Goal: Information Seeking & Learning: Understand process/instructions

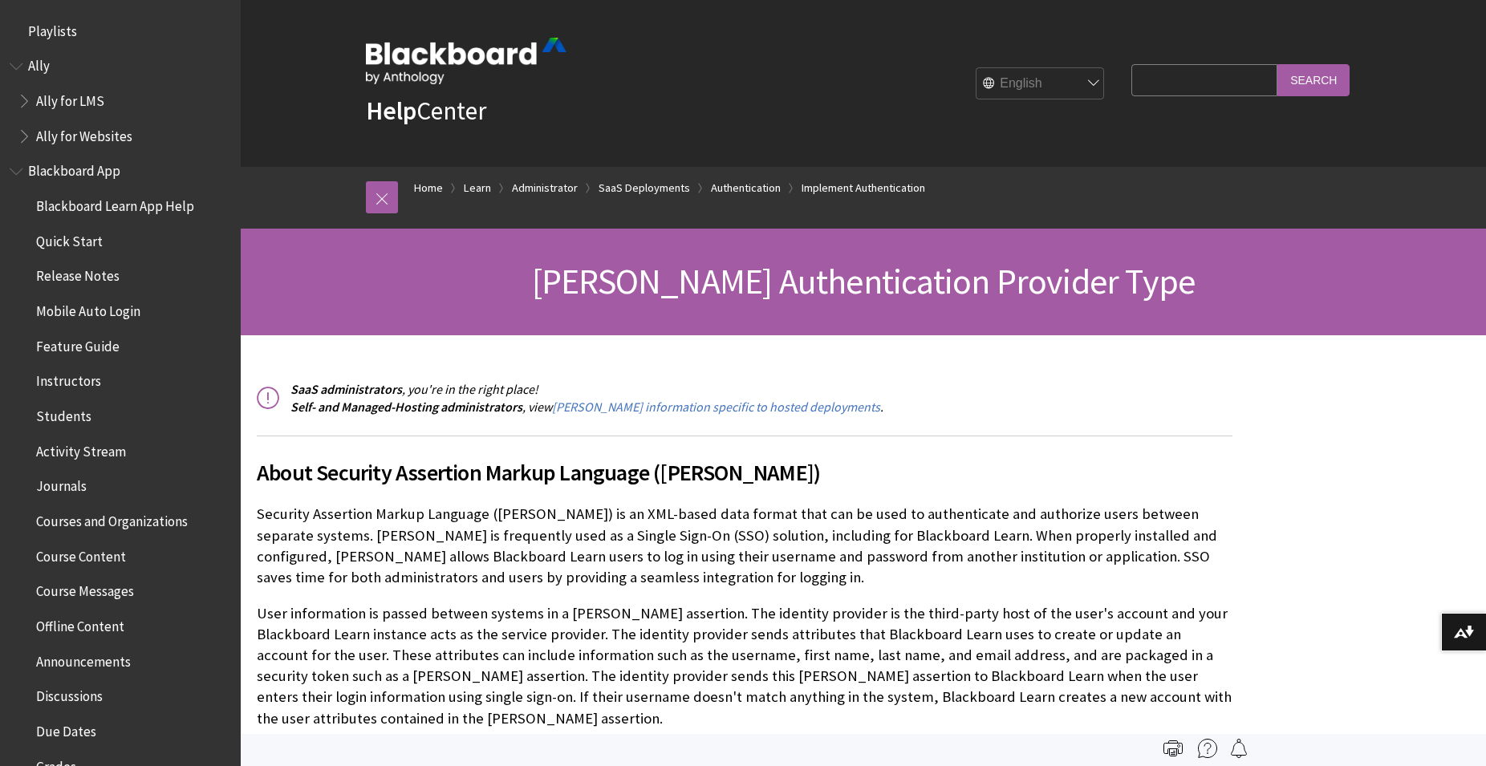
click at [622, 543] on p "Security Assertion Markup Language ([PERSON_NAME]) is an XML-based data format …" at bounding box center [744, 546] width 975 height 84
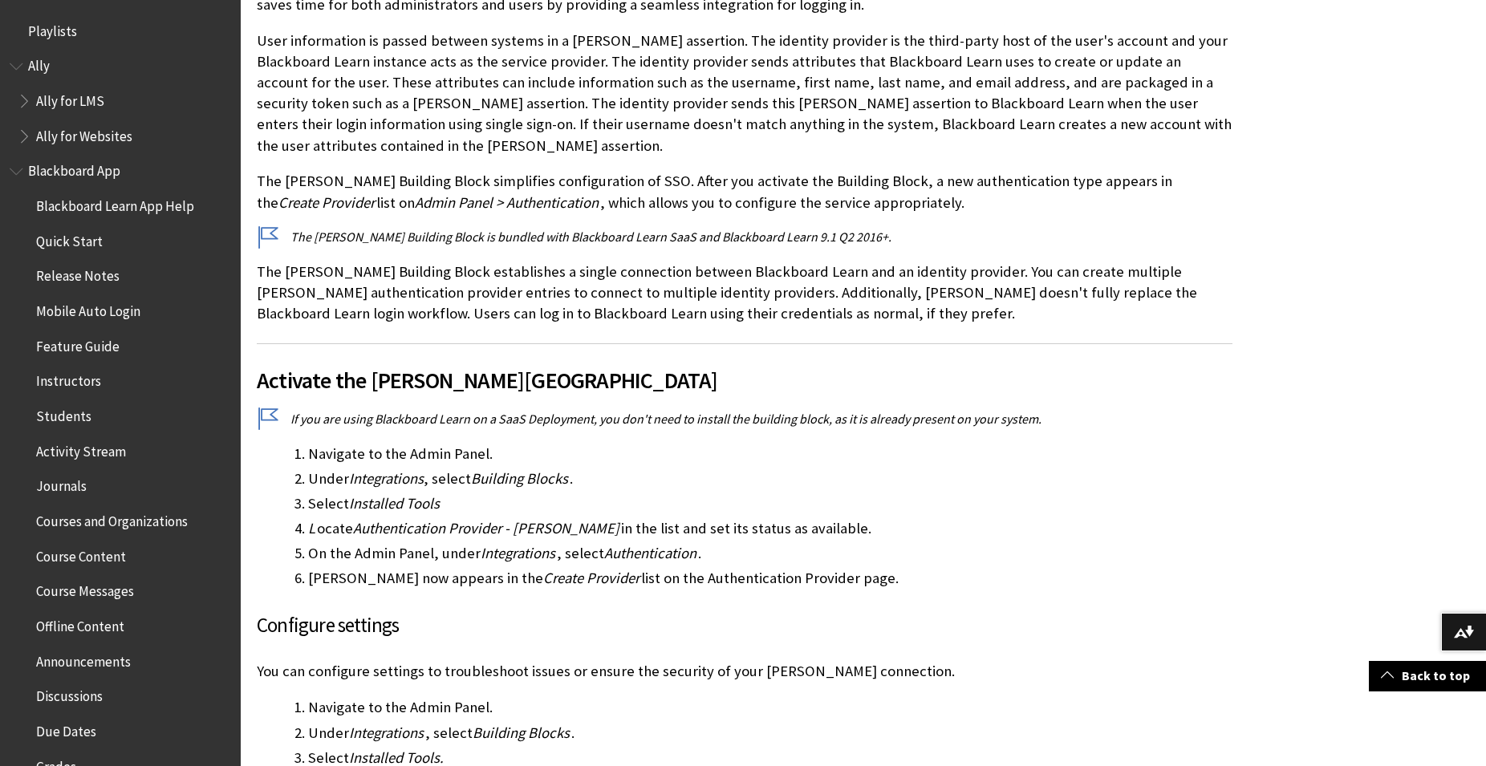
scroll to position [2127, 0]
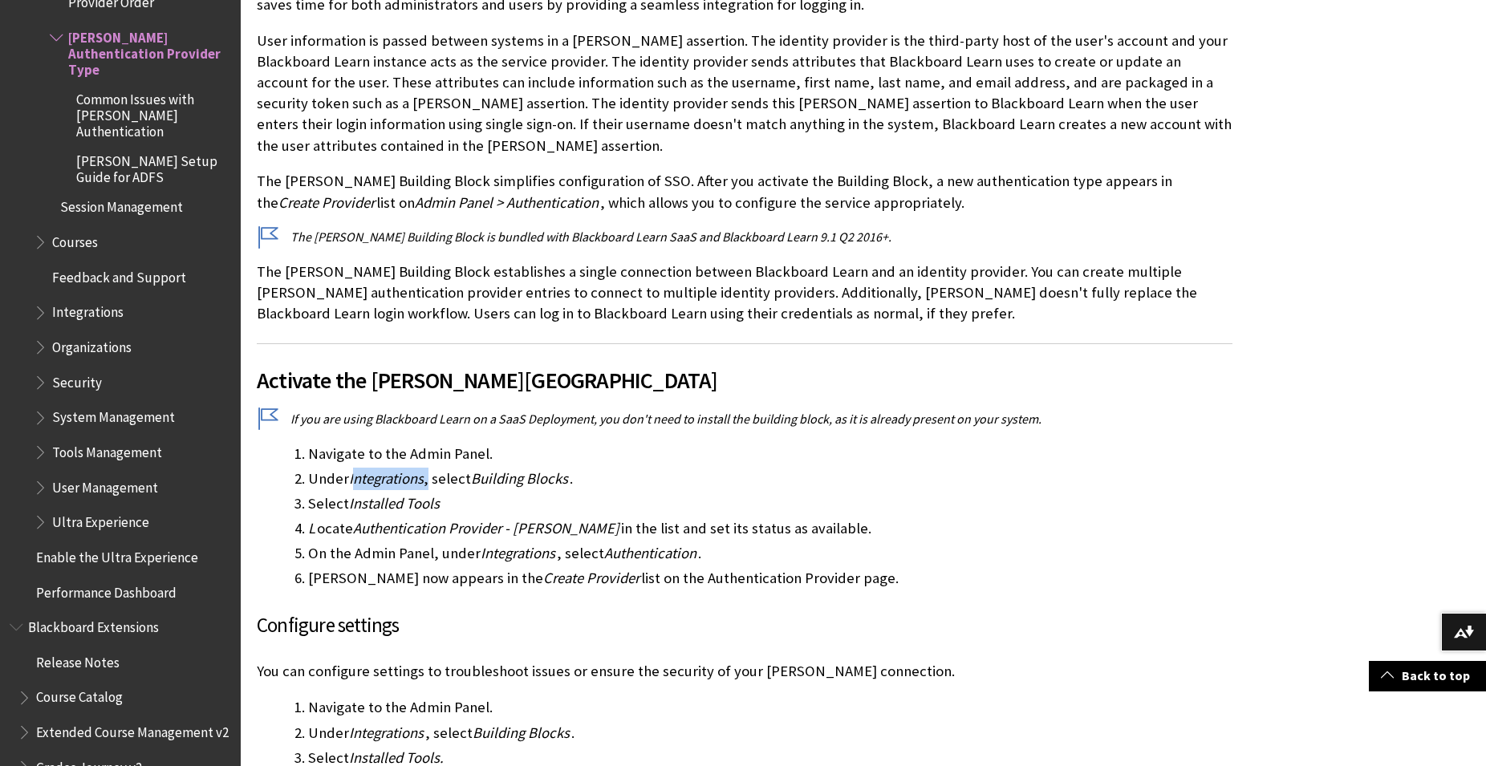
drag, startPoint x: 355, startPoint y: 457, endPoint x: 371, endPoint y: 477, distance: 26.2
click at [429, 468] on li "Under Integrations , select Building Blocks ." at bounding box center [770, 479] width 924 height 22
drag, startPoint x: 343, startPoint y: 481, endPoint x: 393, endPoint y: 484, distance: 49.8
click at [393, 493] on li "Select Installed Tools" at bounding box center [770, 504] width 924 height 22
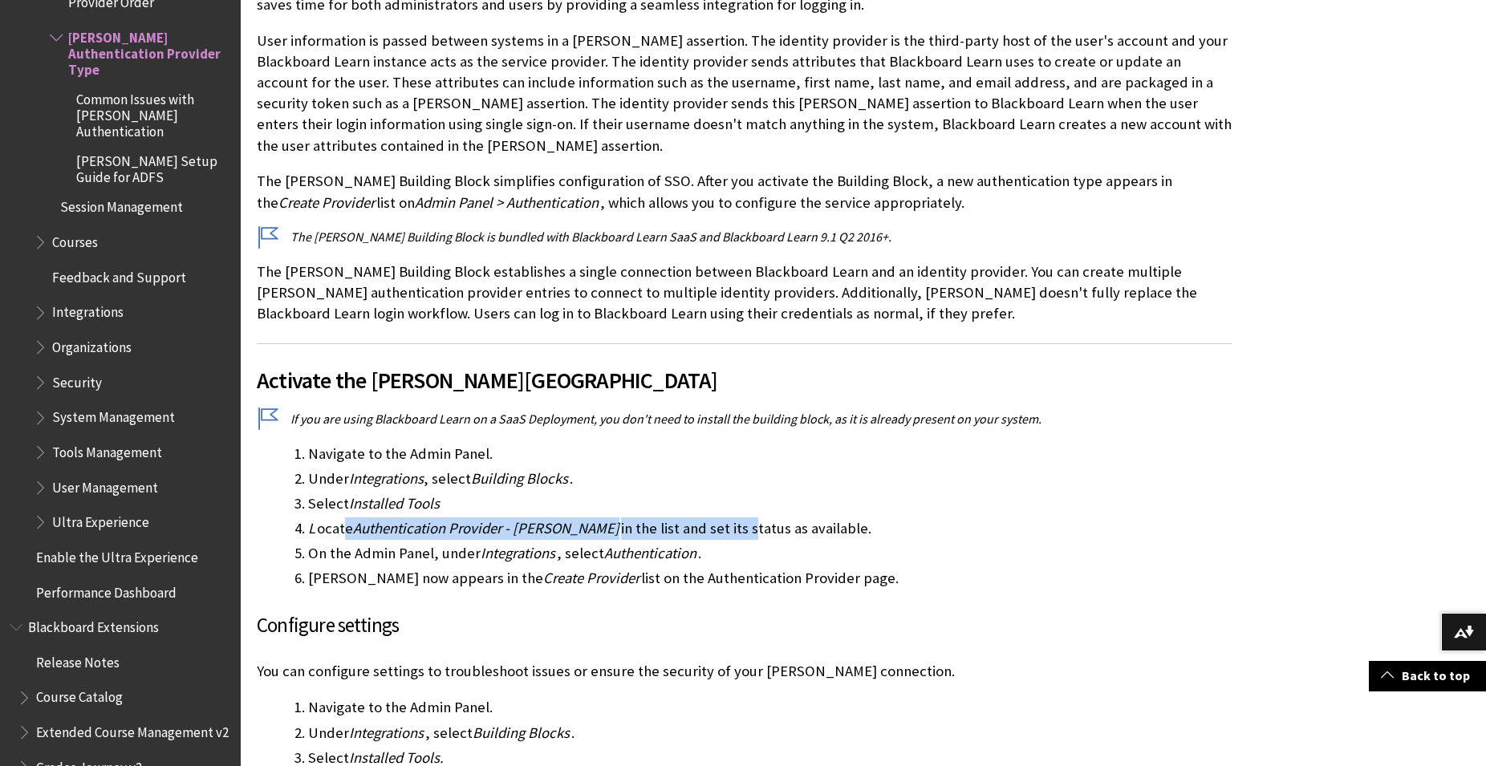
drag, startPoint x: 433, startPoint y: 505, endPoint x: 688, endPoint y: 514, distance: 255.3
click at [688, 517] on li "L ocate Authentication Provider - [PERSON_NAME] in the list and set its status …" at bounding box center [770, 528] width 924 height 22
drag, startPoint x: 340, startPoint y: 533, endPoint x: 609, endPoint y: 533, distance: 268.7
click at [606, 542] on li "On the Admin Panel, under Integrations , select Authentication ." at bounding box center [770, 553] width 924 height 22
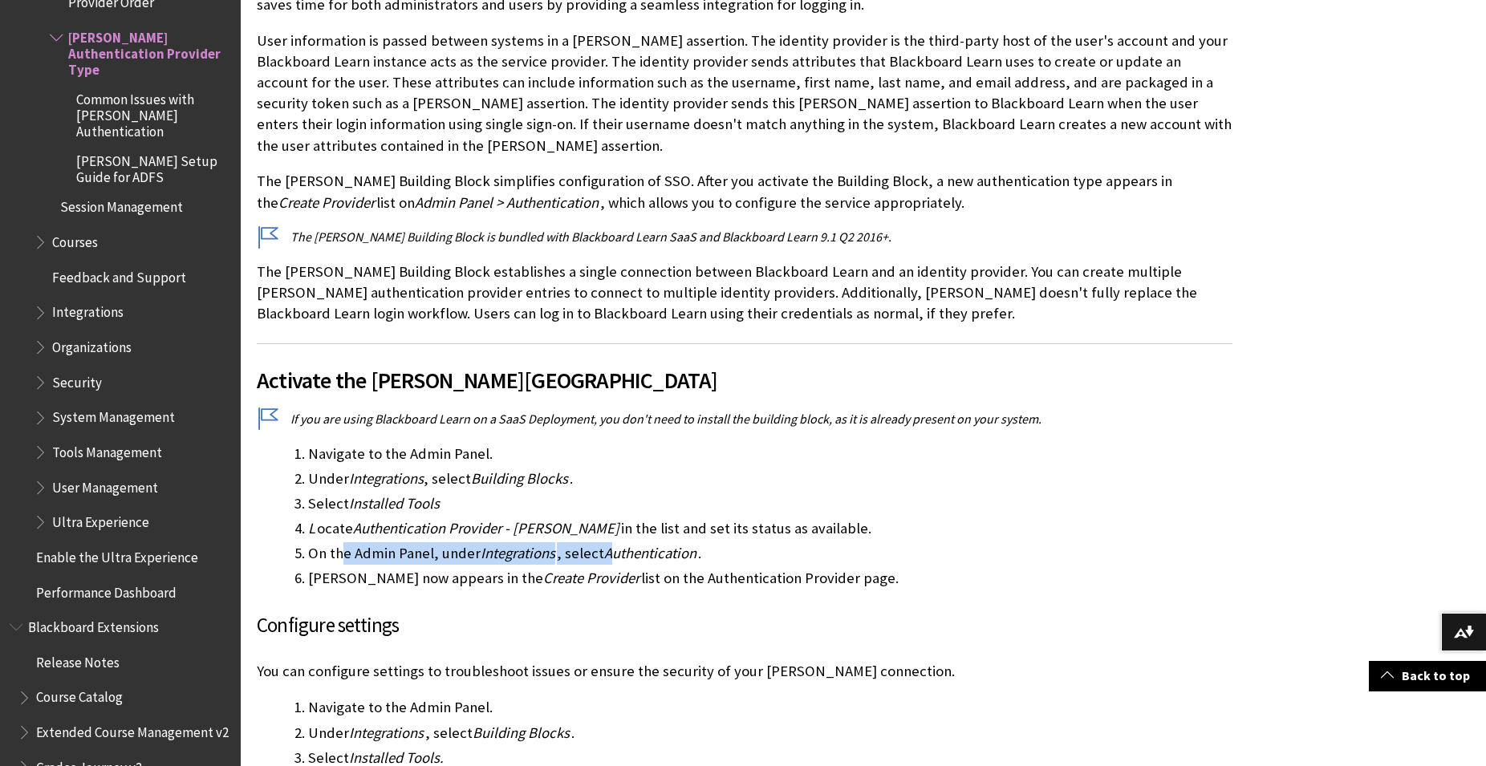
click at [609, 544] on span "Authentication" at bounding box center [650, 553] width 92 height 18
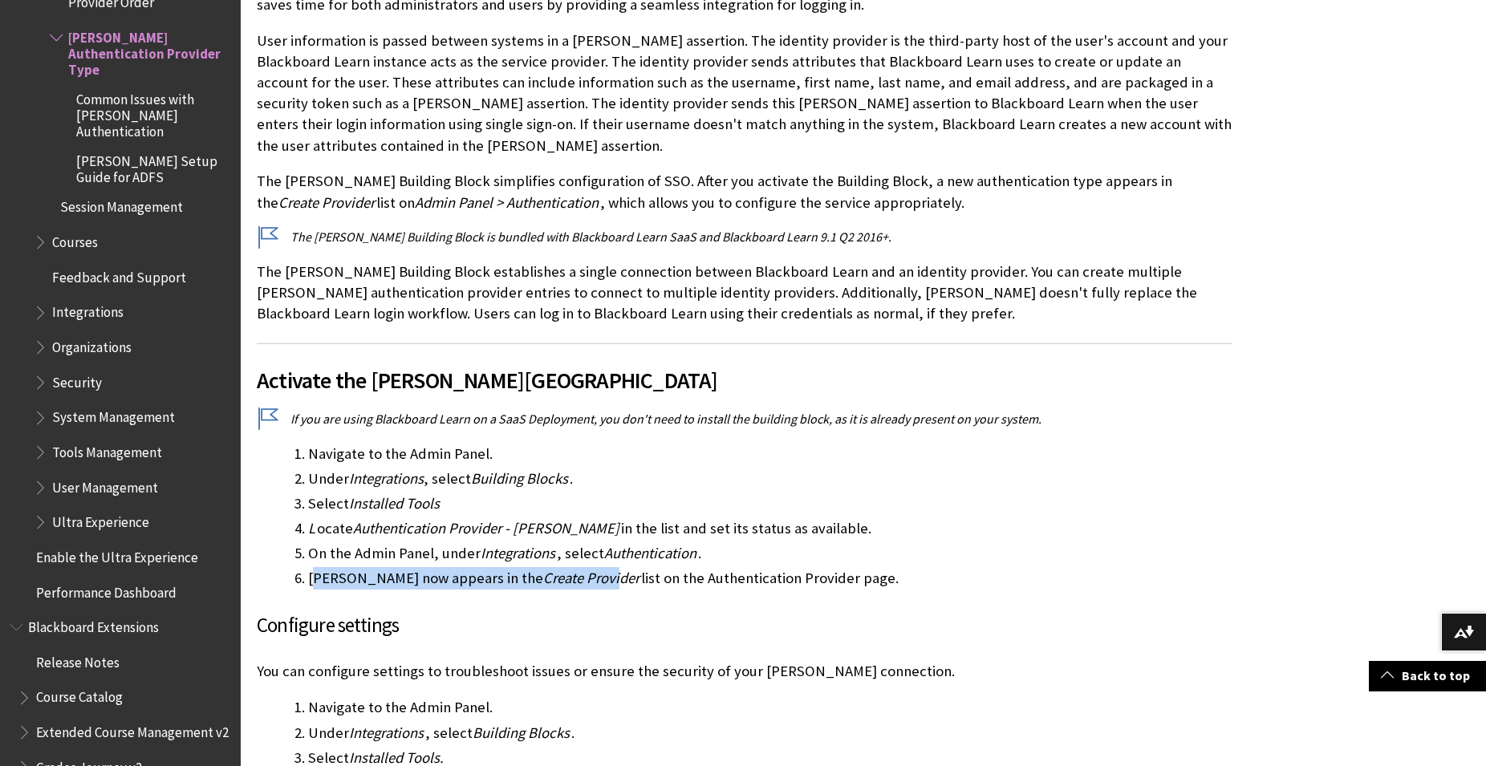
drag, startPoint x: 317, startPoint y: 547, endPoint x: 593, endPoint y: 553, distance: 276.0
click at [551, 567] on li "[PERSON_NAME] now appears in the Create Provider list on the Authentication Pro…" at bounding box center [770, 578] width 924 height 22
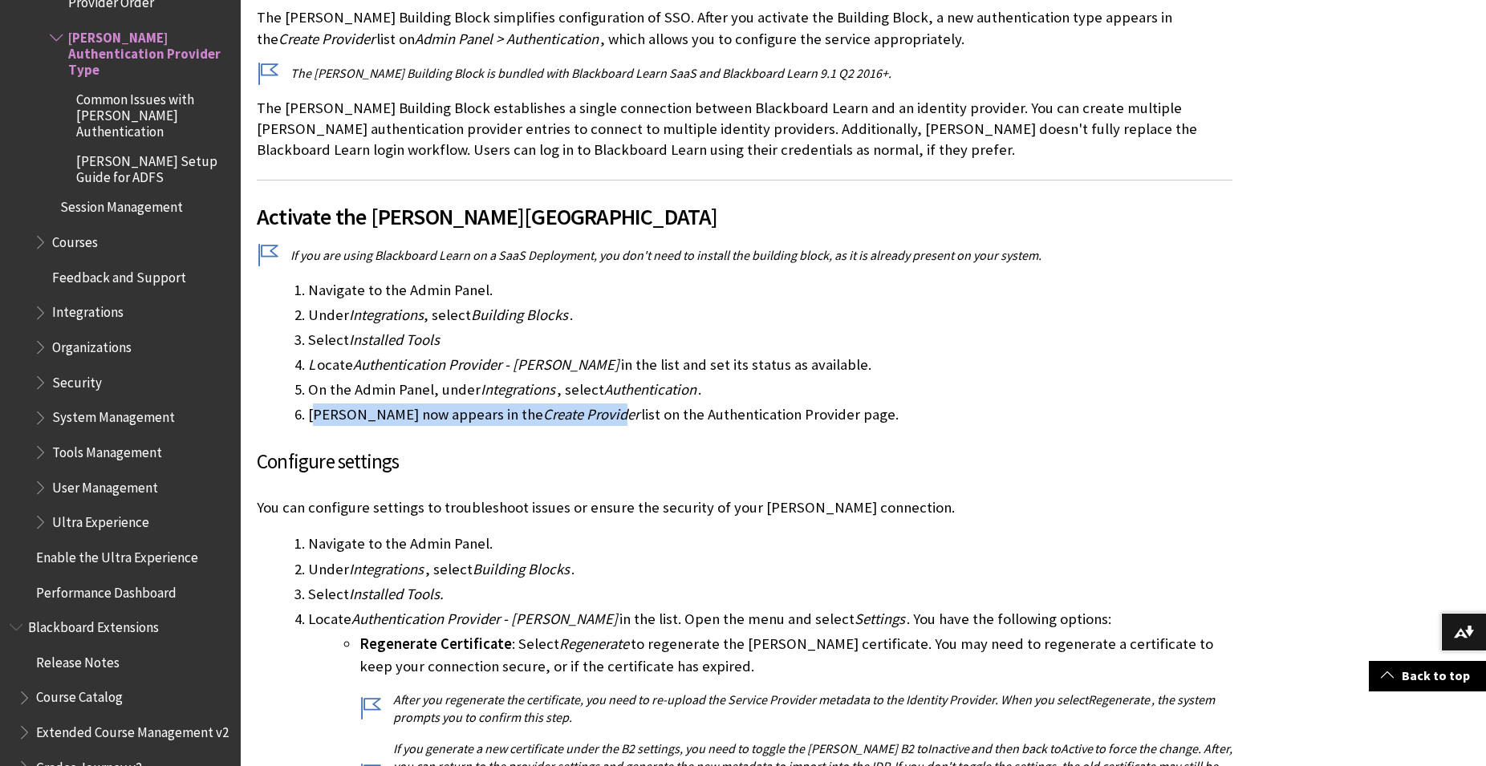
scroll to position [818, 0]
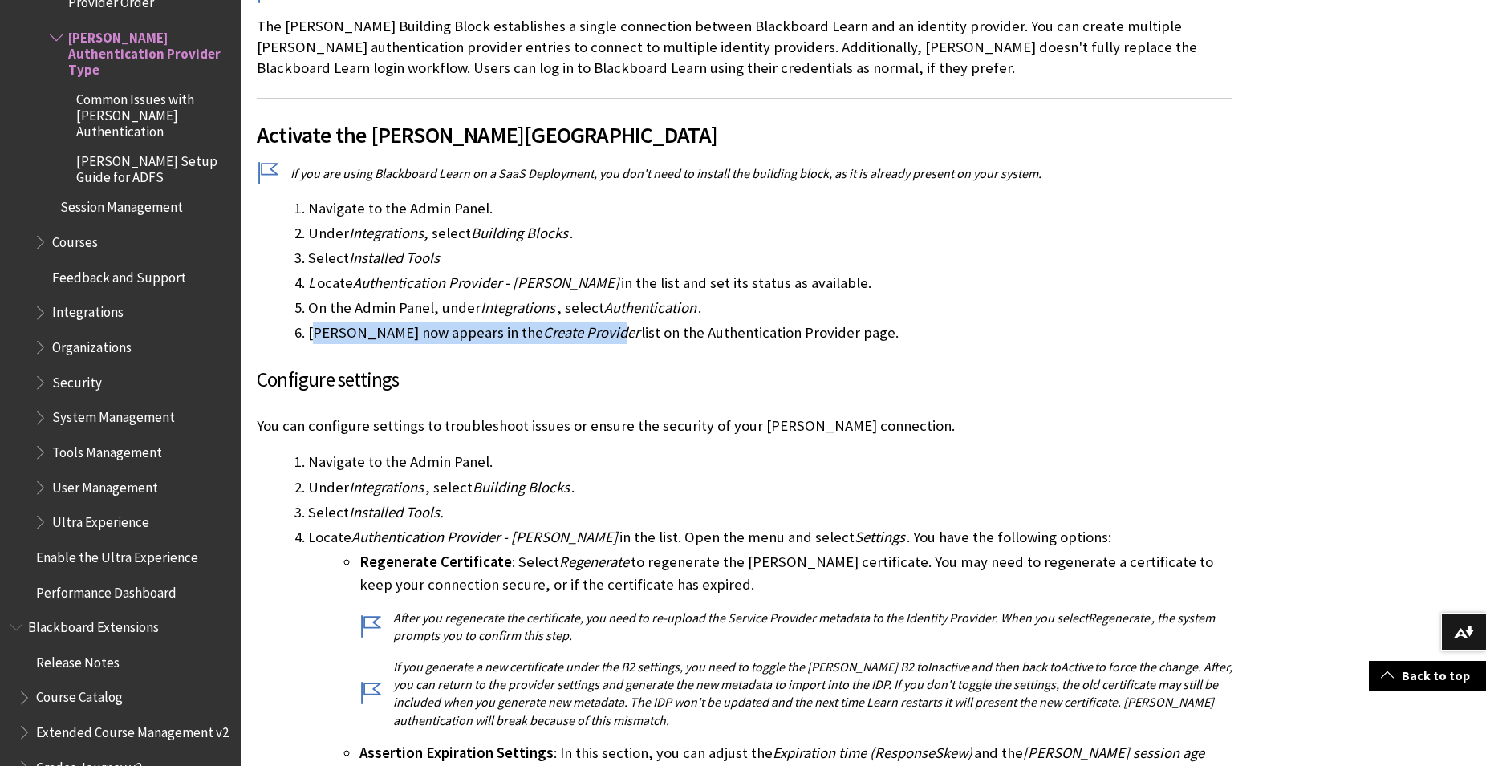
drag, startPoint x: 299, startPoint y: 434, endPoint x: 440, endPoint y: 434, distance: 140.4
click at [440, 451] on li "Navigate to the Admin Panel." at bounding box center [770, 462] width 924 height 22
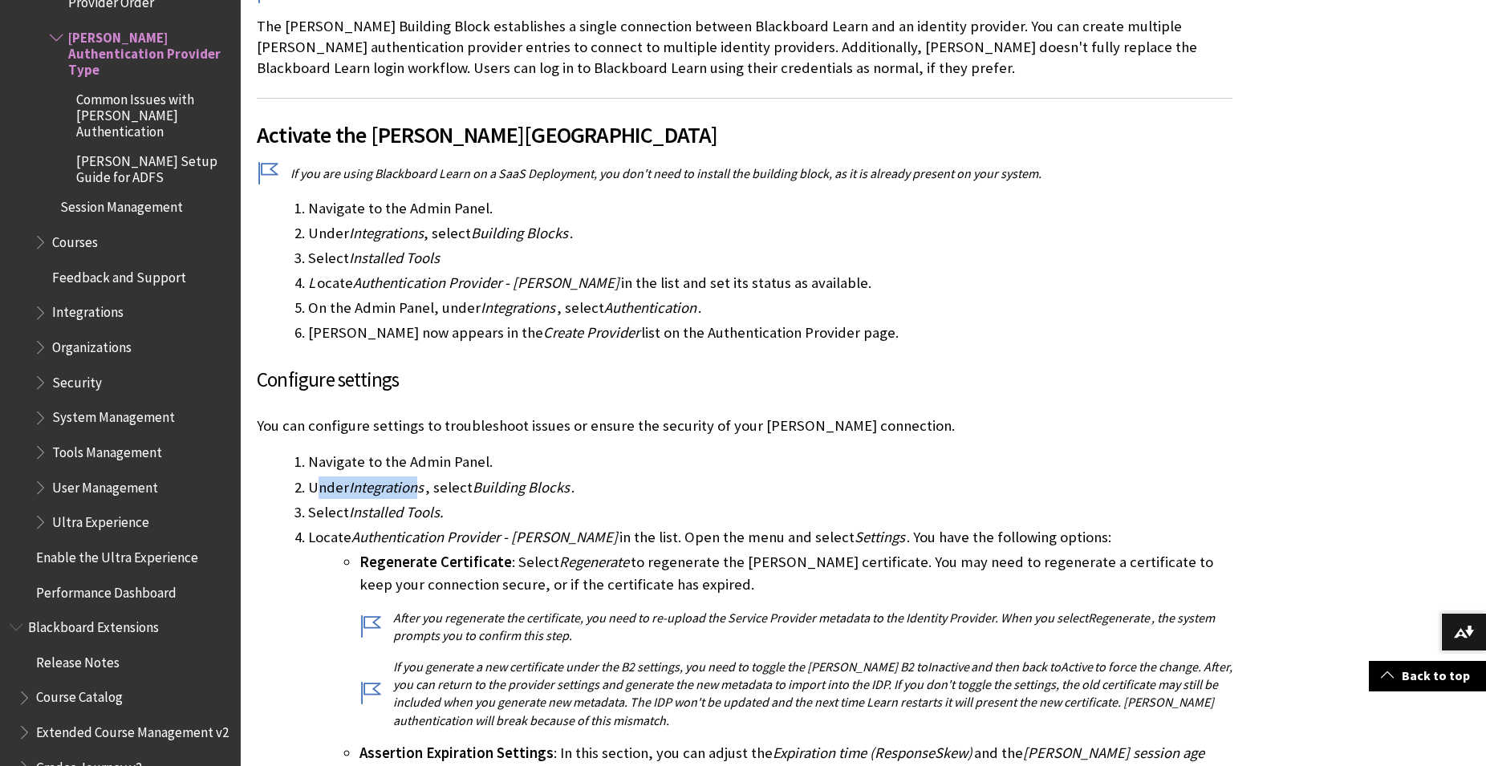
drag, startPoint x: 315, startPoint y: 466, endPoint x: 444, endPoint y: 465, distance: 128.3
click at [435, 476] on li "Under Integrations , select Building Blocks ." at bounding box center [770, 487] width 924 height 22
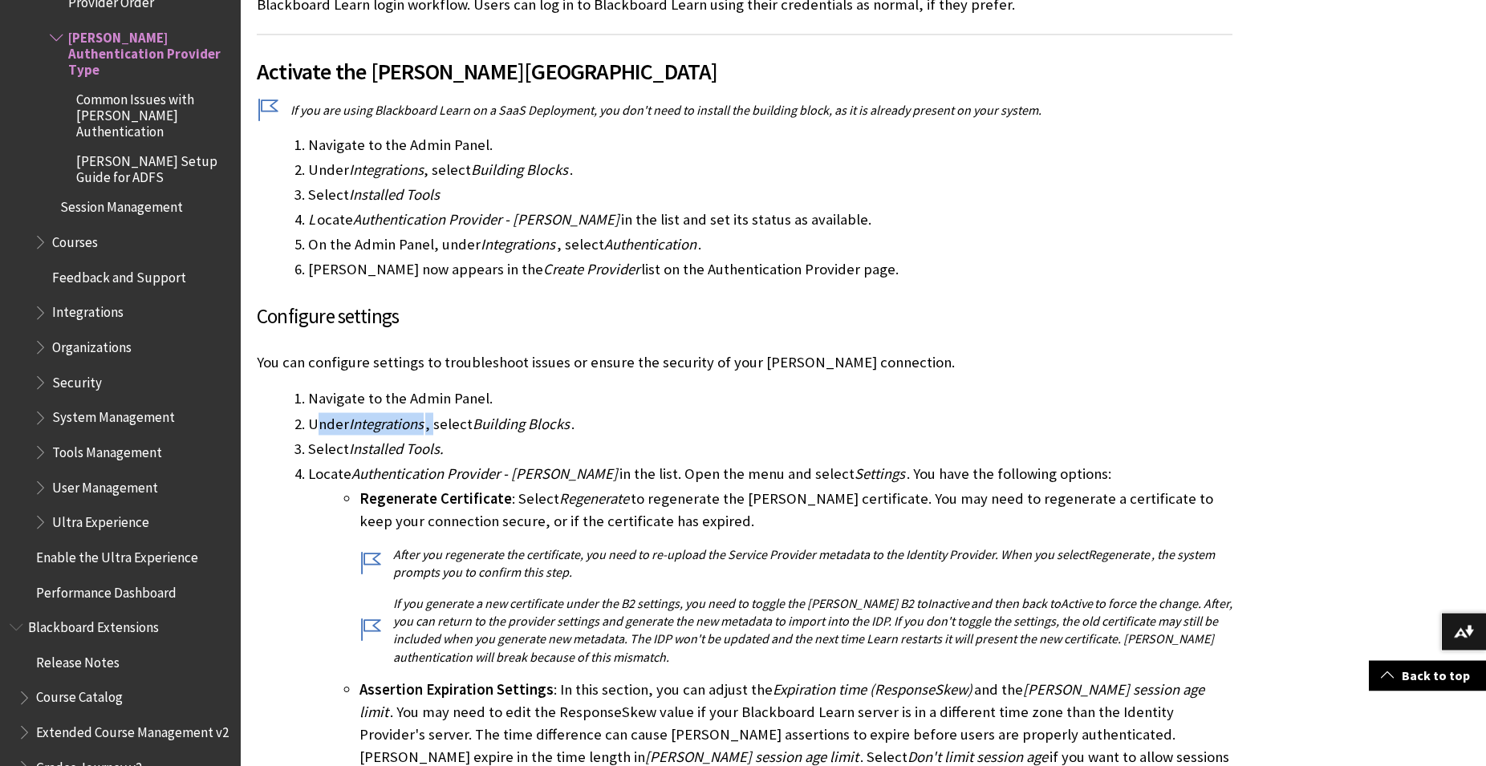
scroll to position [982, 0]
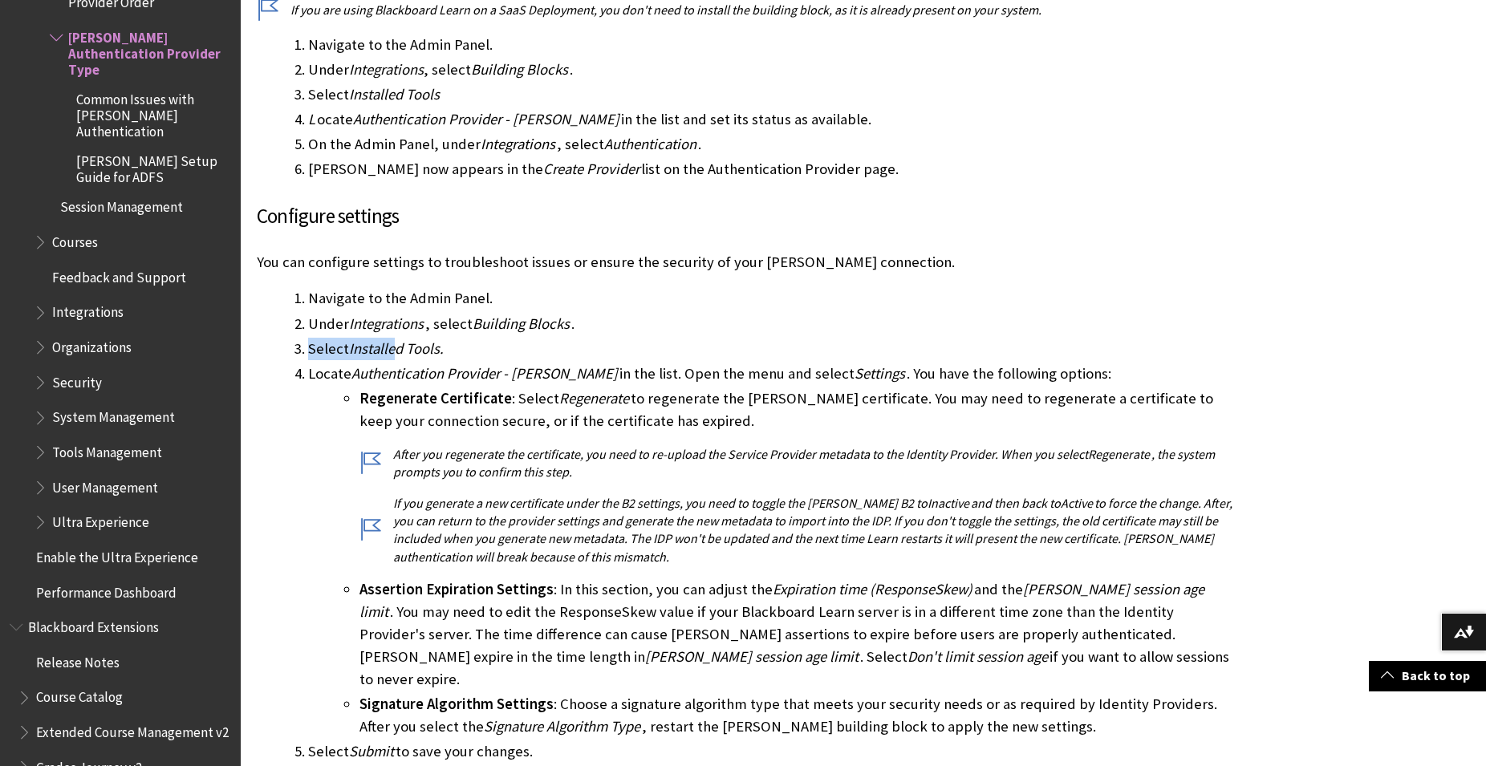
drag, startPoint x: 310, startPoint y: 322, endPoint x: 395, endPoint y: 333, distance: 86.5
click at [403, 338] on li "Select Installed Tools." at bounding box center [770, 349] width 924 height 22
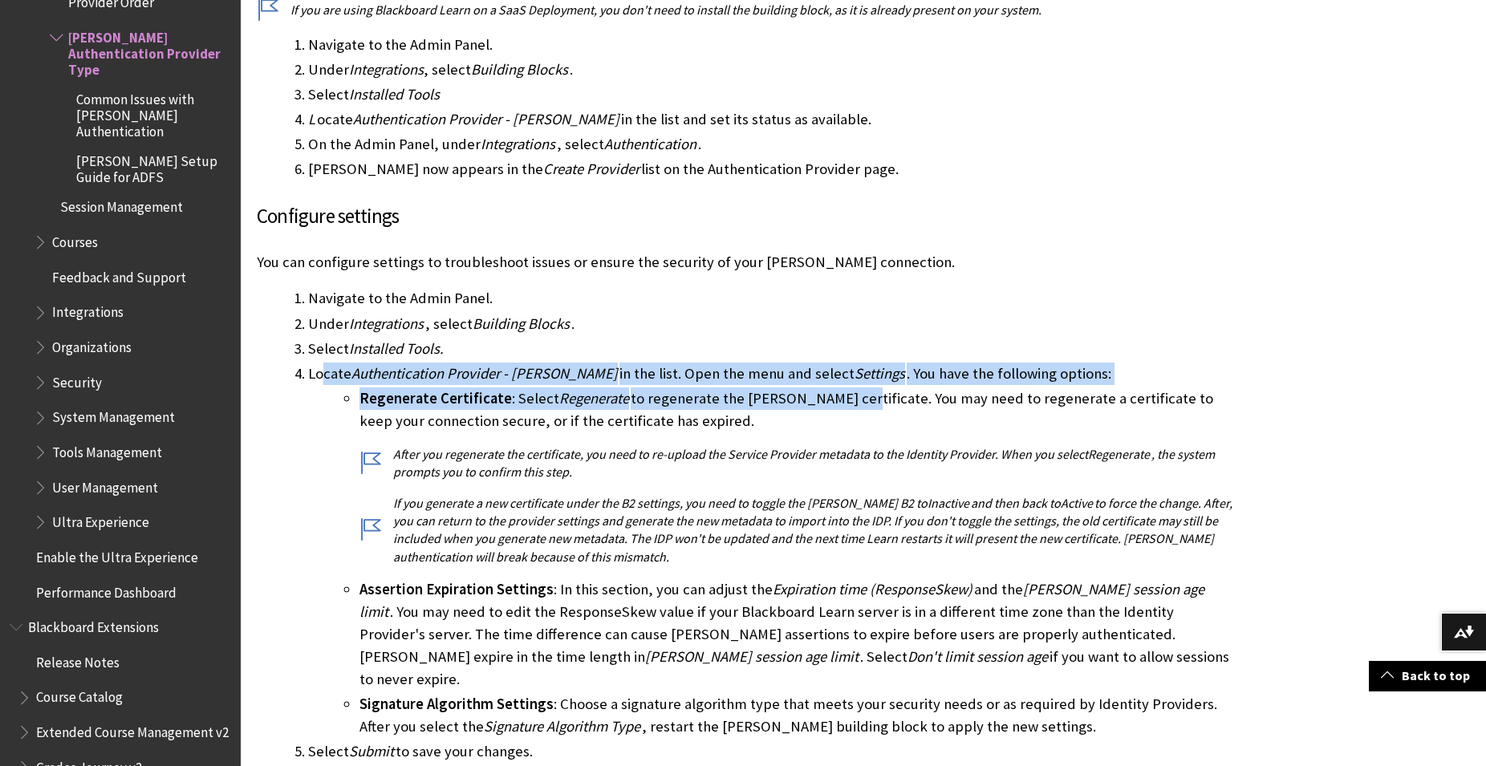
drag, startPoint x: 321, startPoint y: 348, endPoint x: 842, endPoint y: 384, distance: 522.6
click at [841, 383] on li "Locate Authentication Provider - [PERSON_NAME] in the list. Open the menu and s…" at bounding box center [770, 551] width 924 height 376
click at [842, 387] on li "Regenerate Certificate : Select Regenerate to regenerate the [PERSON_NAME] cert…" at bounding box center [795, 476] width 873 height 178
drag, startPoint x: 758, startPoint y: 391, endPoint x: 436, endPoint y: 350, distance: 325.1
click at [436, 363] on li "Locate Authentication Provider - [PERSON_NAME] in the list. Open the menu and s…" at bounding box center [770, 551] width 924 height 376
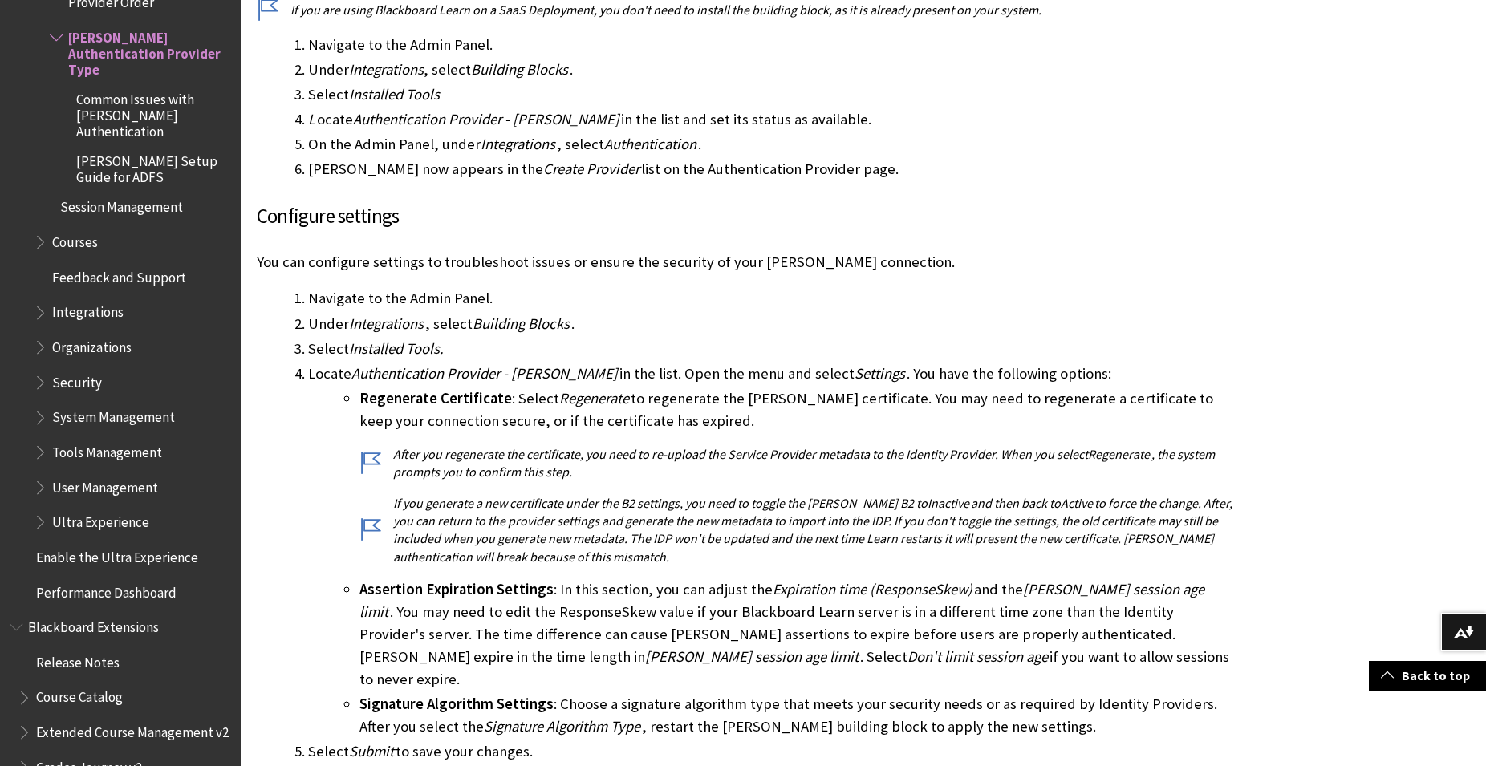
click at [436, 364] on span "Authentication Provider - [PERSON_NAME]" at bounding box center [484, 373] width 266 height 18
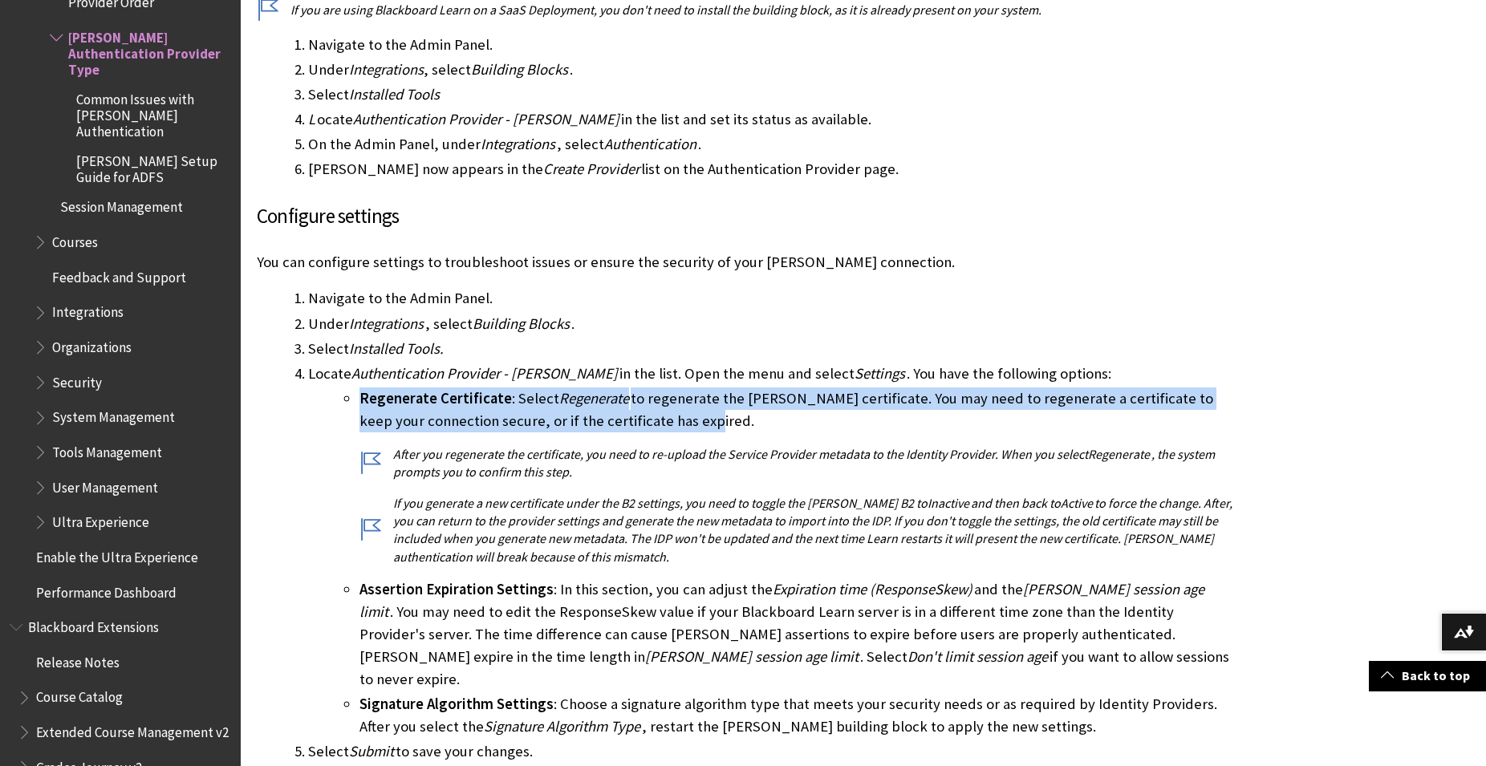
drag, startPoint x: 704, startPoint y: 398, endPoint x: 348, endPoint y: 380, distance: 356.6
click at [359, 387] on li "Regenerate Certificate : Select Regenerate to regenerate the [PERSON_NAME] cert…" at bounding box center [795, 476] width 873 height 178
drag, startPoint x: 391, startPoint y: 380, endPoint x: 709, endPoint y: 380, distance: 317.6
click at [695, 387] on li "Regenerate Certificate : Select Regenerate to regenerate the [PERSON_NAME] cert…" at bounding box center [795, 476] width 873 height 178
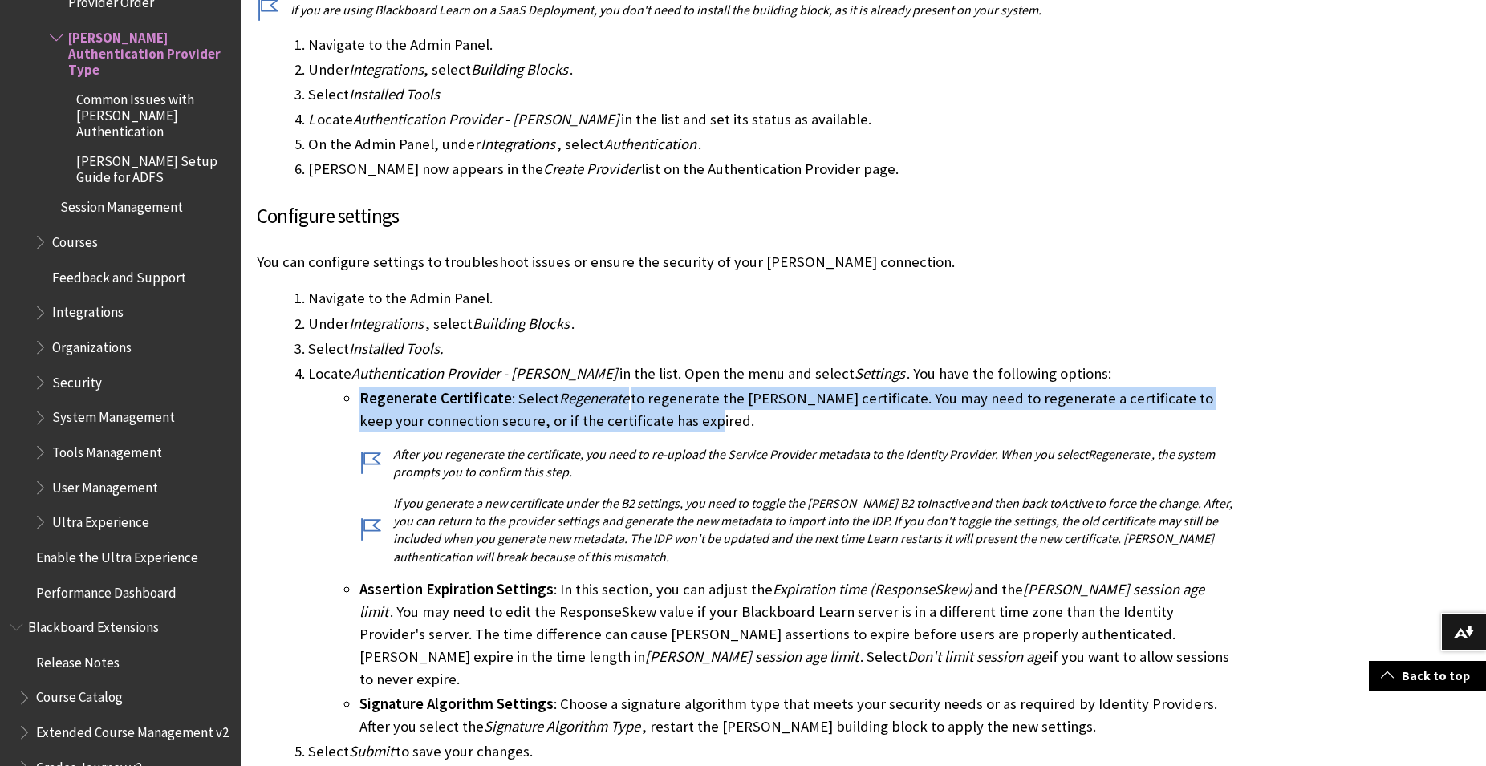
click at [710, 387] on li "Regenerate Certificate : Select Regenerate to regenerate the [PERSON_NAME] cert…" at bounding box center [795, 476] width 873 height 178
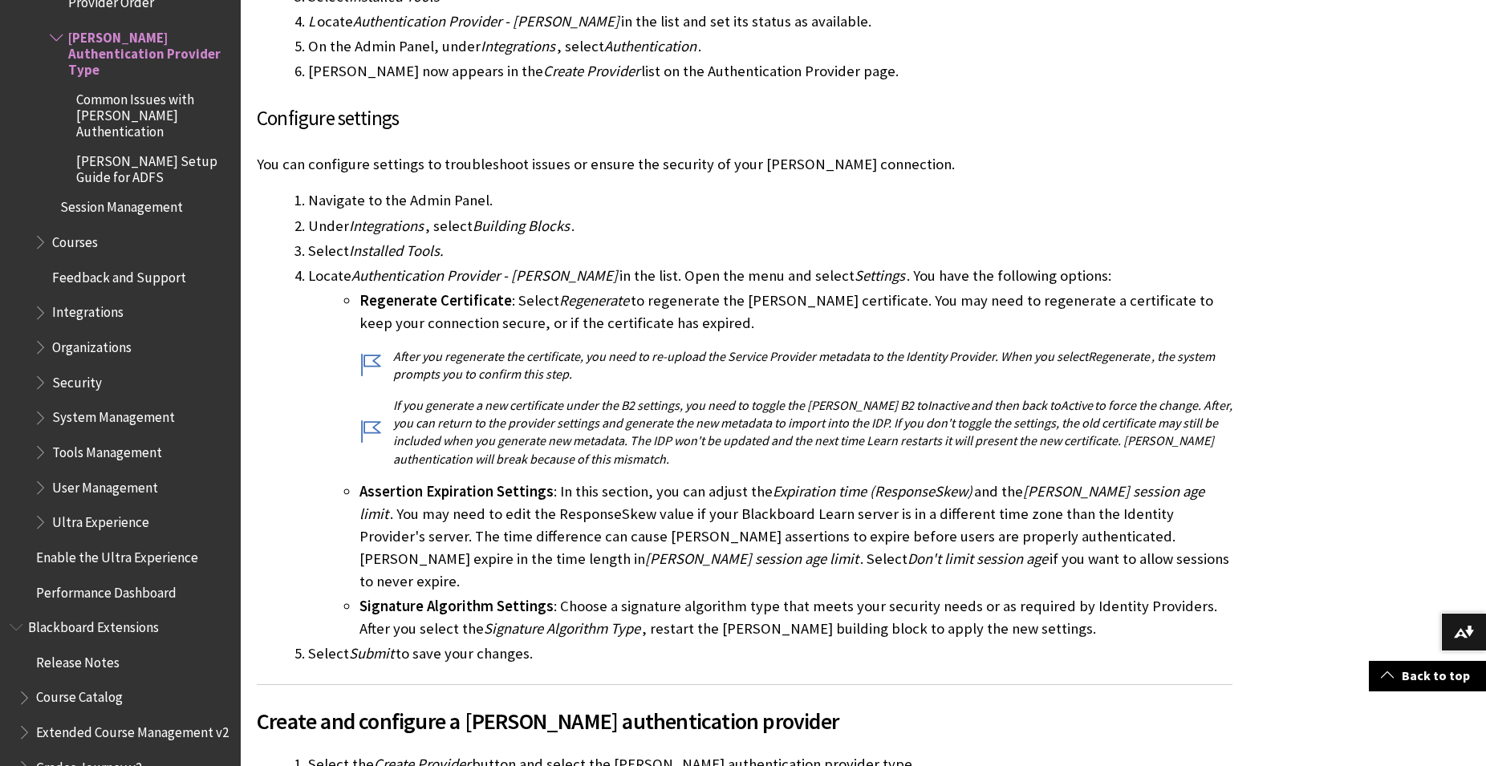
scroll to position [1145, 0]
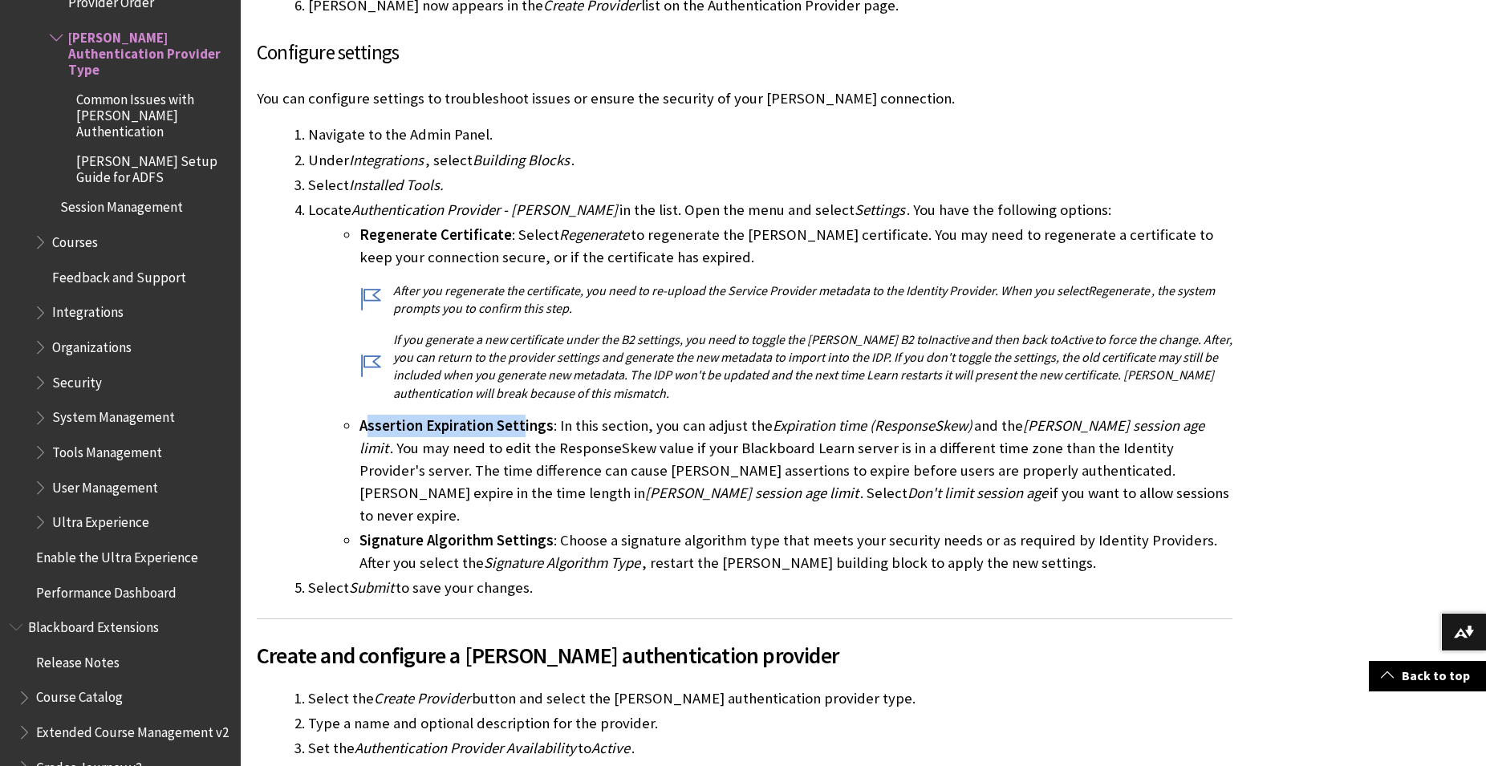
drag, startPoint x: 365, startPoint y: 404, endPoint x: 522, endPoint y: 409, distance: 157.3
click at [521, 416] on span "Assertion Expiration Settings" at bounding box center [456, 425] width 194 height 18
drag, startPoint x: 364, startPoint y: 497, endPoint x: 556, endPoint y: 505, distance: 191.8
click at [554, 529] on li "Signature Algorithm Settings : Choose a signature algorithm type that meets you…" at bounding box center [795, 551] width 873 height 45
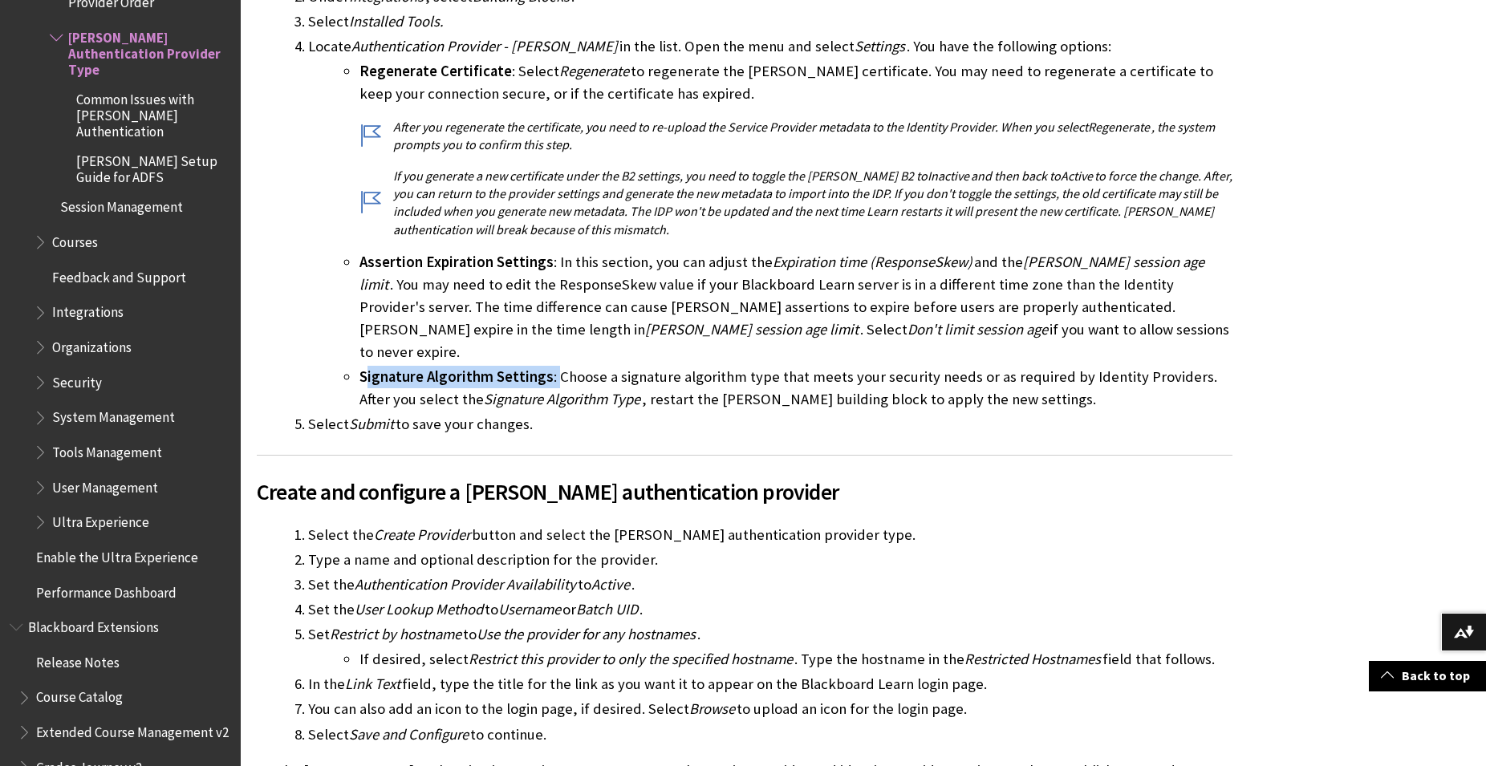
scroll to position [1473, 0]
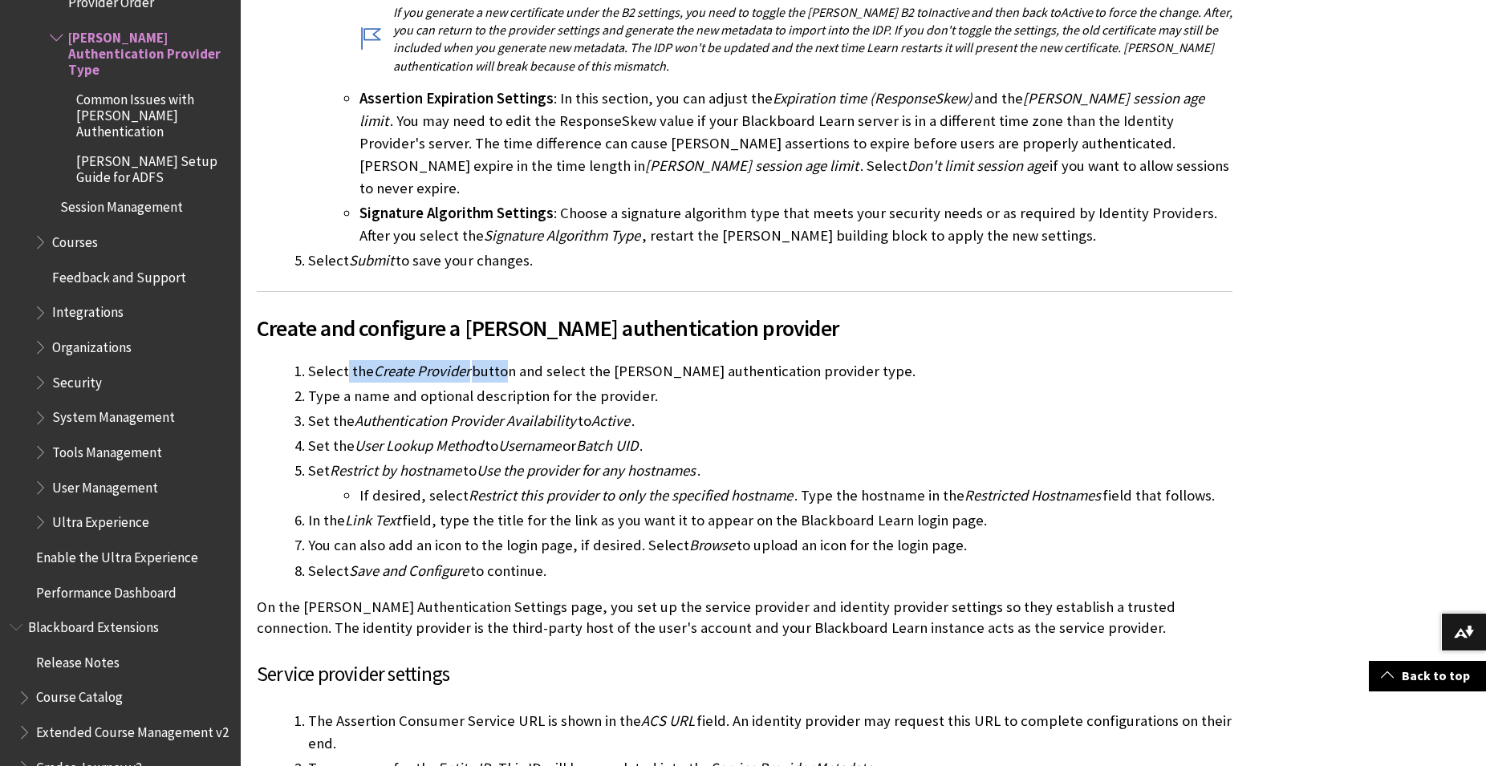
drag, startPoint x: 344, startPoint y: 330, endPoint x: 565, endPoint y: 329, distance: 220.6
click at [564, 360] on li "Select the Create Provider button and select the [PERSON_NAME] authentication p…" at bounding box center [770, 371] width 924 height 22
click at [565, 360] on li "Select the Create Provider button and select the [PERSON_NAME] authentication p…" at bounding box center [770, 371] width 924 height 22
drag, startPoint x: 667, startPoint y: 343, endPoint x: 287, endPoint y: 350, distance: 379.5
click at [287, 360] on ol "Select the Create Provider button and select the [PERSON_NAME] authentication p…" at bounding box center [744, 470] width 975 height 221
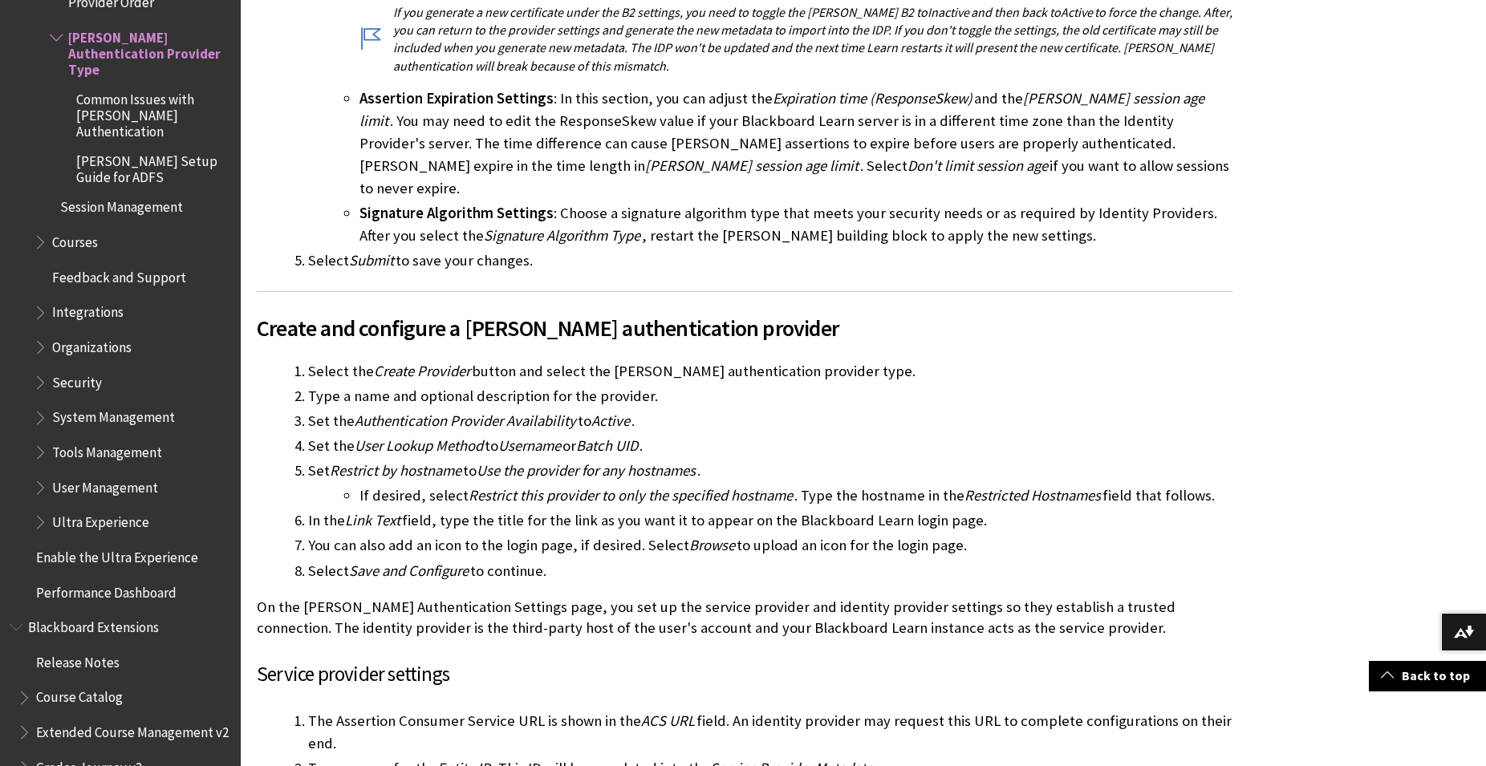
click at [287, 360] on ol "Select the Create Provider button and select the [PERSON_NAME] authentication p…" at bounding box center [744, 470] width 975 height 221
drag, startPoint x: 287, startPoint y: 350, endPoint x: 728, endPoint y: 351, distance: 440.4
click at [683, 360] on ol "Select the Create Provider button and select the [PERSON_NAME] authentication p…" at bounding box center [744, 470] width 975 height 221
click at [728, 385] on li "Type a name and optional description for the provider." at bounding box center [770, 396] width 924 height 22
drag, startPoint x: 578, startPoint y: 363, endPoint x: 290, endPoint y: 363, distance: 288.8
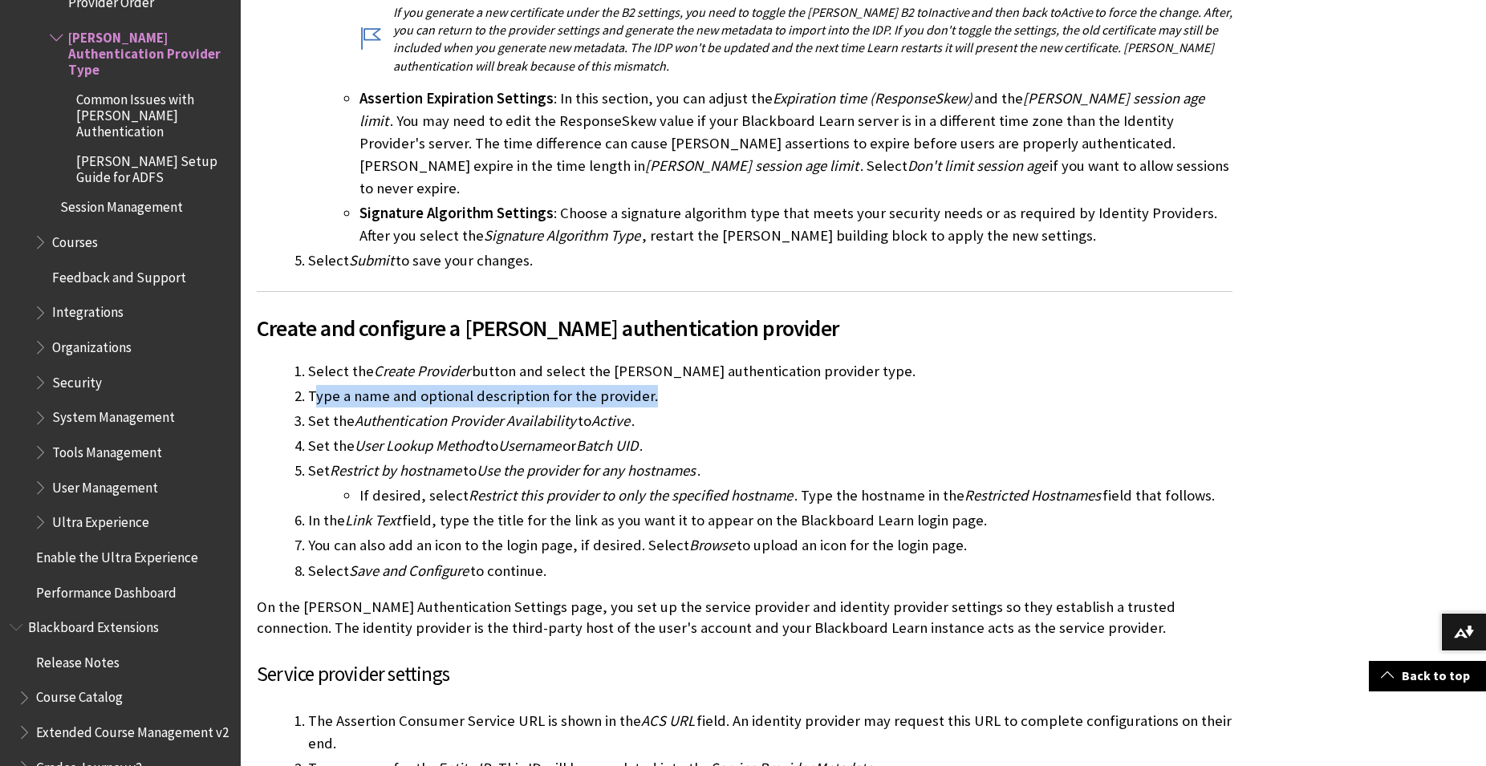
click at [290, 363] on ol "Select the Create Provider button and select the [PERSON_NAME] authentication p…" at bounding box center [744, 470] width 975 height 221
drag, startPoint x: 445, startPoint y: 388, endPoint x: 650, endPoint y: 388, distance: 204.5
click at [625, 410] on li "Set the Authentication Provider Availability to Active ." at bounding box center [770, 421] width 924 height 22
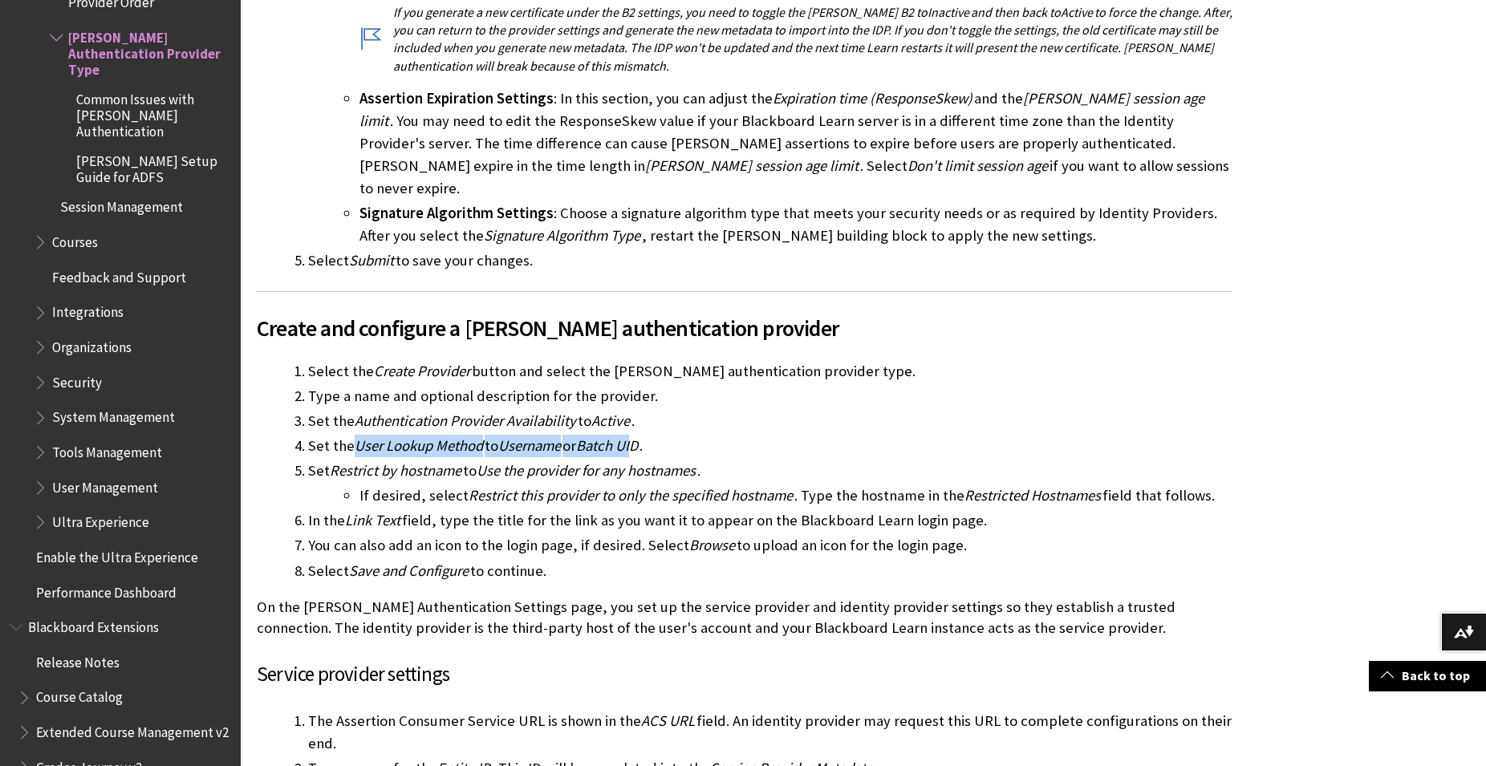
drag, startPoint x: 543, startPoint y: 404, endPoint x: 338, endPoint y: 404, distance: 204.5
click at [343, 435] on li "Set the User Lookup Method to Username or Batch UID ." at bounding box center [770, 446] width 924 height 22
click at [338, 435] on li "Set the User Lookup Method to Username or Batch UID ." at bounding box center [770, 446] width 924 height 22
drag, startPoint x: 314, startPoint y: 404, endPoint x: 551, endPoint y: 404, distance: 237.4
click at [525, 435] on li "Set the User Lookup Method to Username or Batch UID ." at bounding box center [770, 446] width 924 height 22
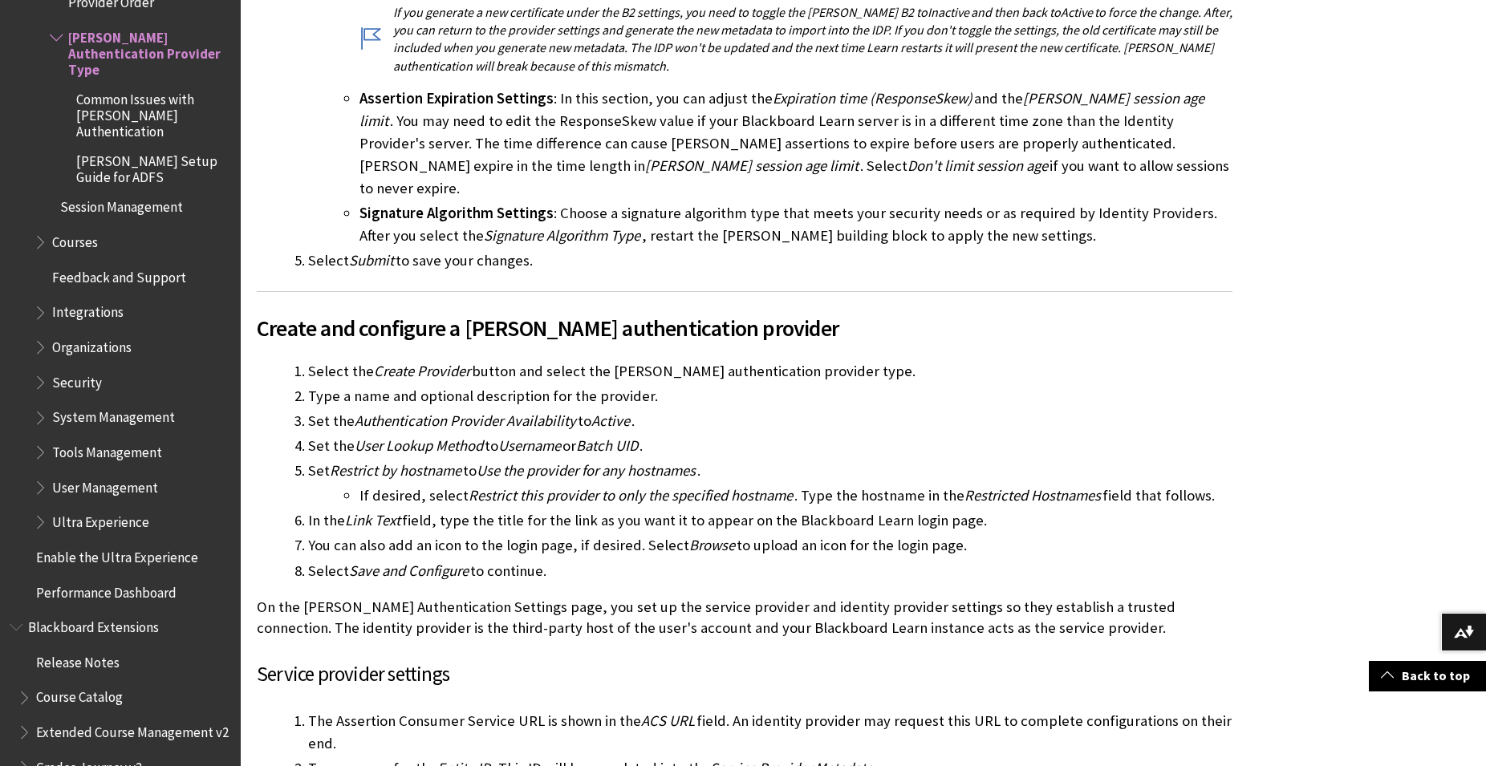
click at [551, 436] on span "Username" at bounding box center [529, 445] width 63 height 18
drag, startPoint x: 467, startPoint y: 403, endPoint x: 621, endPoint y: 403, distance: 154.0
click at [614, 435] on li "Set the User Lookup Method to Username or Batch UID ." at bounding box center [770, 446] width 924 height 22
drag, startPoint x: 695, startPoint y: 409, endPoint x: 448, endPoint y: 411, distance: 247.1
click at [450, 435] on li "Set the User Lookup Method to Username or Batch UID ." at bounding box center [770, 446] width 924 height 22
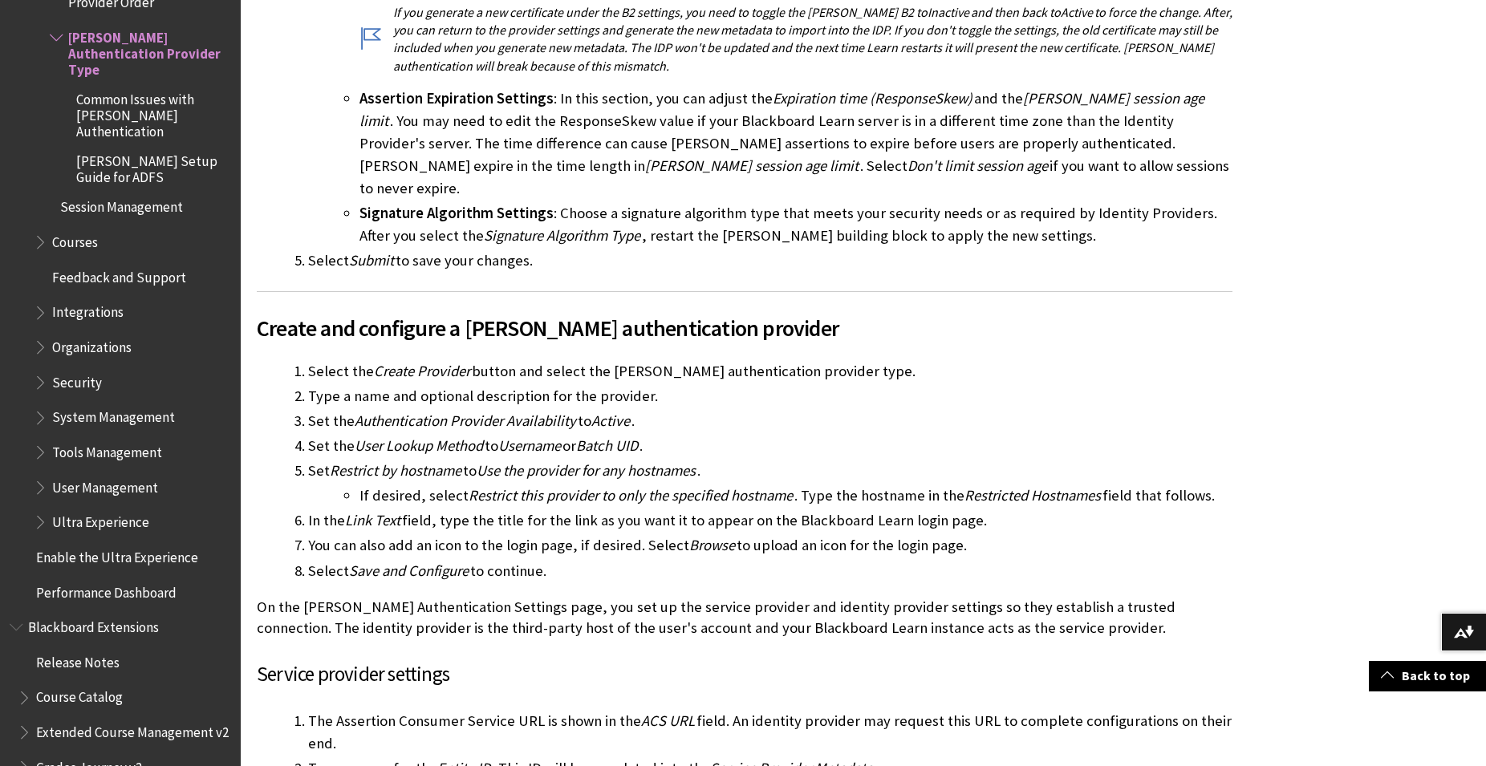
click at [448, 436] on span "User Lookup Method" at bounding box center [419, 445] width 128 height 18
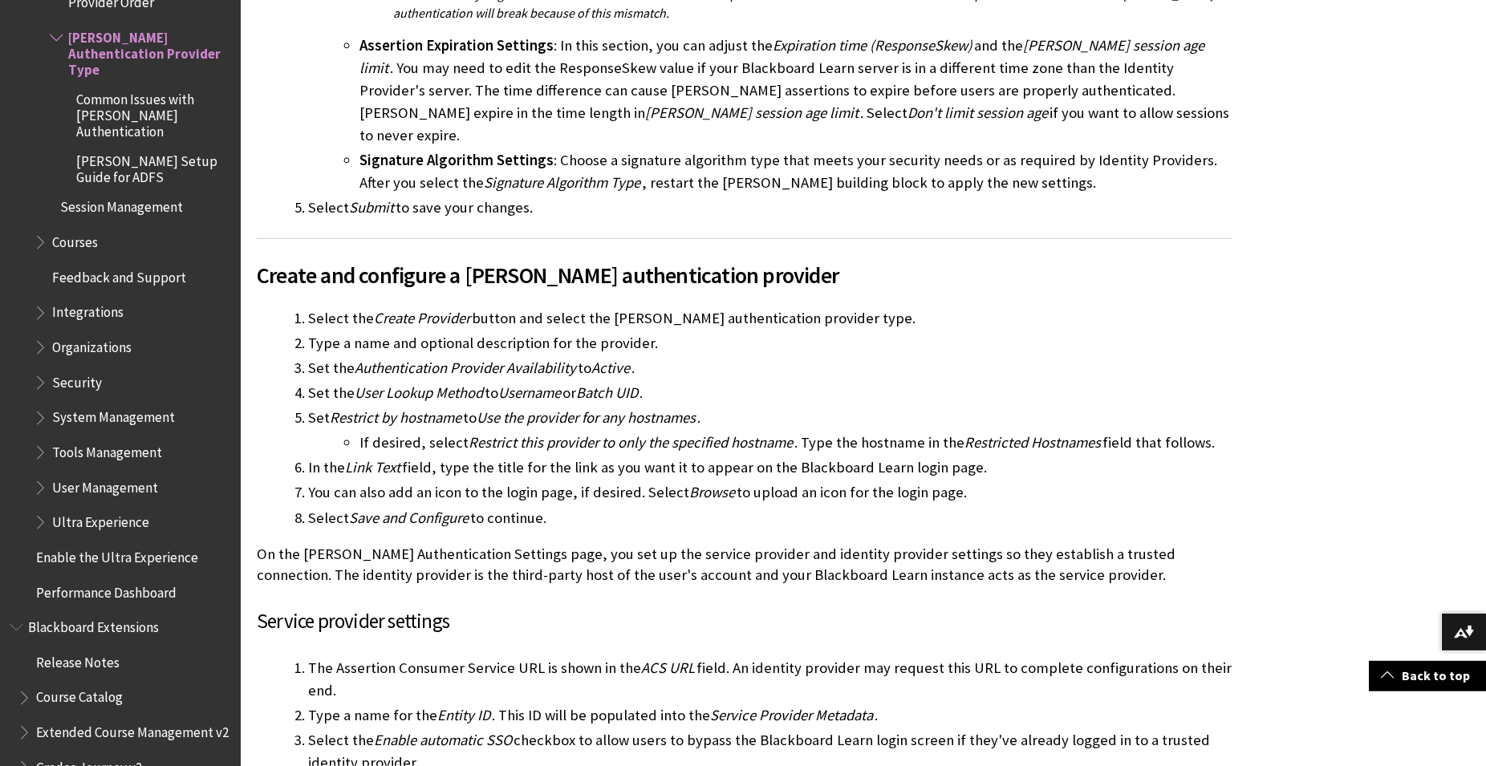
scroll to position [1555, 0]
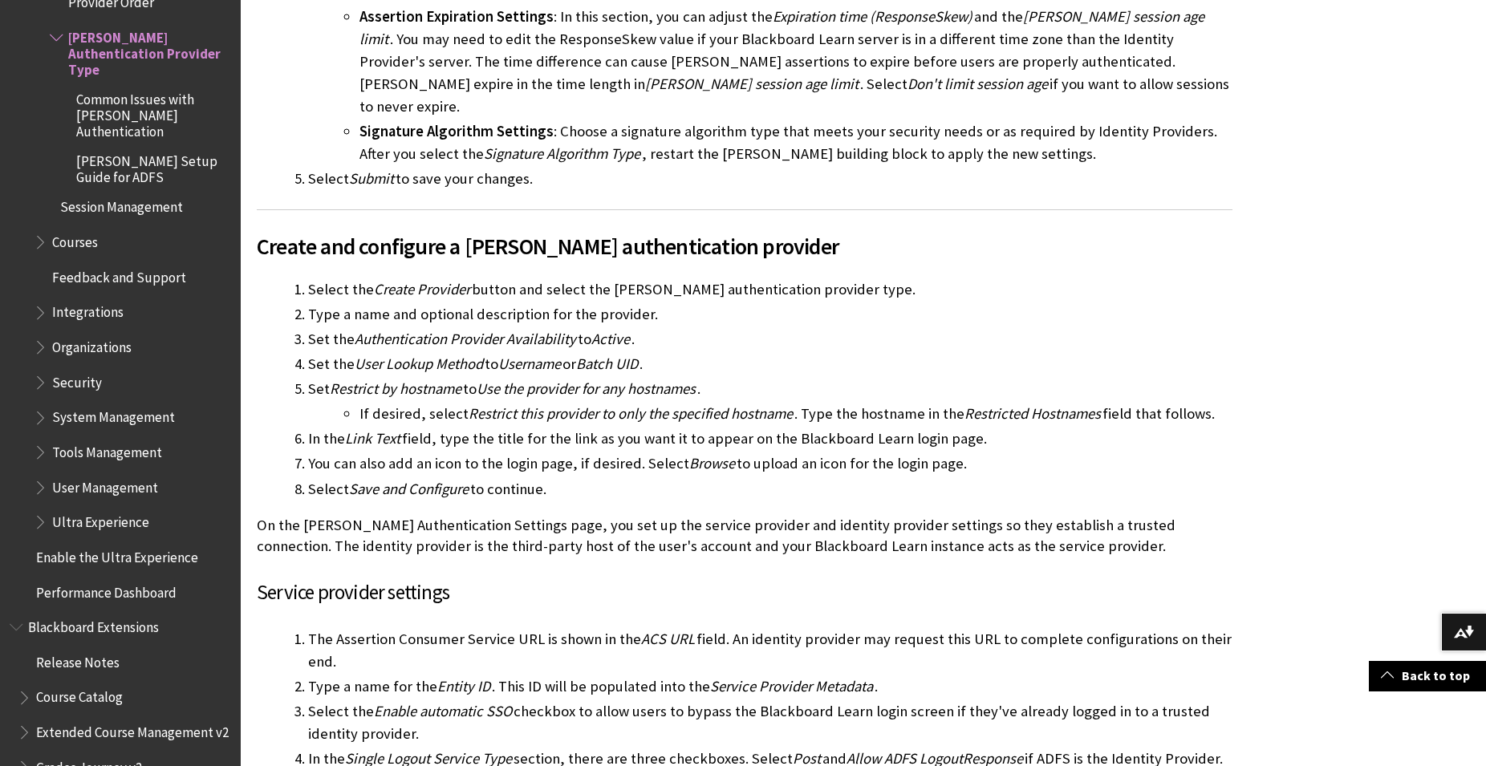
drag, startPoint x: 406, startPoint y: 345, endPoint x: 470, endPoint y: 343, distance: 64.2
click at [467, 378] on li "Set Restrict by hostname to Use the provider for any hostnames . If desired, se…" at bounding box center [770, 401] width 924 height 47
click at [470, 378] on li "Set Restrict by hostname to Use the provider for any hostnames . If desired, se…" at bounding box center [770, 401] width 924 height 47
drag, startPoint x: 358, startPoint y: 348, endPoint x: 520, endPoint y: 348, distance: 162.0
click at [517, 378] on li "Set Restrict by hostname to Use the provider for any hostnames . If desired, se…" at bounding box center [770, 401] width 924 height 47
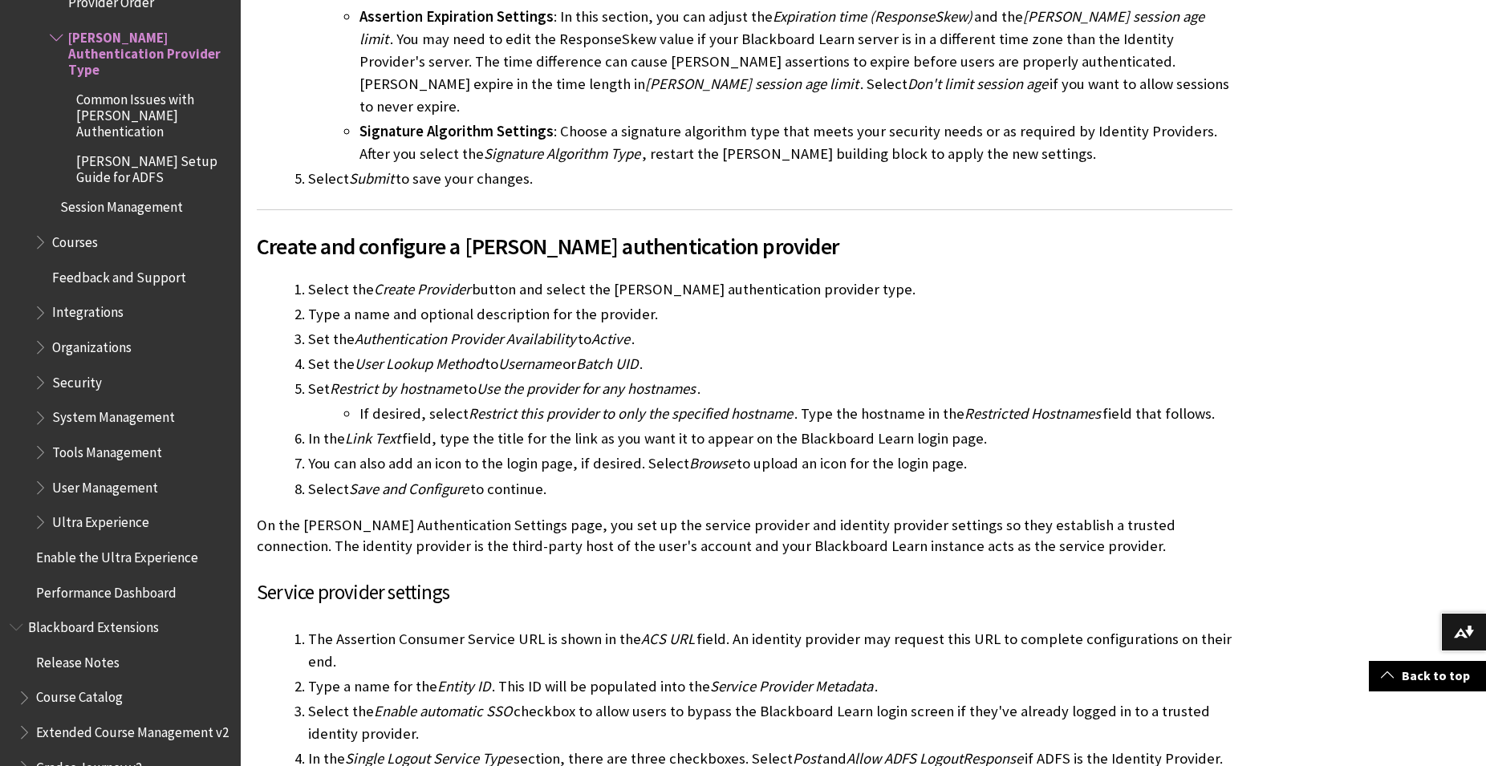
click at [520, 379] on span "Use the provider for any hostnames" at bounding box center [585, 388] width 219 height 18
drag, startPoint x: 501, startPoint y: 349, endPoint x: 665, endPoint y: 338, distance: 164.0
click at [665, 379] on span "Use the provider for any hostnames" at bounding box center [585, 388] width 219 height 18
click at [672, 379] on span "Use the provider for any hostnames" at bounding box center [585, 388] width 219 height 18
drag, startPoint x: 361, startPoint y: 371, endPoint x: 799, endPoint y: 371, distance: 438.0
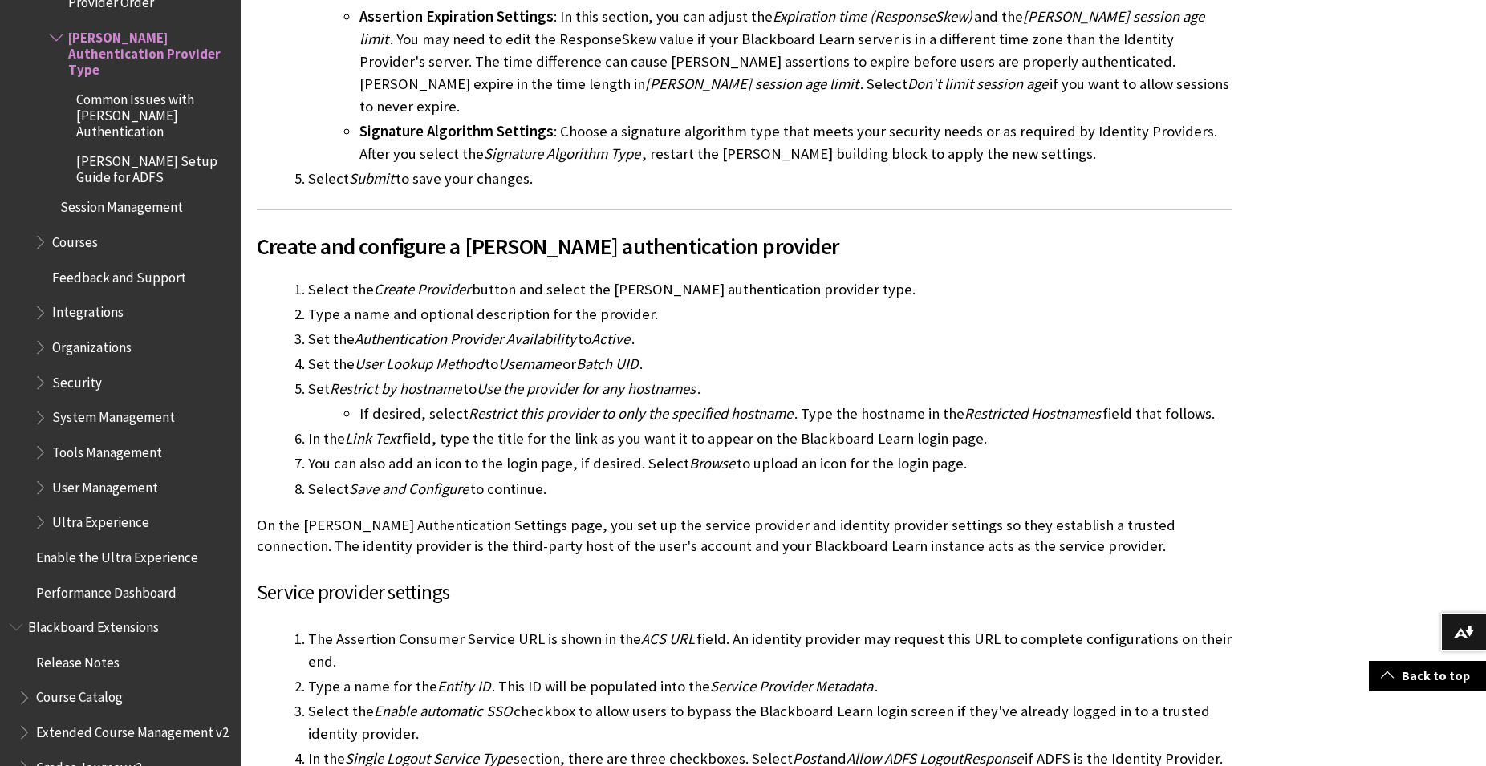
click at [798, 403] on li "If desired, select Restrict this provider to only the specified hostname . Type…" at bounding box center [795, 414] width 873 height 22
click at [799, 403] on li "If desired, select Restrict this provider to only the specified hostname . Type…" at bounding box center [795, 414] width 873 height 22
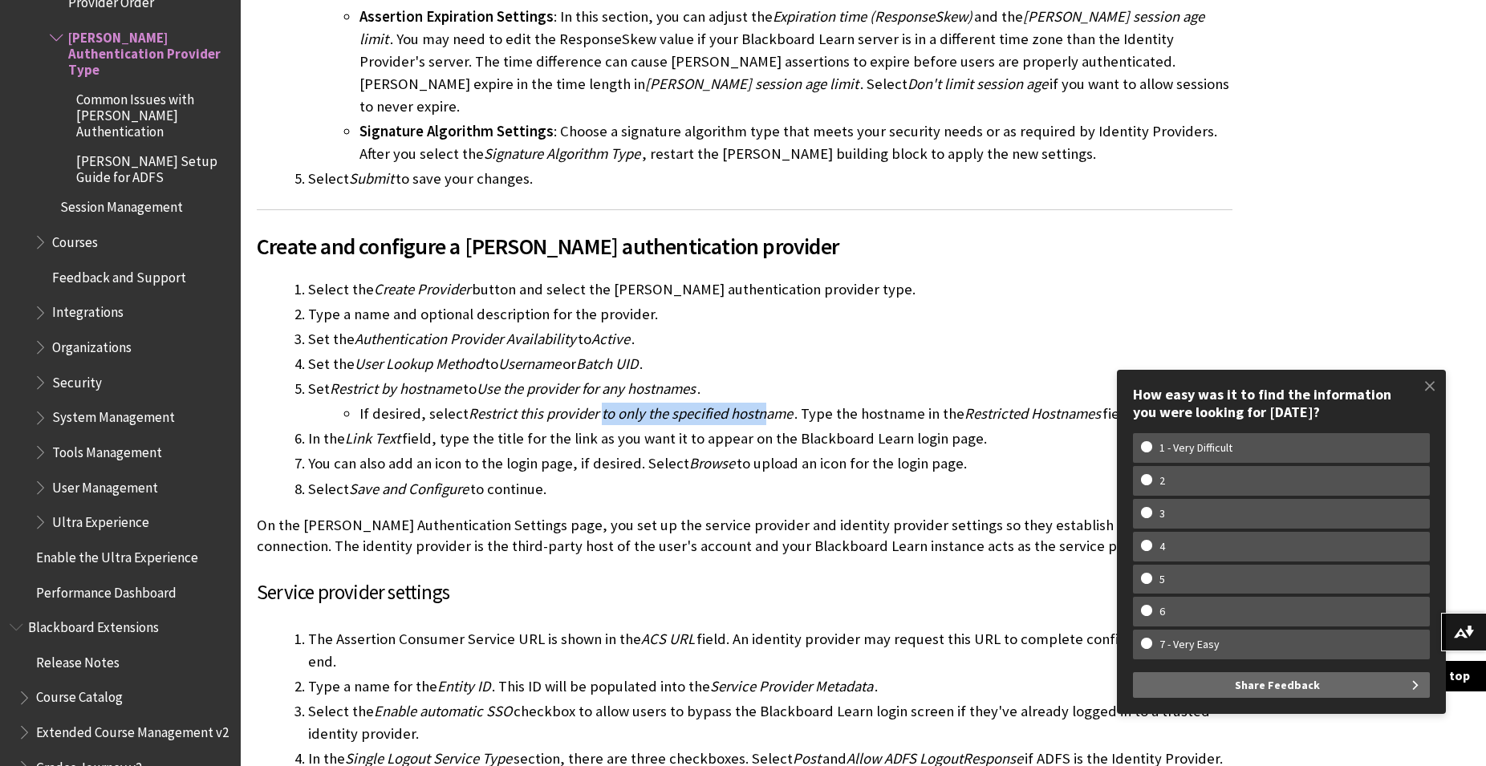
drag, startPoint x: 598, startPoint y: 374, endPoint x: 767, endPoint y: 374, distance: 169.2
click at [767, 404] on span "Restrict this provider to only the specified hostname" at bounding box center [630, 413] width 324 height 18
click at [1426, 381] on span at bounding box center [1430, 386] width 34 height 34
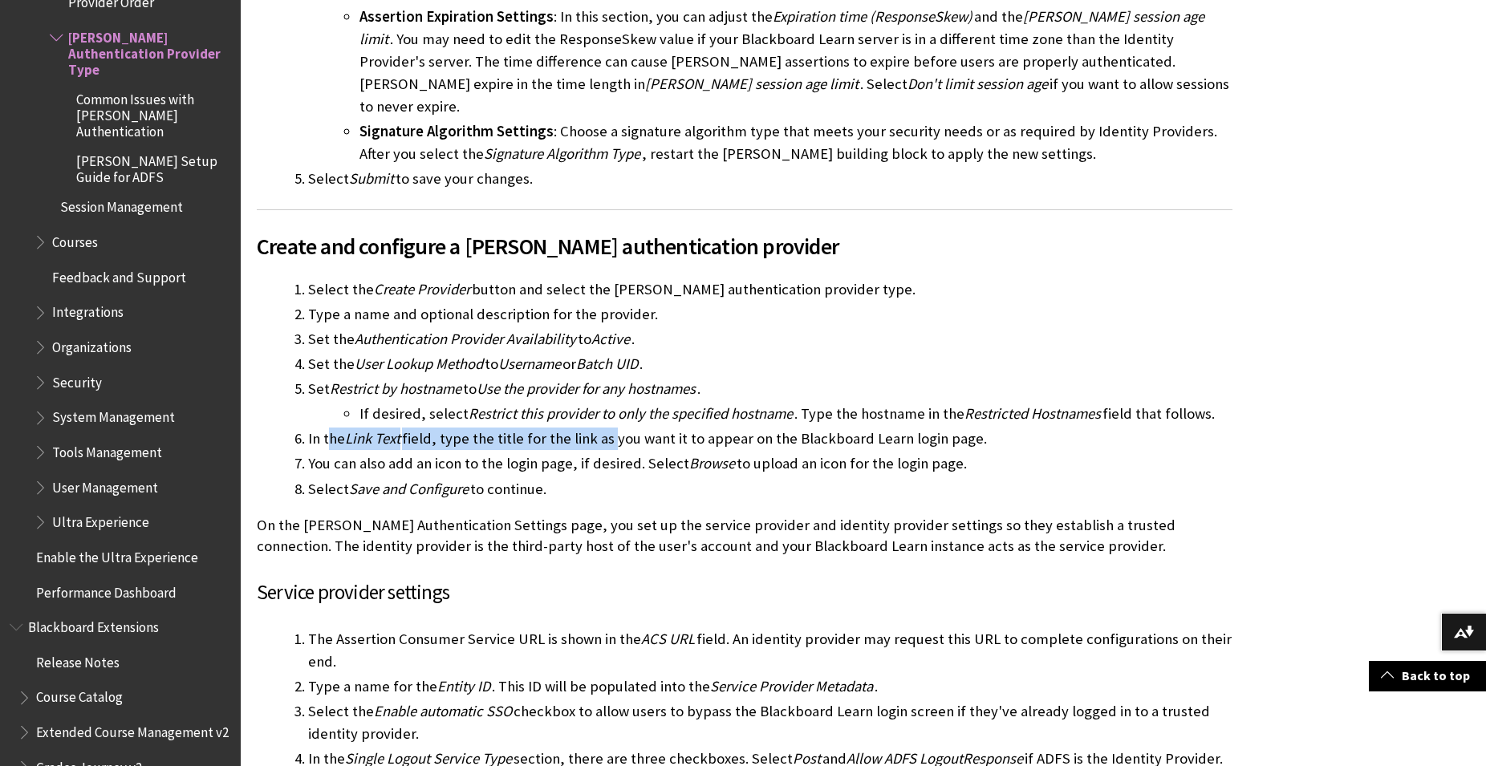
drag, startPoint x: 346, startPoint y: 396, endPoint x: 646, endPoint y: 396, distance: 300.0
click at [638, 428] on li "In the Link Text field, type the title for the link as you want it to appear on…" at bounding box center [770, 439] width 924 height 22
click at [674, 452] on li "You can also add an icon to the login page, if desired. Select Browse to upload…" at bounding box center [770, 463] width 924 height 22
drag, startPoint x: 541, startPoint y: 441, endPoint x: 316, endPoint y: 429, distance: 225.7
click at [316, 429] on ol "Select the Create Provider button and select the [PERSON_NAME] authentication p…" at bounding box center [744, 388] width 975 height 221
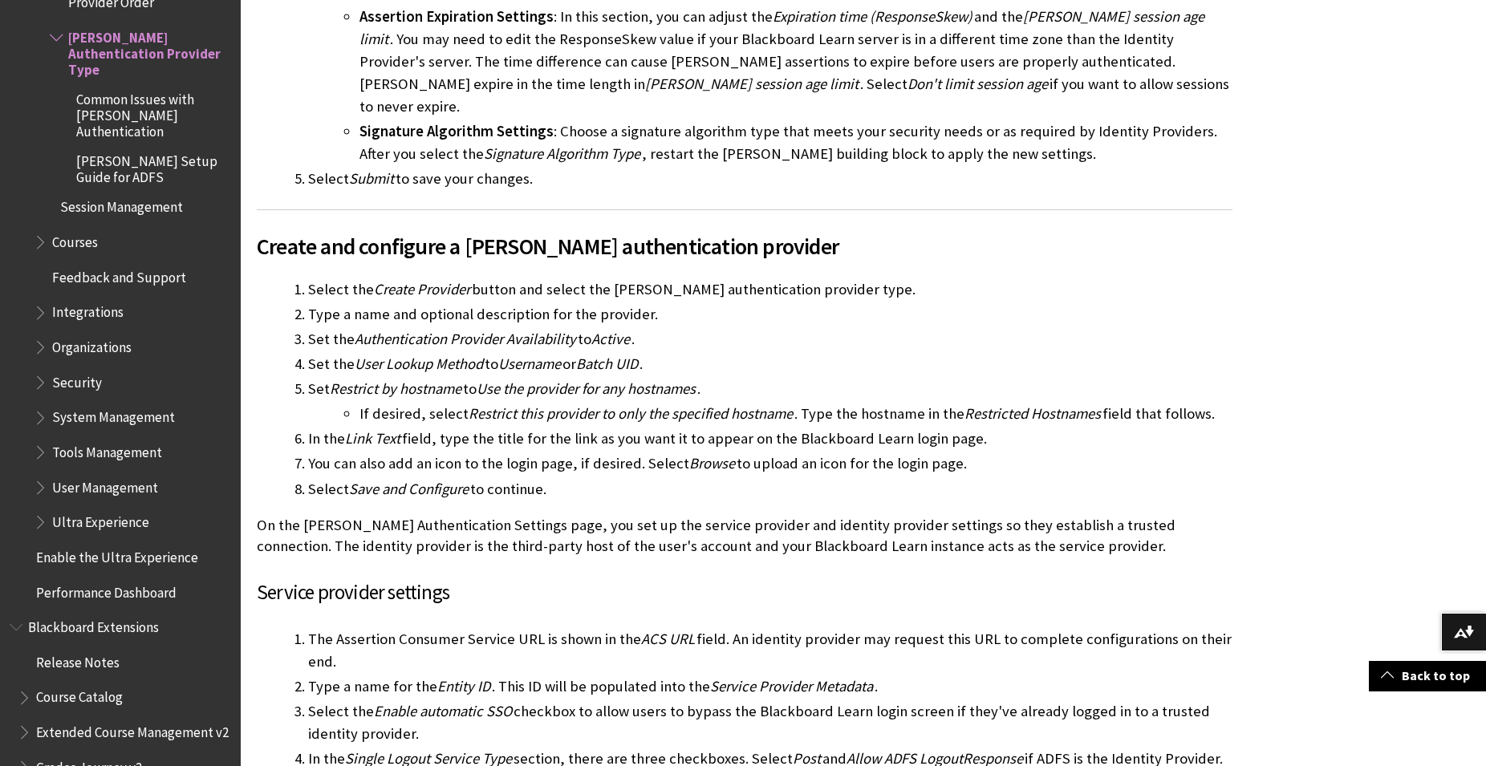
click at [316, 452] on li "You can also add an icon to the login page, if desired. Select Browse to upload…" at bounding box center [770, 463] width 924 height 22
drag
click at [671, 452] on li "You can also add an icon to the login page, if desired. Select Browse to upload…" at bounding box center [770, 463] width 924 height 22
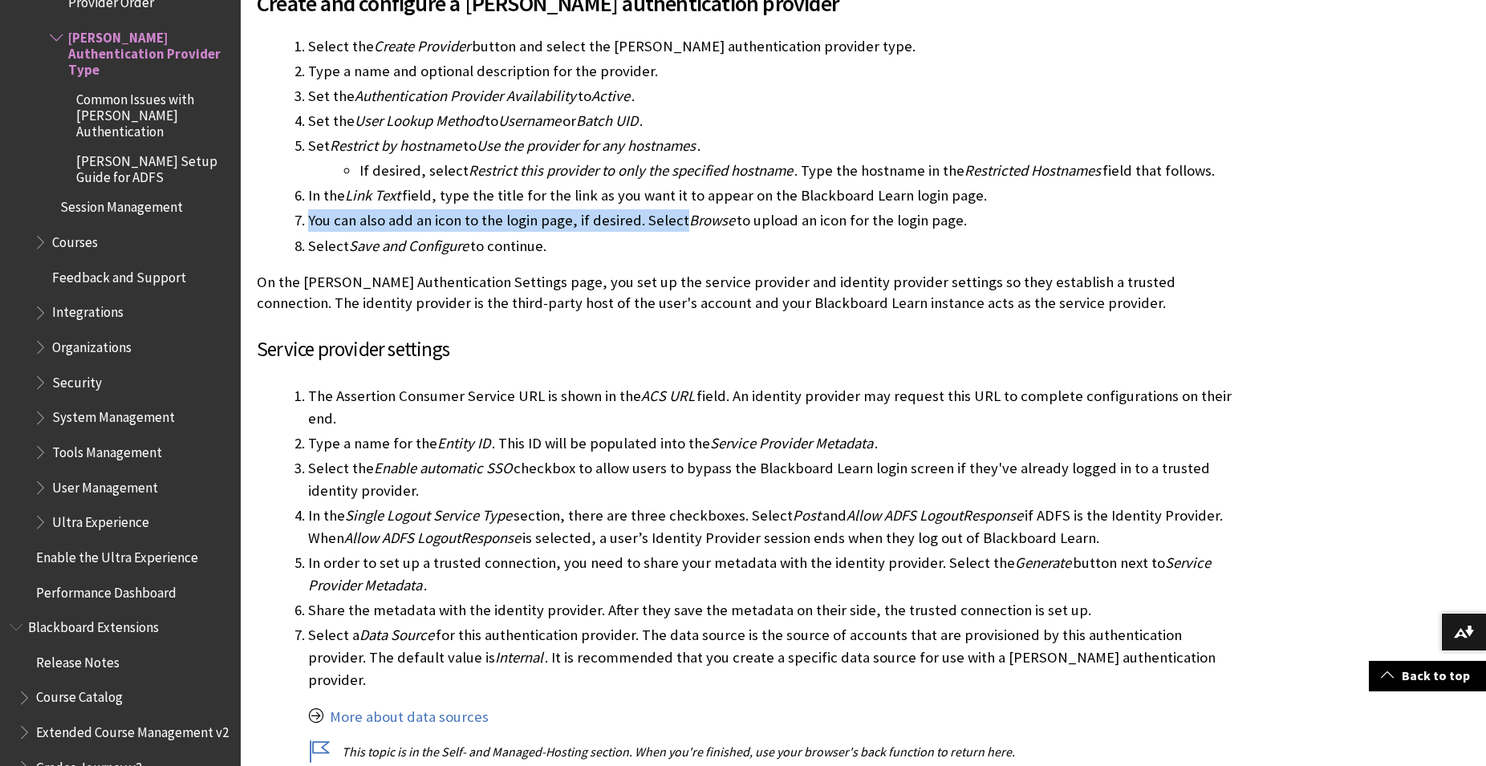
scroll to position [1800, 0]
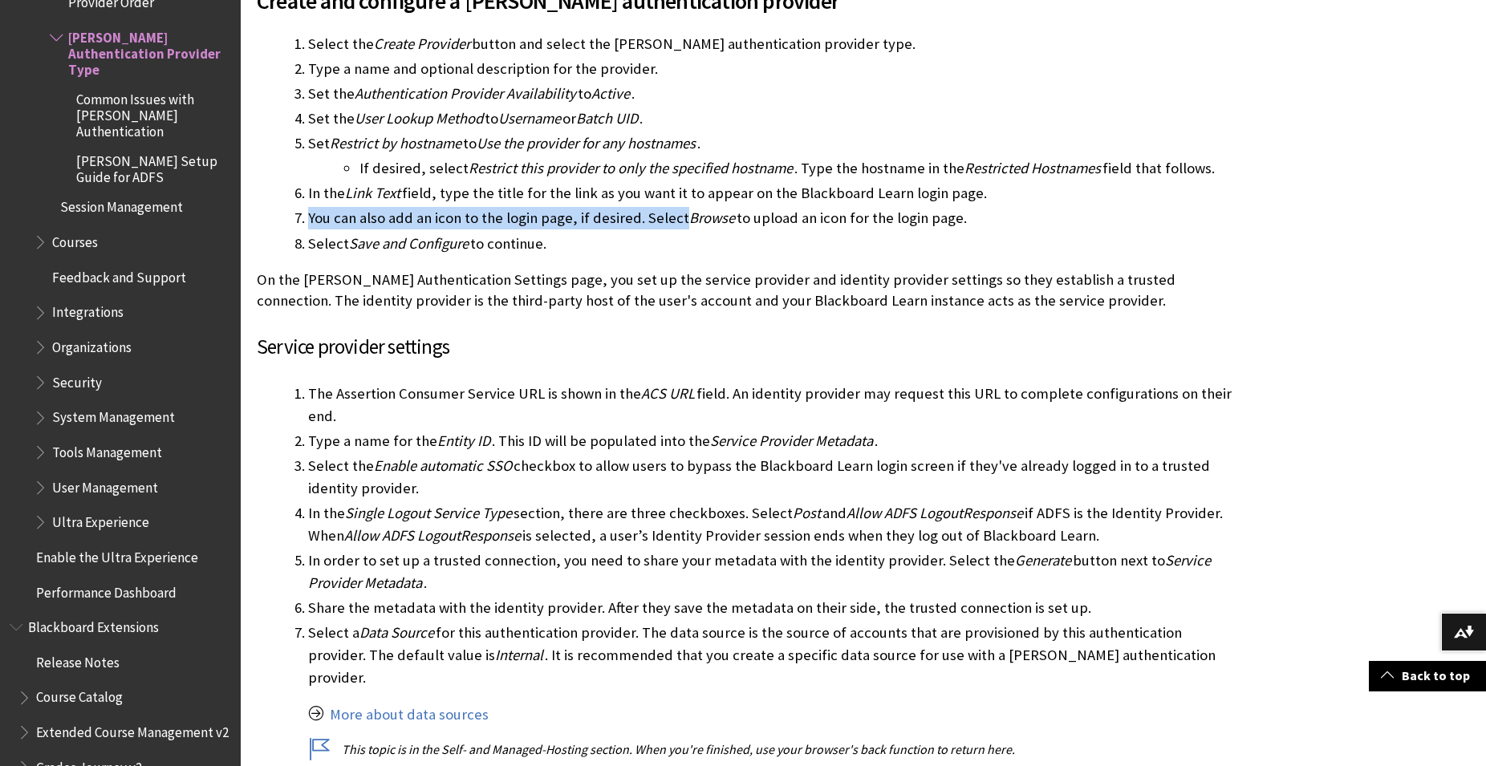
click at [774, 383] on li "The Assertion Consumer Service URL is shown in the ACS URL field. An identity p…" at bounding box center [770, 405] width 924 height 45
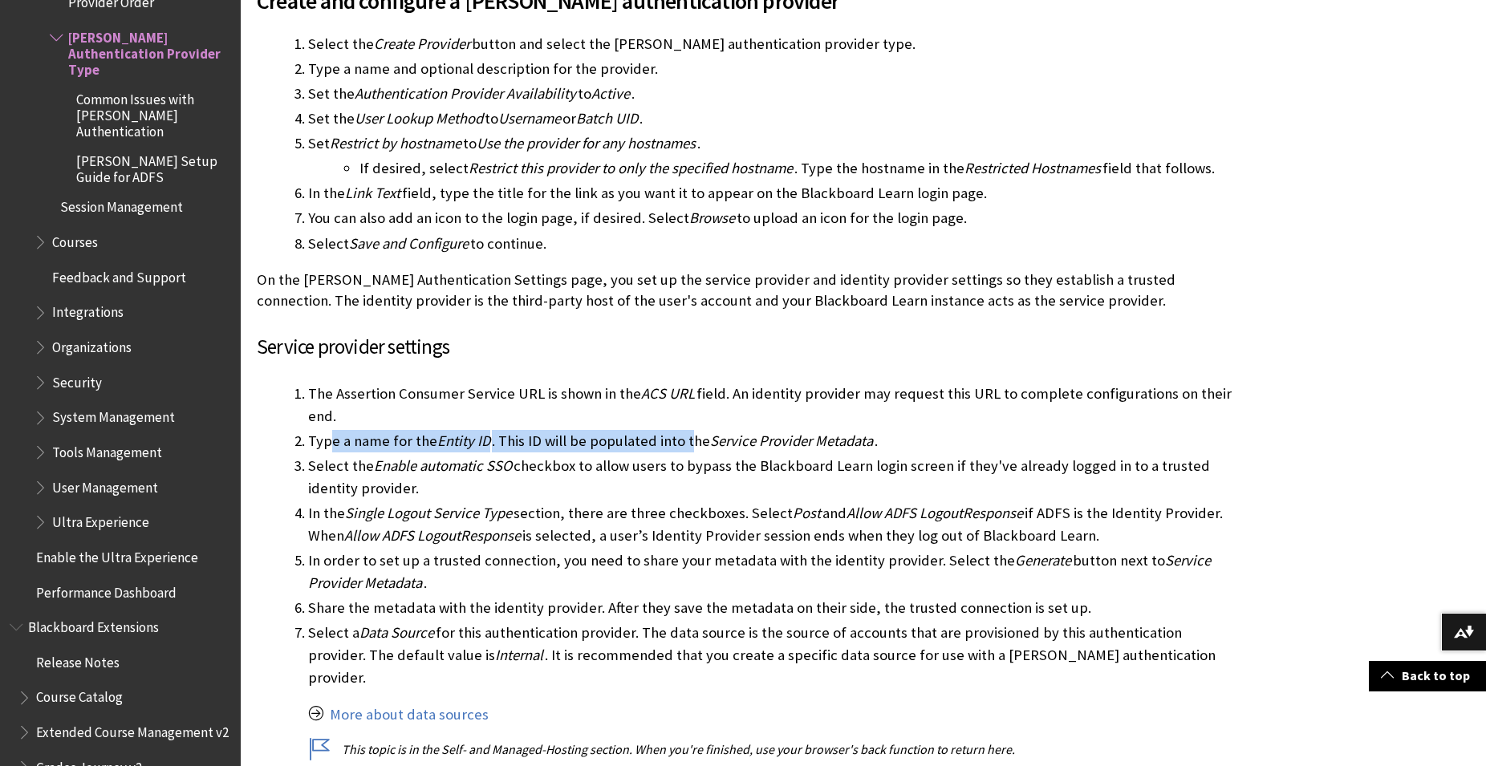
click at [716, 430] on li "Type a name for the Entity ID . This ID will be populated into the Service Prov…" at bounding box center [770, 441] width 924 height 22
click at [424, 455] on li "Select the Enable automatic SSO checkbox to allow users to bypass the Blackboar…" at bounding box center [770, 477] width 924 height 45
click at [481, 456] on span "Enable automatic SSO" at bounding box center [443, 465] width 138 height 18
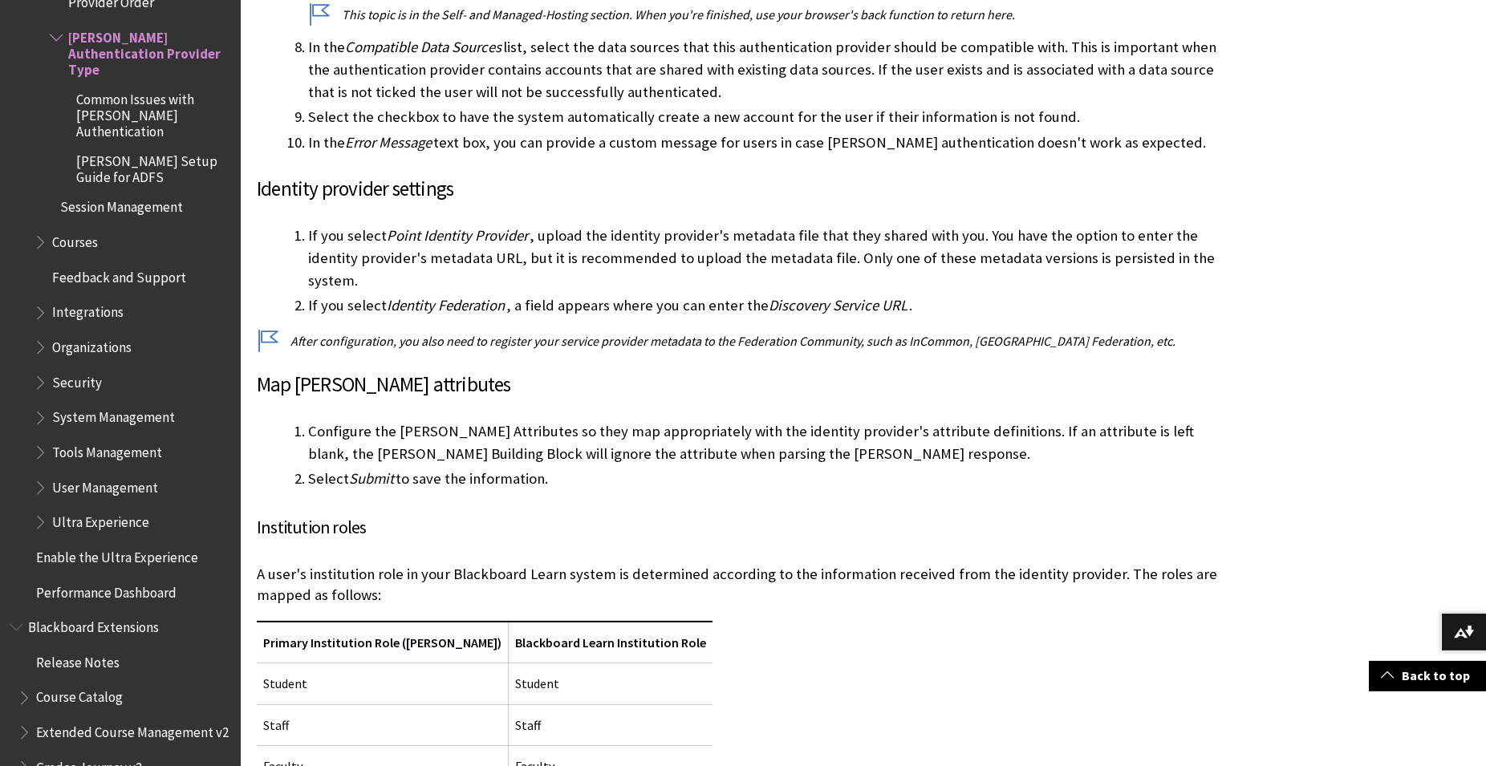
scroll to position [2536, 0]
click at [436, 562] on p "A user's institution role in your Blackboard Learn system is determined accordi…" at bounding box center [744, 583] width 975 height 42
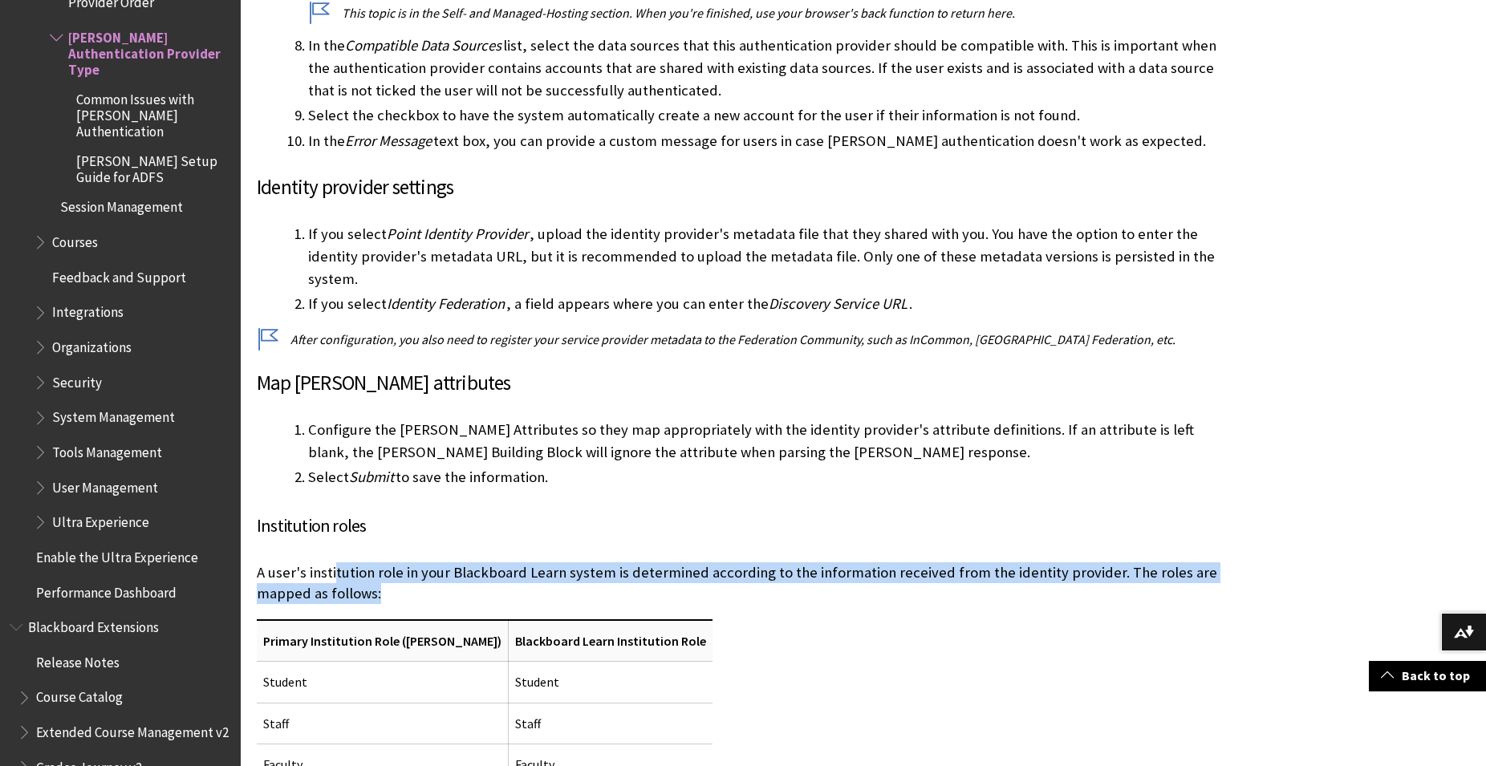
click at [334, 562] on p "A user's institution role in your Blackboard Learn system is determined accordi…" at bounding box center [744, 583] width 975 height 42
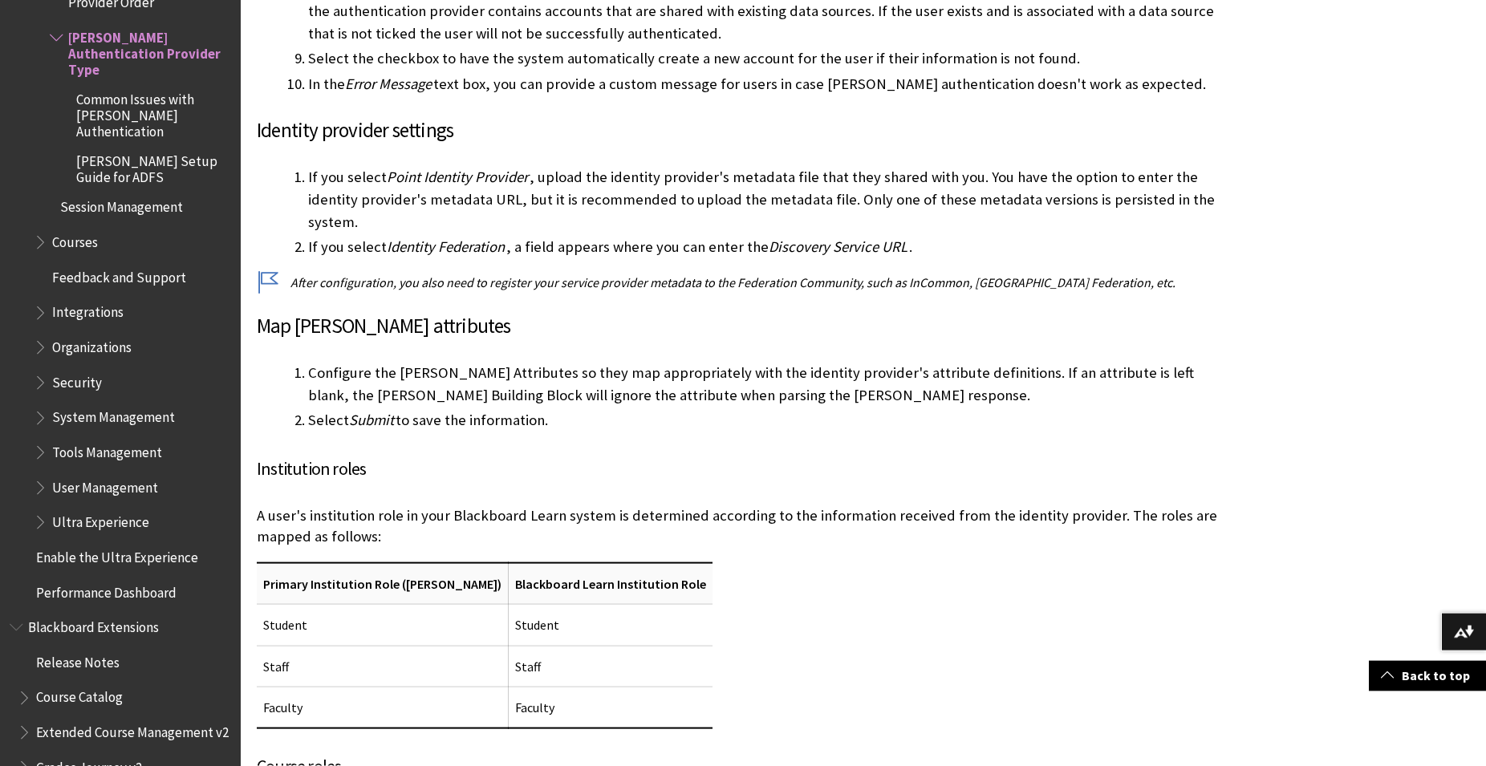
scroll to position [2618, 0]
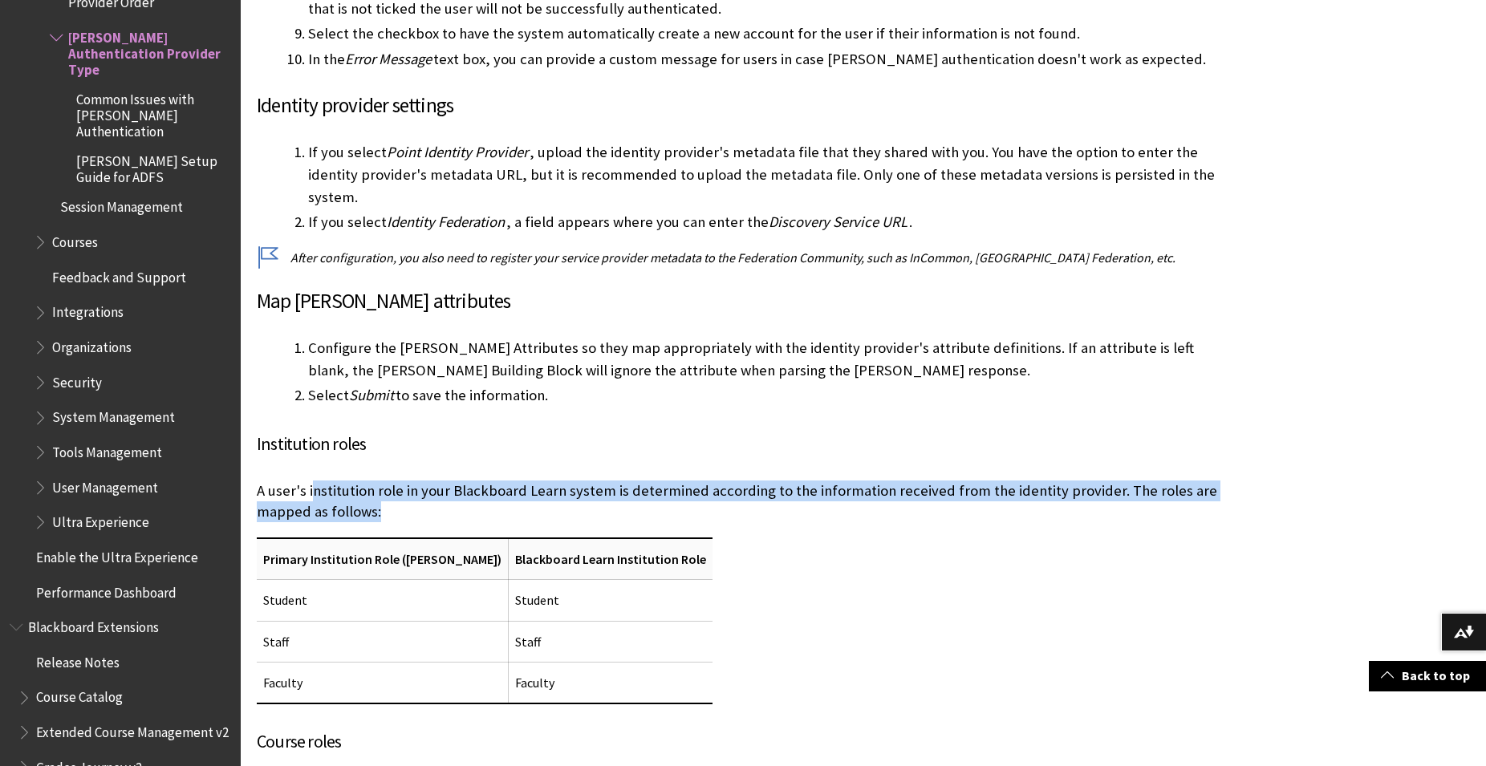
click at [314, 480] on p "A user's institution role in your Blackboard Learn system is determined accordi…" at bounding box center [744, 501] width 975 height 42
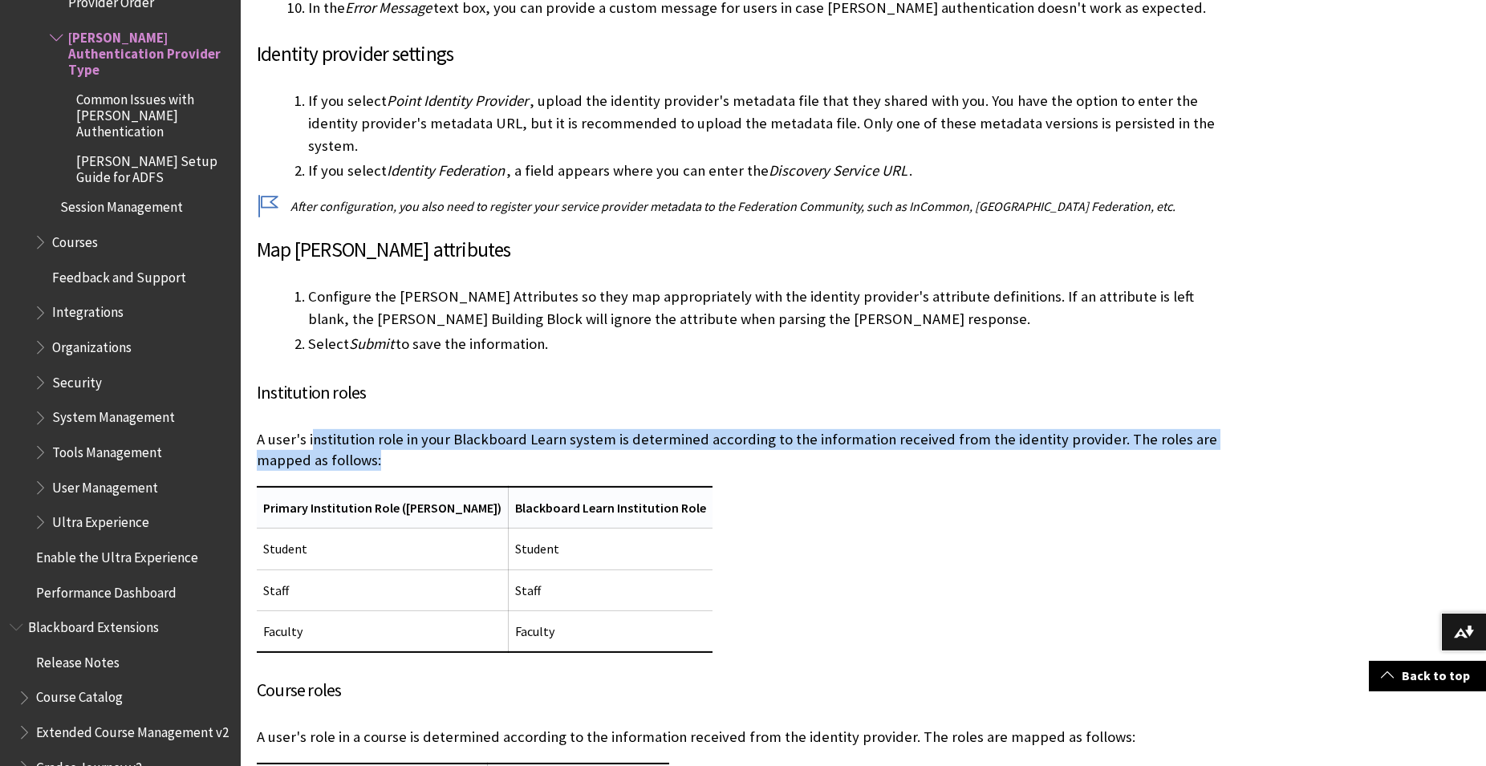
scroll to position [2700, 0]
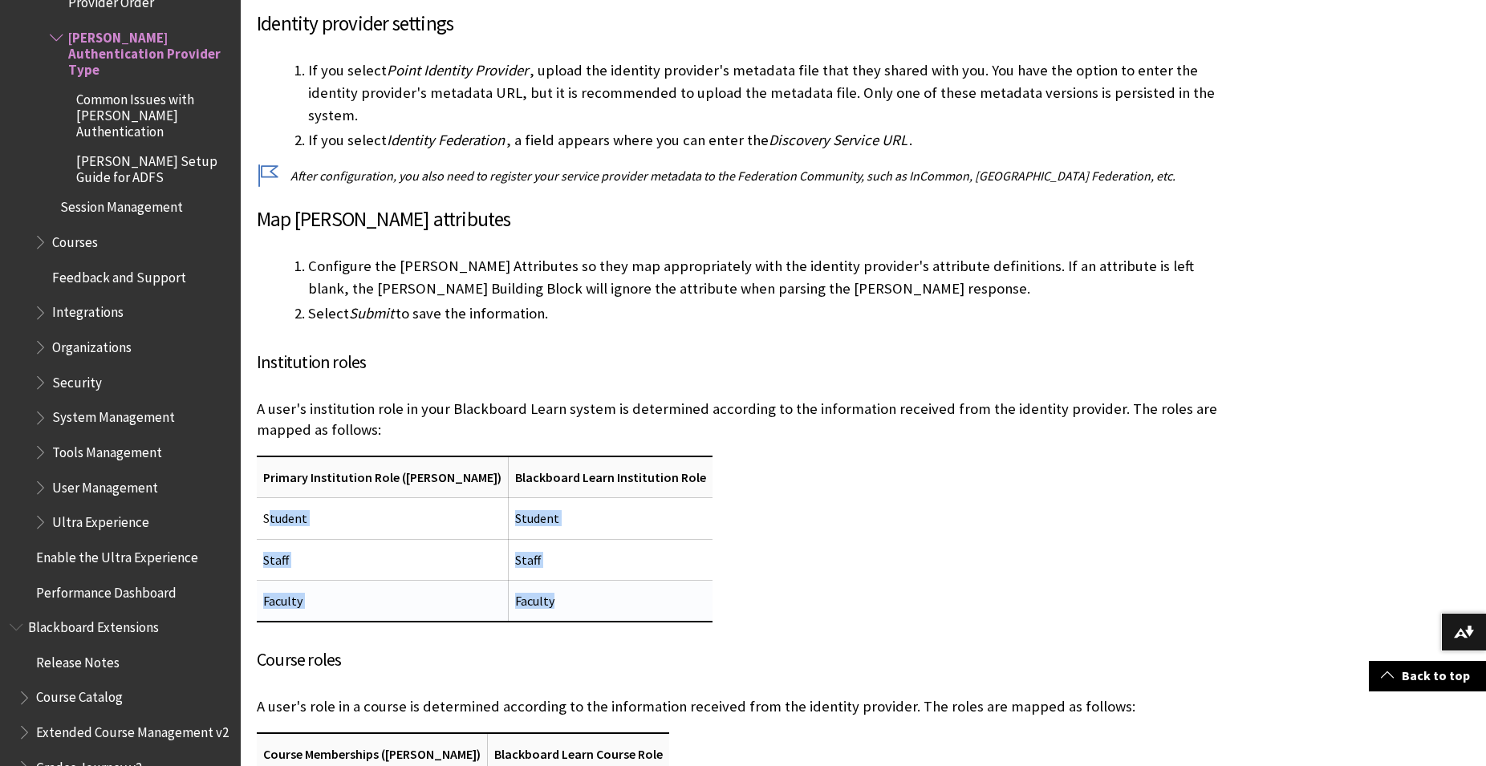
click at [548, 529] on tbody "Student Student Staff Staff Faculty Faculty" at bounding box center [485, 560] width 456 height 124
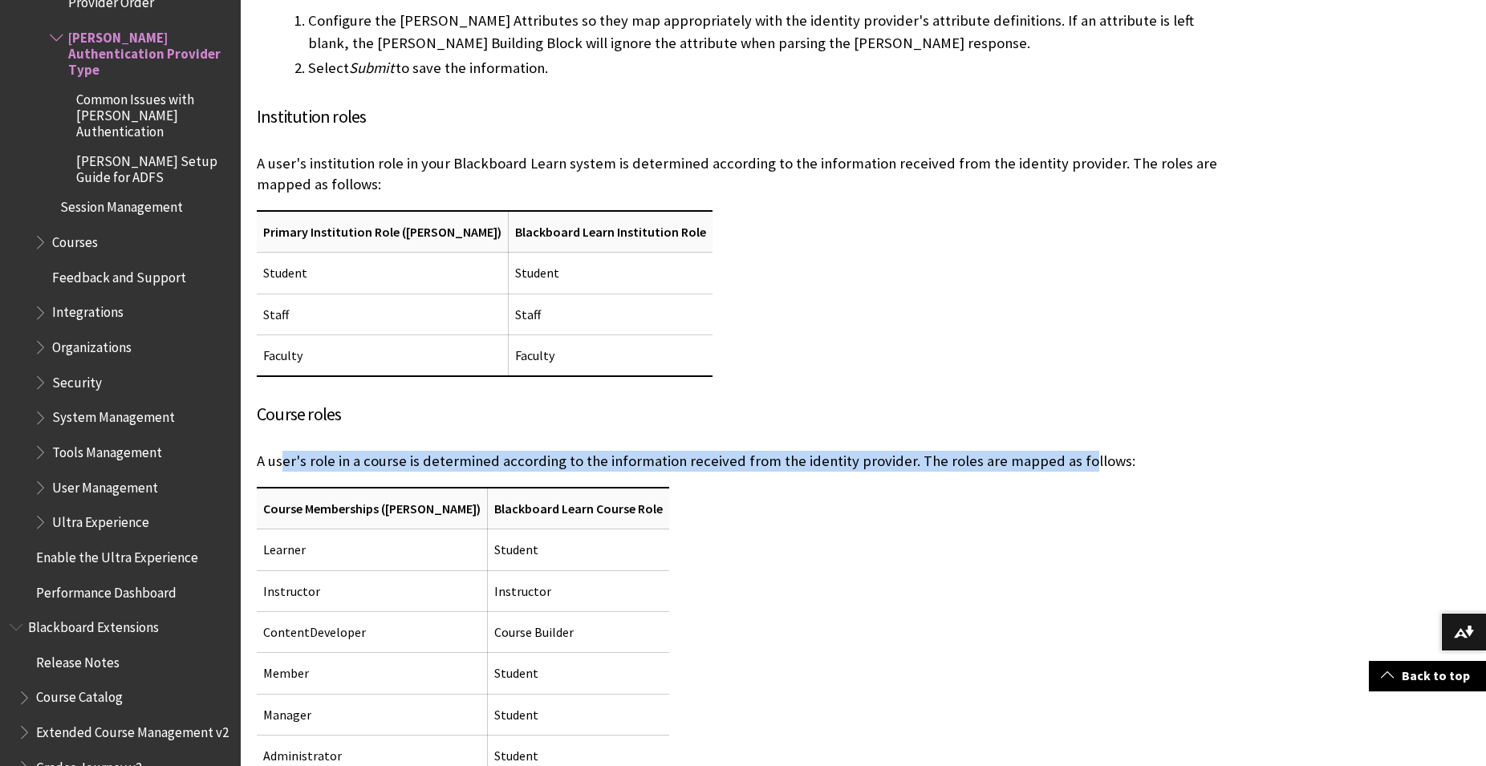
click at [1067, 451] on p "A user's role in a course is determined according to the information received f…" at bounding box center [744, 461] width 975 height 21
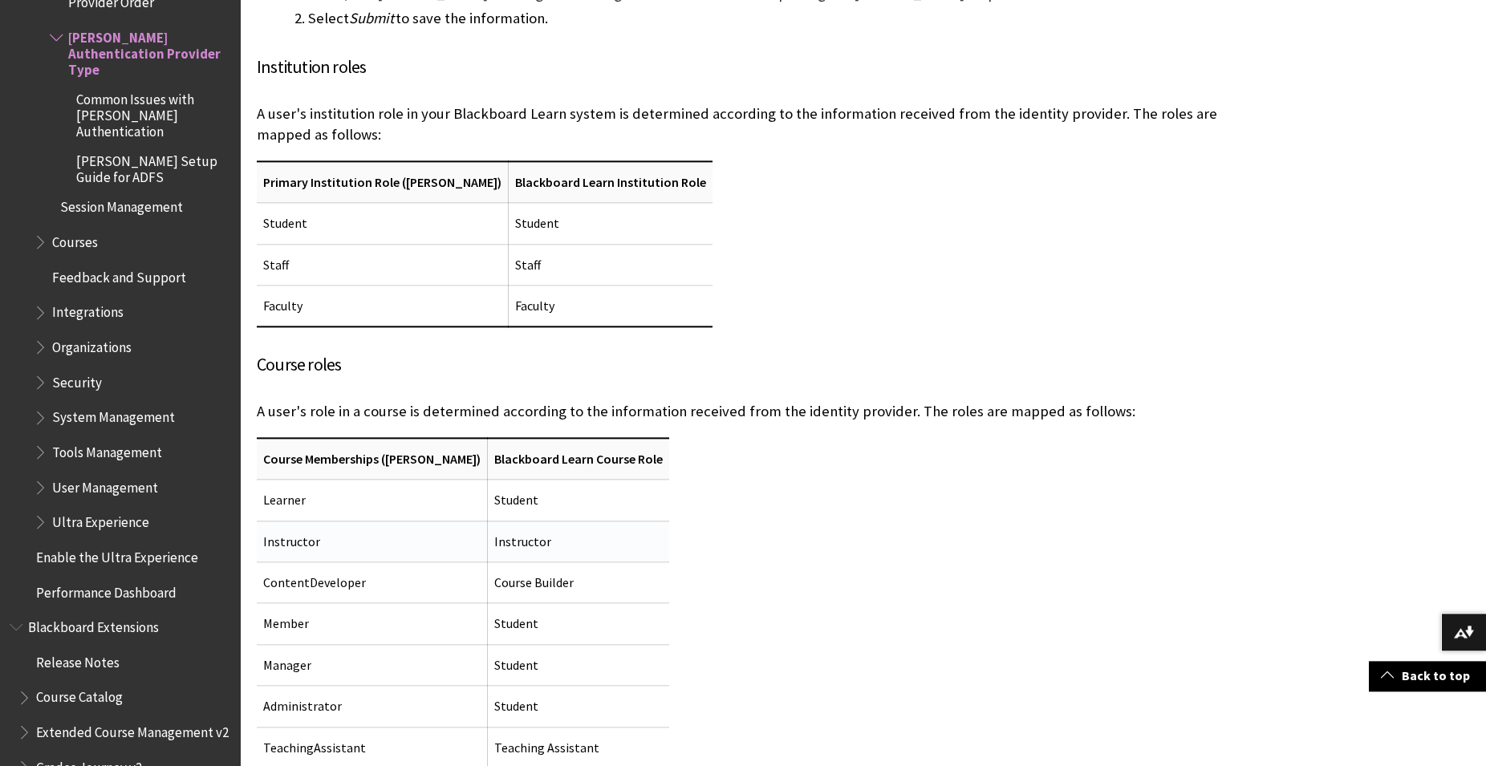
scroll to position [3027, 0]
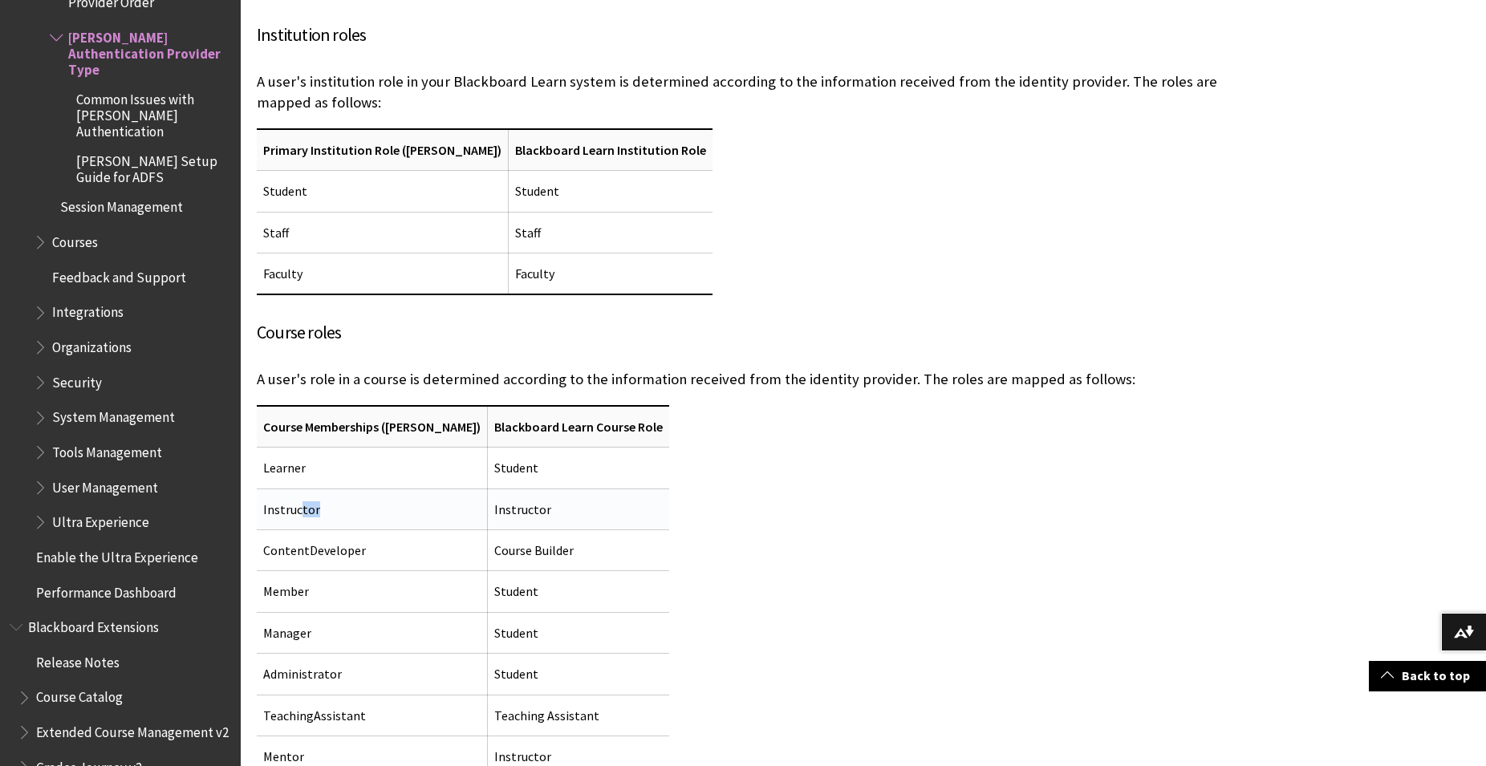
click at [383, 488] on td "Instructor" at bounding box center [372, 508] width 231 height 41
click at [343, 529] on td "ContentDeveloper" at bounding box center [372, 549] width 231 height 41
click at [348, 571] on td "Member" at bounding box center [372, 591] width 231 height 41
click at [376, 612] on td "Manager" at bounding box center [372, 632] width 231 height 41
click at [541, 406] on th "Blackboard Learn Course Role" at bounding box center [579, 427] width 182 height 42
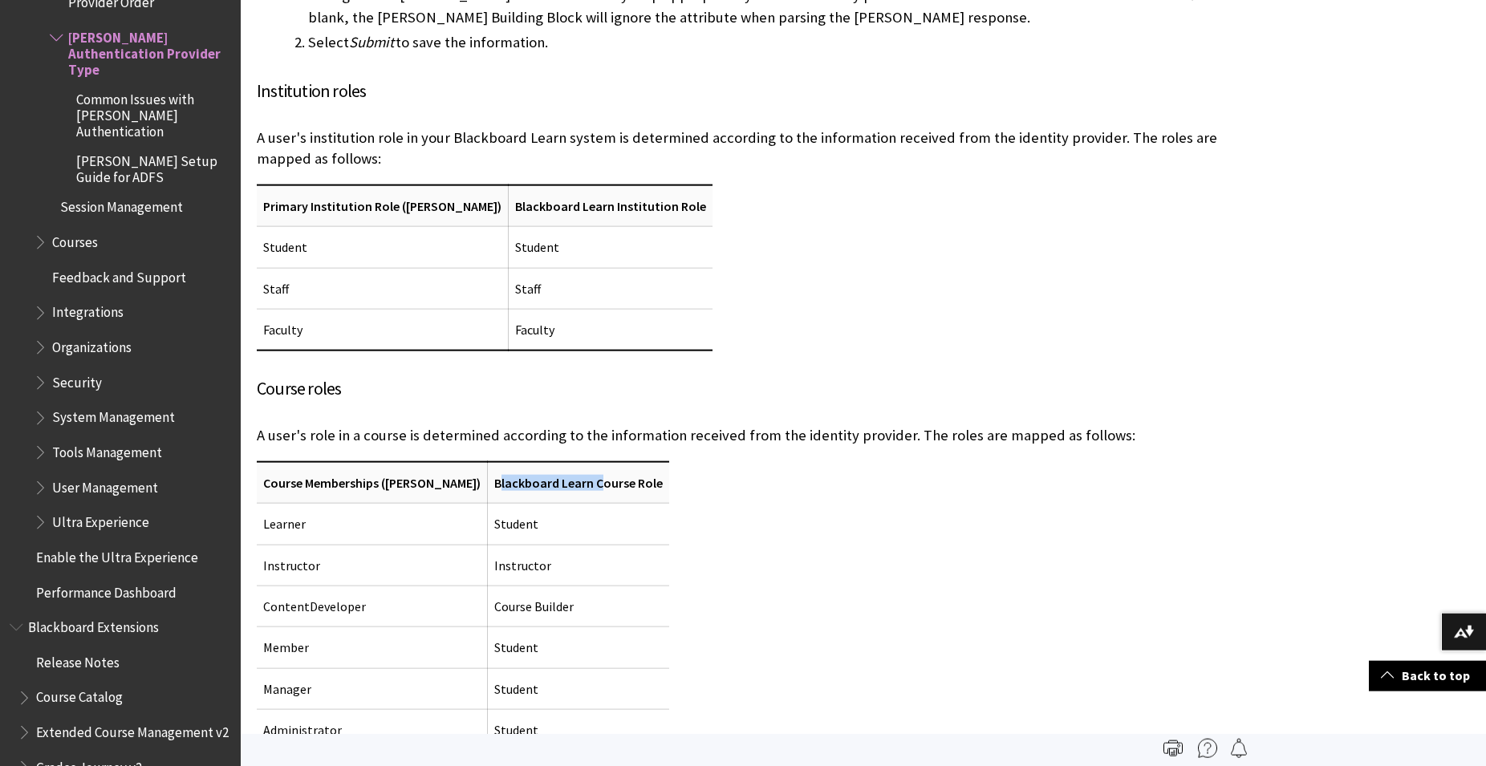
scroll to position [2945, 0]
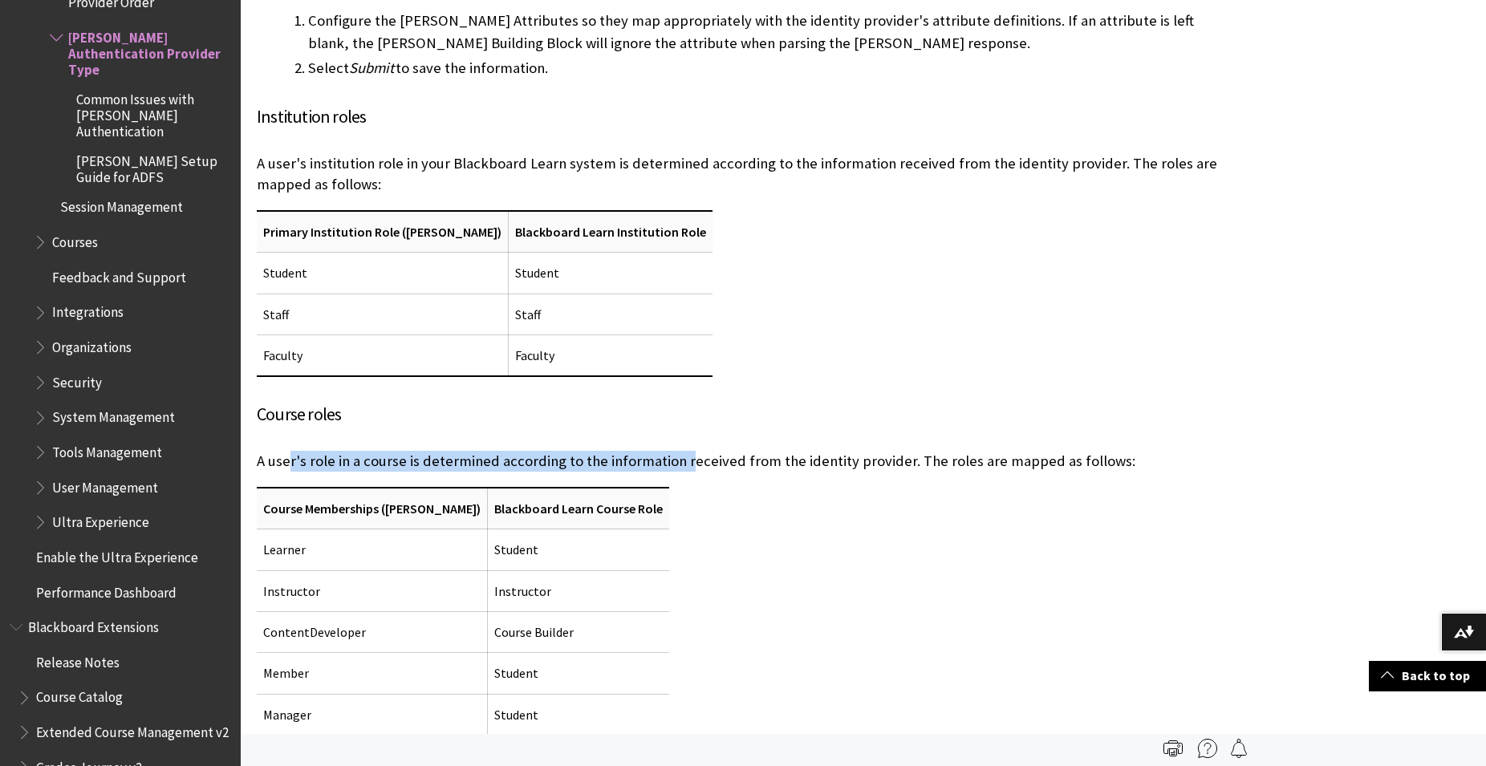
click at [870, 451] on p "A user's role in a course is determined according to the information received f…" at bounding box center [744, 461] width 975 height 21
click at [872, 451] on p "A user's role in a course is determined according to the information received f…" at bounding box center [744, 461] width 975 height 21
click at [919, 451] on p "A user's role in a course is determined according to the information received f…" at bounding box center [744, 461] width 975 height 21
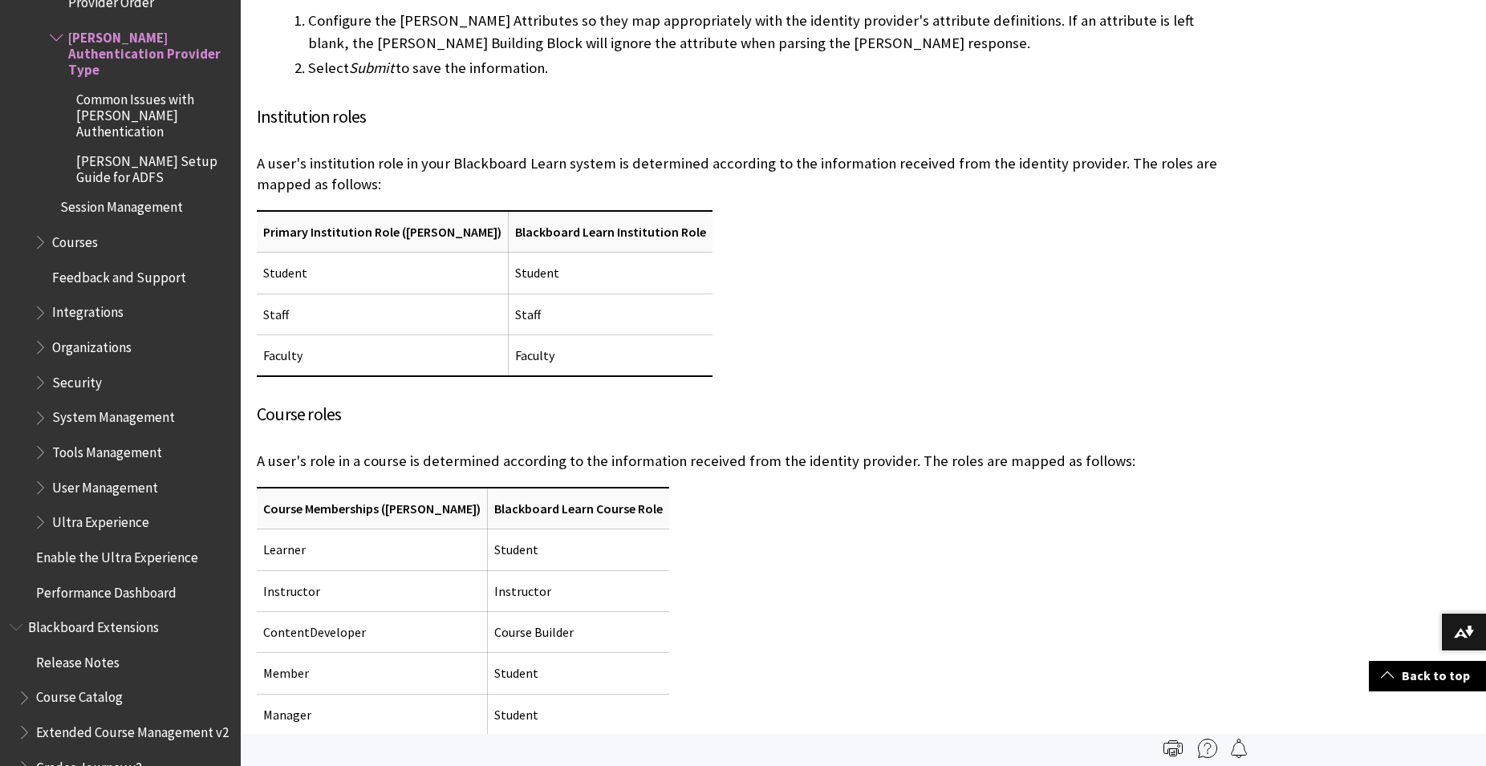
click at [931, 451] on p "A user's role in a course is determined according to the information received f…" at bounding box center [744, 461] width 975 height 21
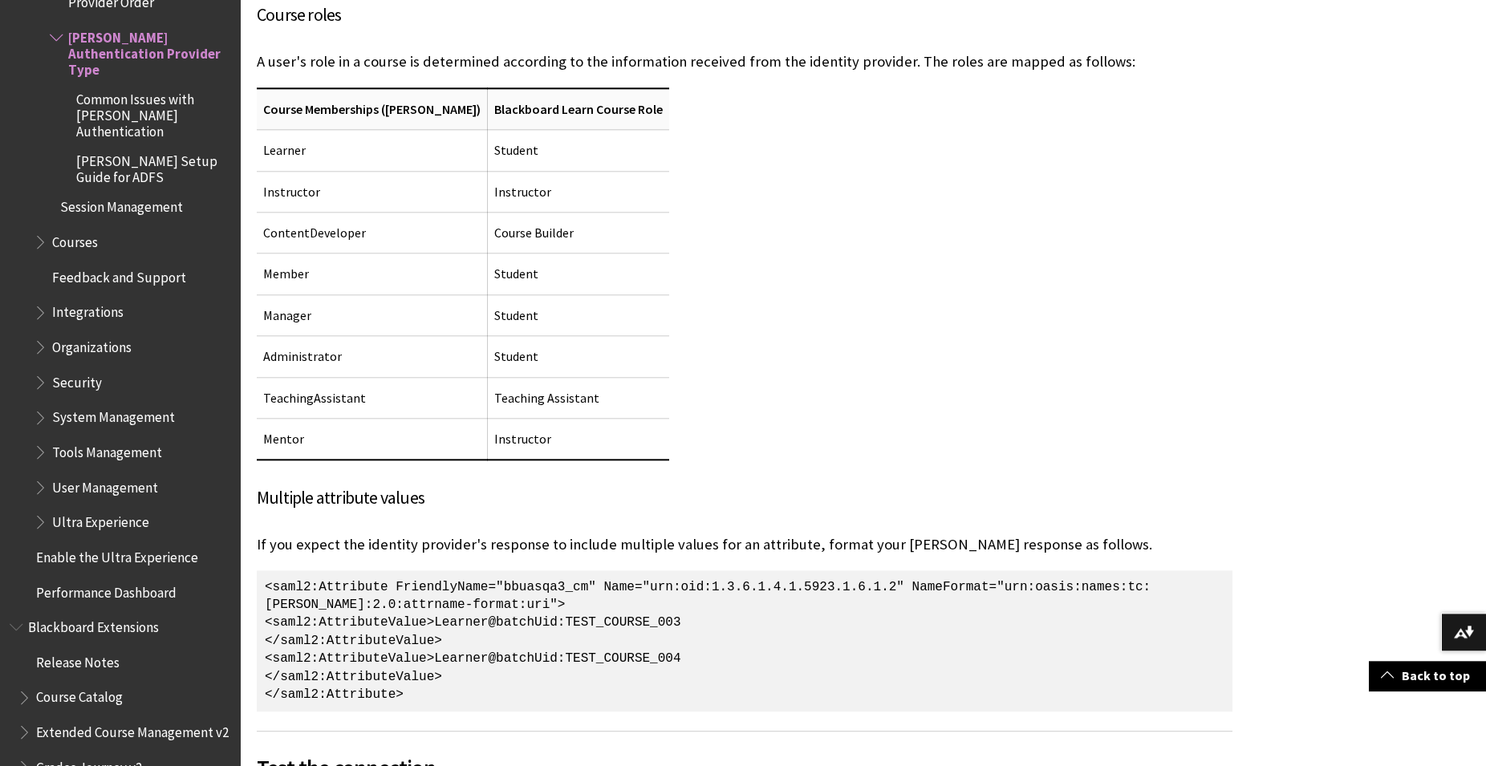
scroll to position [3354, 0]
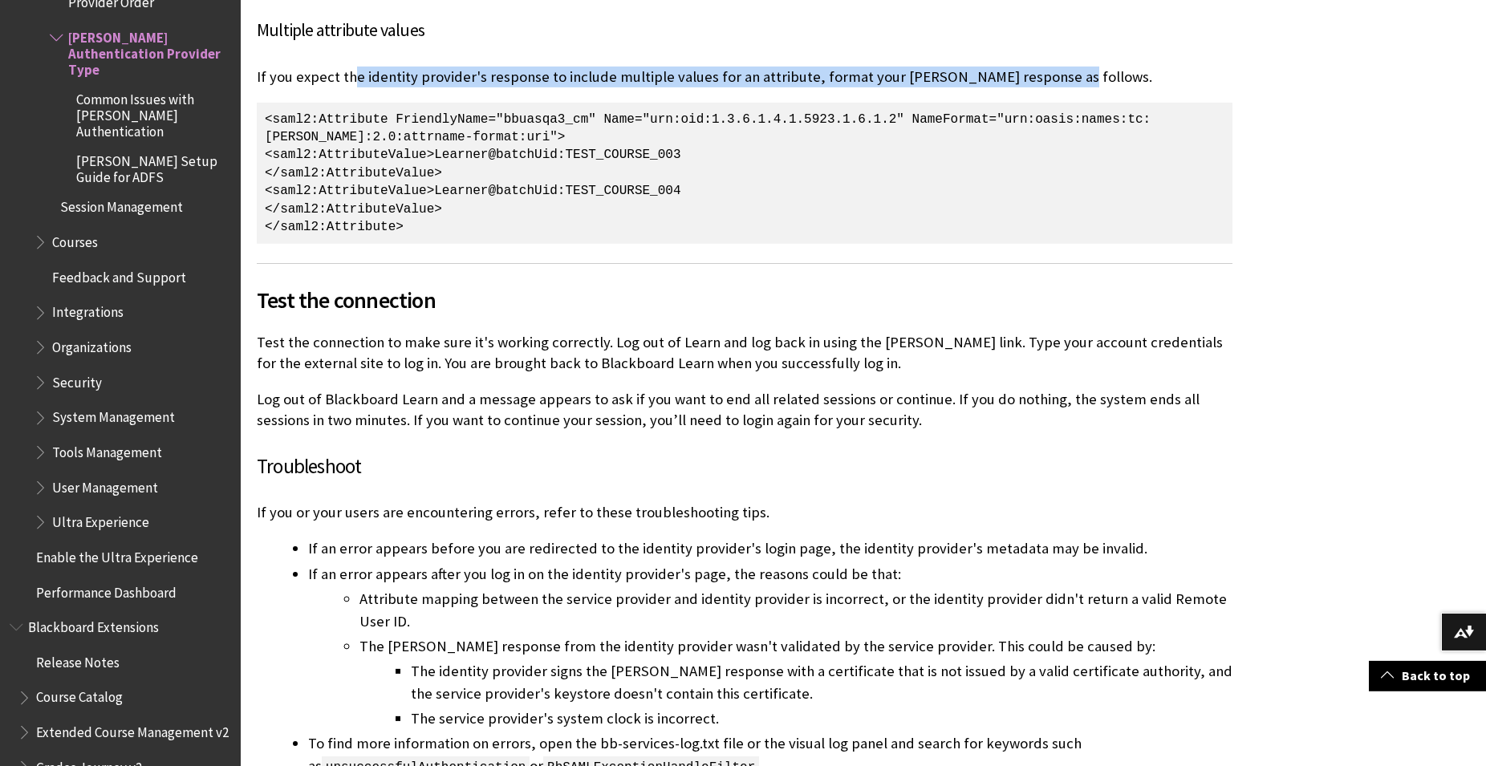
scroll to position [3845, 0]
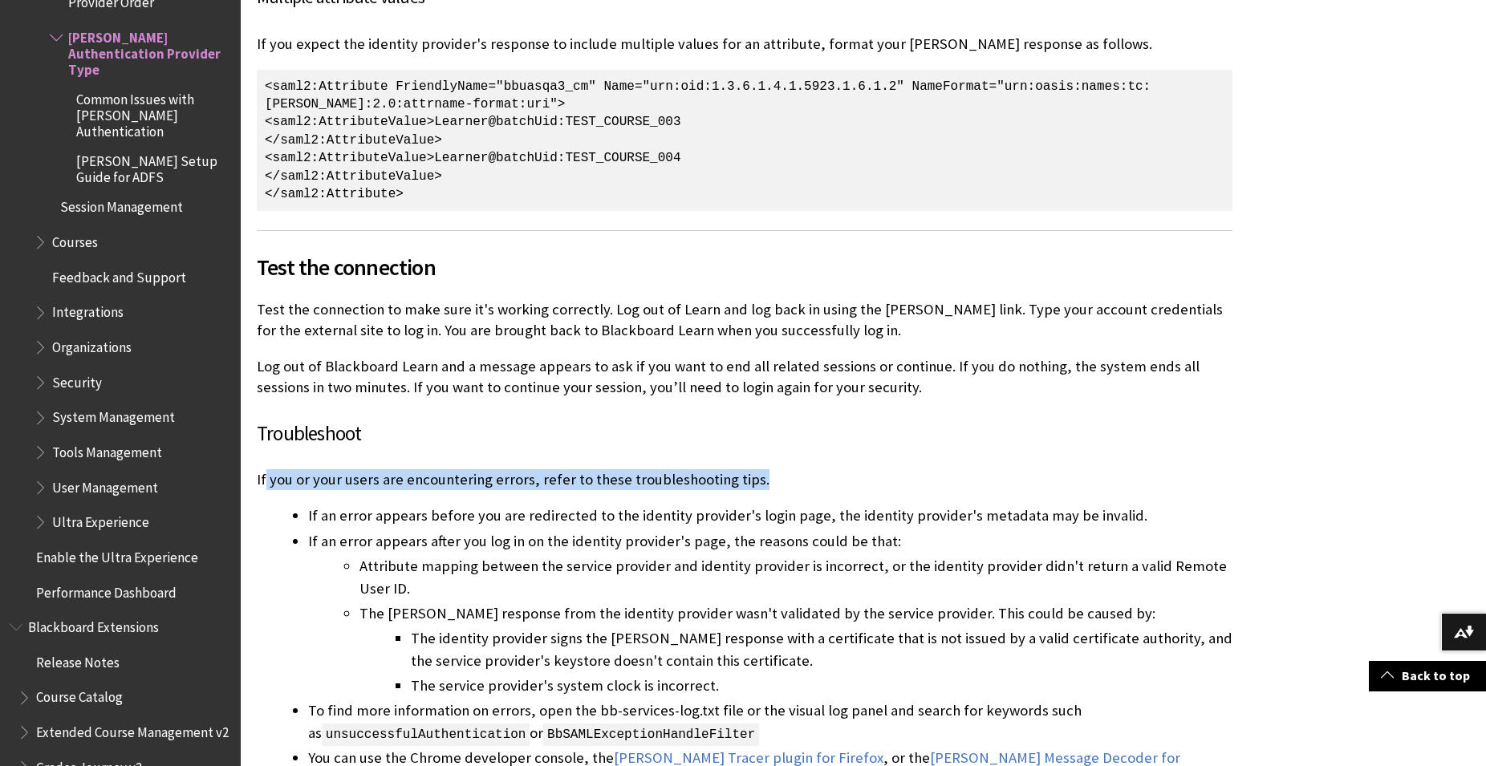
click at [810, 469] on p "If you or your users are encountering errors, refer to these troubleshooting ti…" at bounding box center [744, 479] width 975 height 21
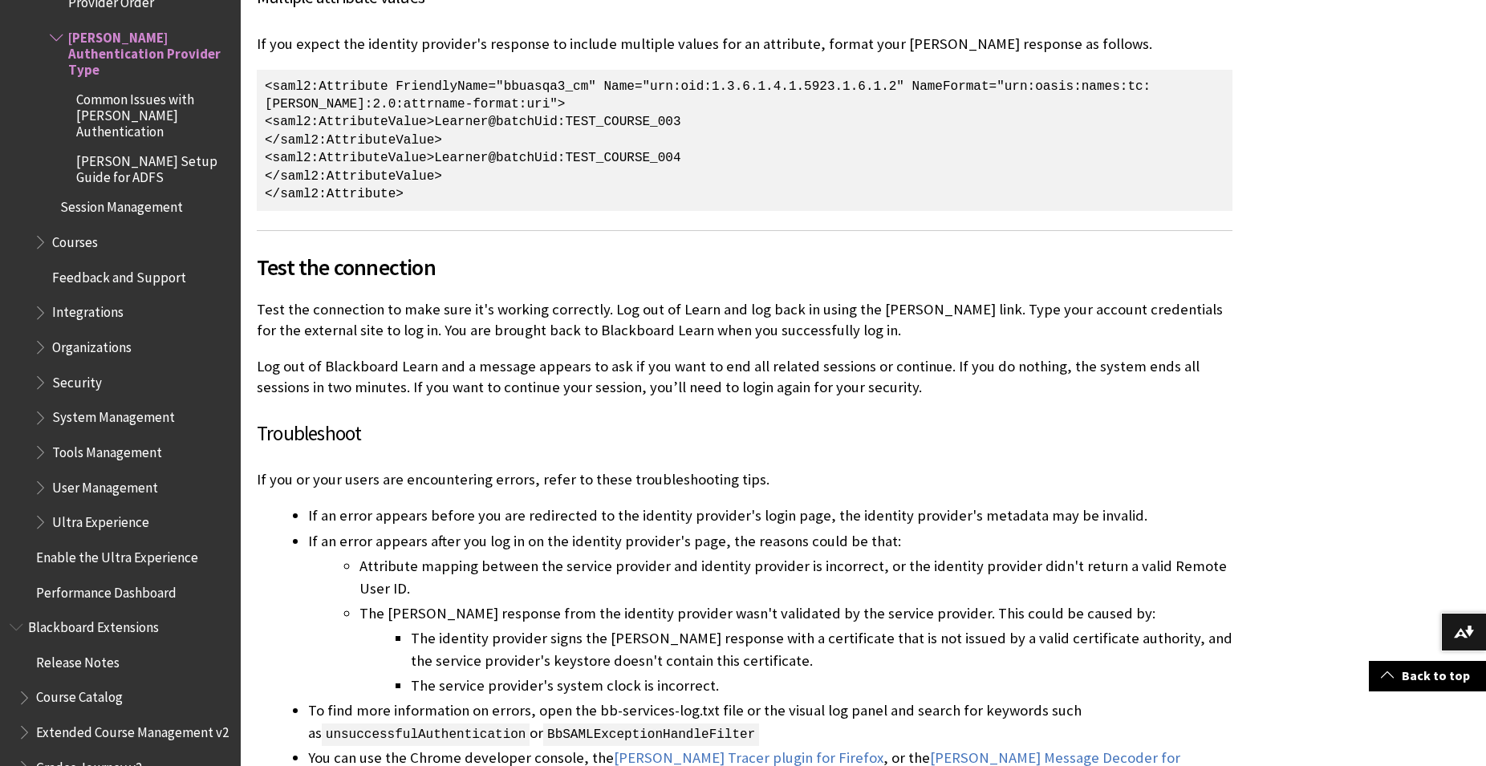
click at [811, 469] on p "If you or your users are encountering errors, refer to these troubleshooting ti…" at bounding box center [744, 479] width 975 height 21
drag, startPoint x: 539, startPoint y: 395, endPoint x: 403, endPoint y: 395, distance: 135.6
click at [403, 469] on p "If you or your users are encountering errors, refer to these troubleshooting ti…" at bounding box center [744, 479] width 975 height 21
click at [564, 505] on li "If an error appears before you are redirected to the identity provider's login …" at bounding box center [770, 516] width 924 height 22
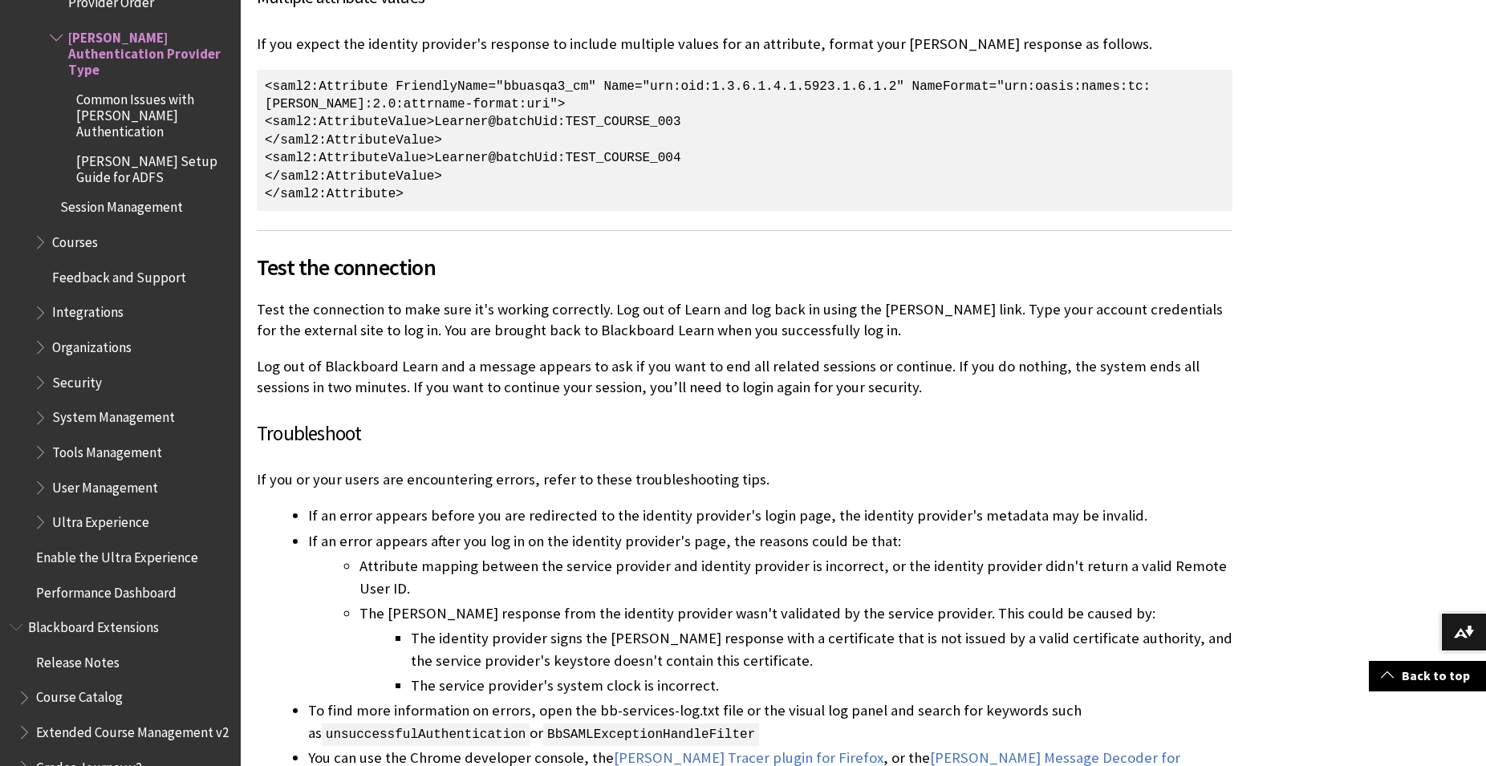
click at [584, 505] on li "If an error appears before you are redirected to the identity provider's login …" at bounding box center [770, 516] width 924 height 22
click at [762, 505] on ul "If an error appears before you are redirected to the identity provider's login …" at bounding box center [744, 648] width 975 height 287
click at [772, 530] on li "If an error appears after you log in on the identity provider's page, the reaso…" at bounding box center [770, 613] width 924 height 167
click at [652, 530] on li "If an error appears after you log in on the identity provider's page, the reaso…" at bounding box center [770, 613] width 924 height 167
click at [665, 530] on li "If an error appears after you log in on the identity provider's page, the reaso…" at bounding box center [770, 613] width 924 height 167
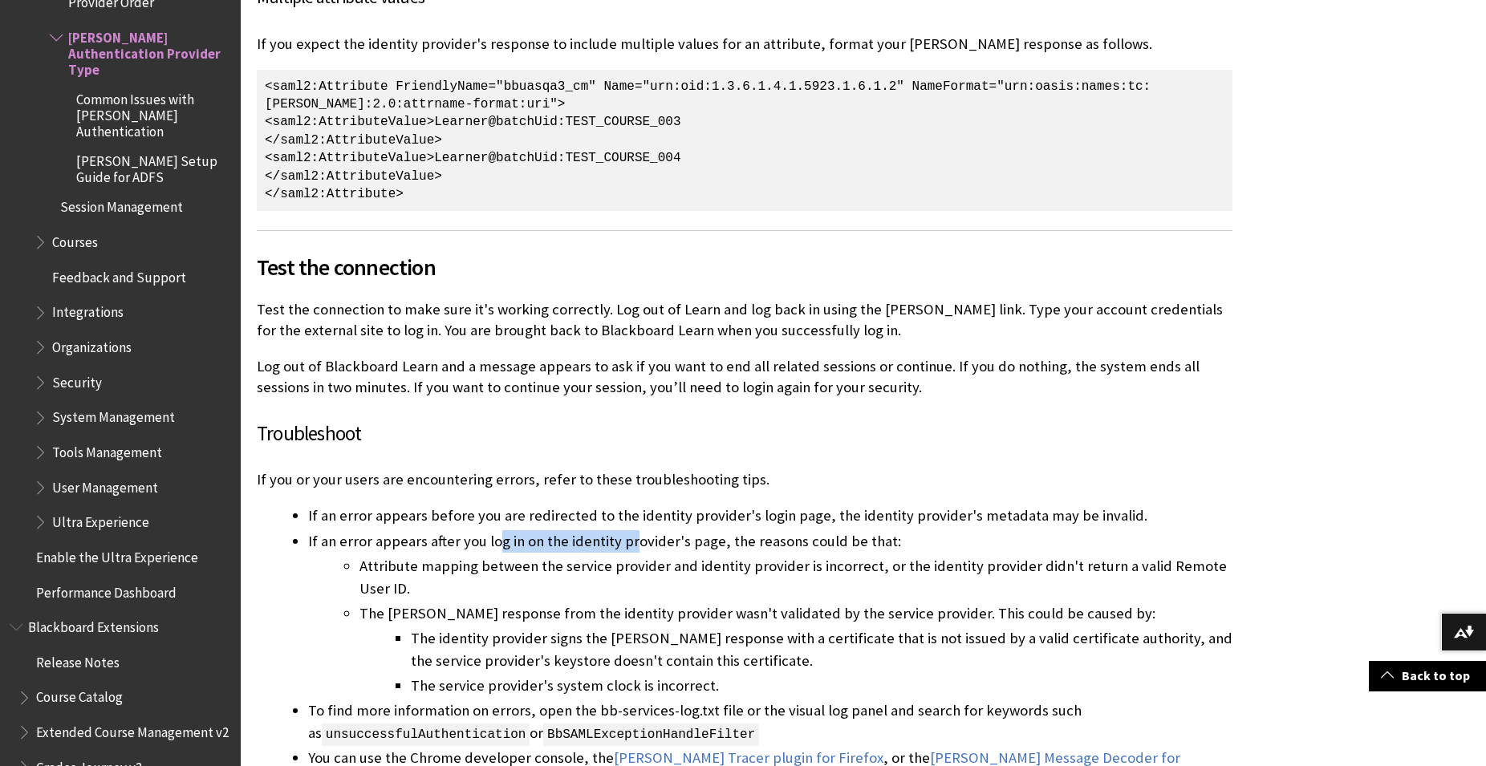
click at [692, 530] on li "If an error appears after you log in on the identity provider's page, the reaso…" at bounding box center [770, 613] width 924 height 167
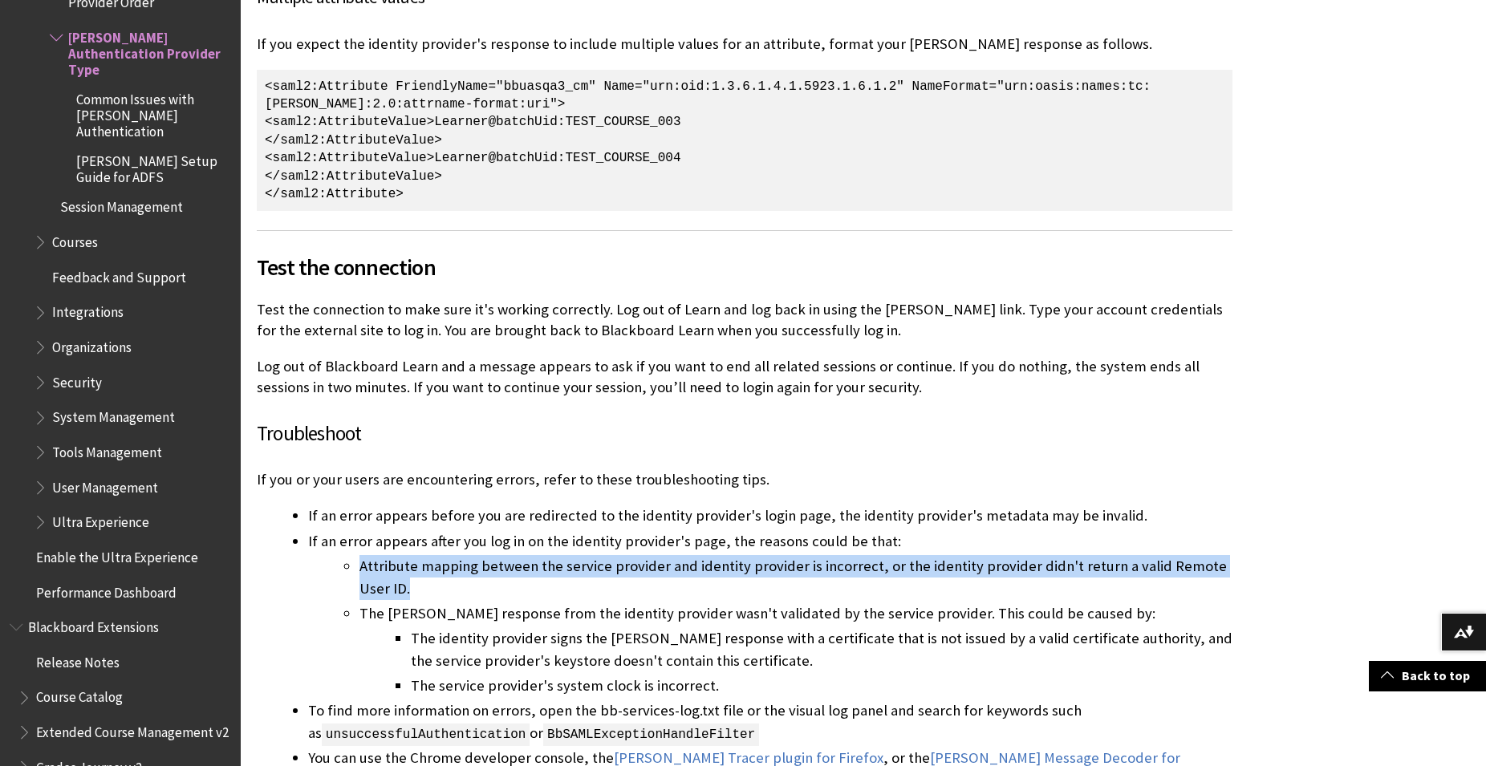
drag, startPoint x: 363, startPoint y: 485, endPoint x: 450, endPoint y: 505, distance: 89.7
click at [450, 555] on li "Attribute mapping between the service provider and identity provider is incorre…" at bounding box center [795, 577] width 873 height 45
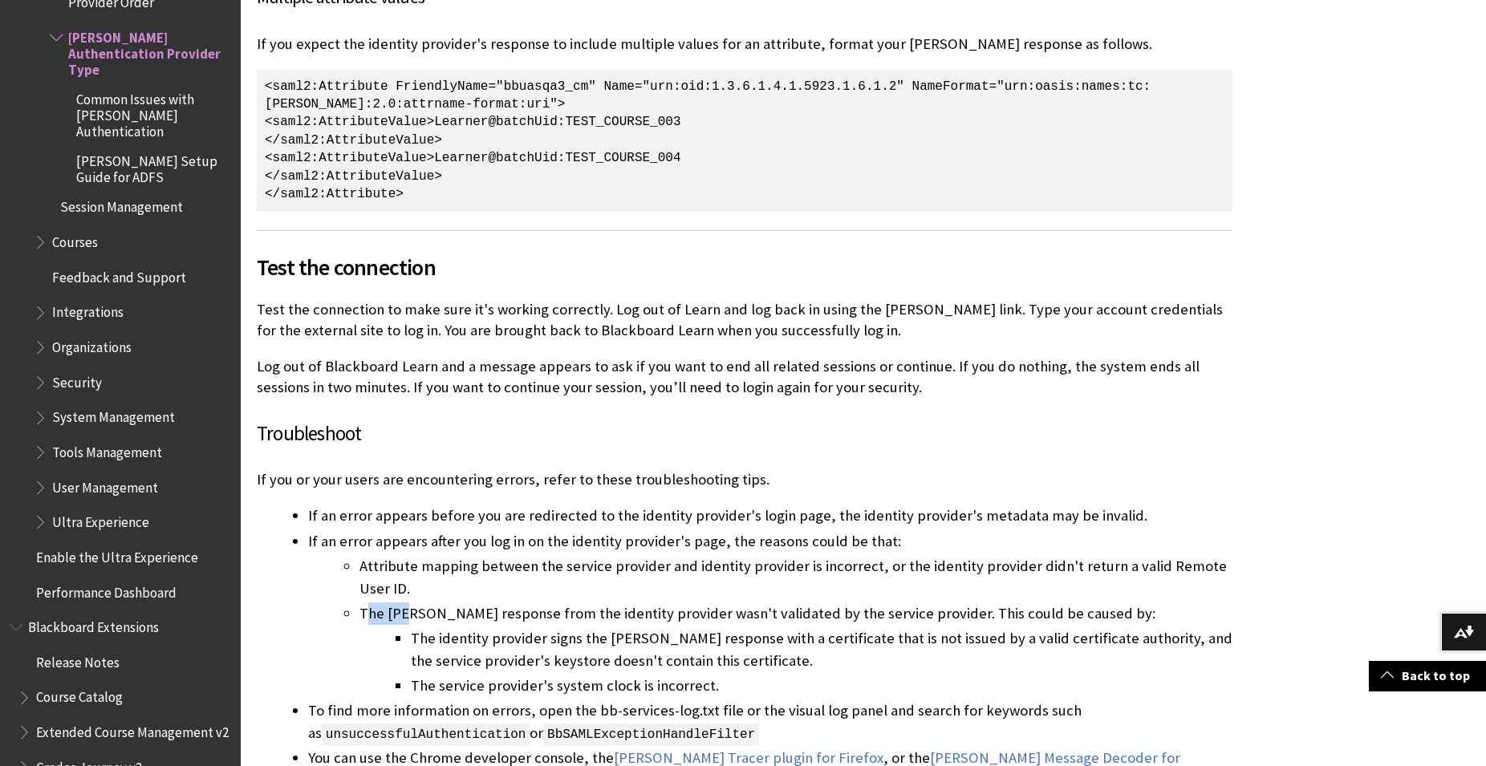
drag, startPoint x: 364, startPoint y: 522, endPoint x: 417, endPoint y: 517, distance: 53.2
click at [411, 602] on li "The [PERSON_NAME] response from the identity provider wasn't validated by the s…" at bounding box center [795, 649] width 873 height 95
click at [427, 555] on li "Attribute mapping between the service provider and identity provider is incorre…" at bounding box center [795, 577] width 873 height 45
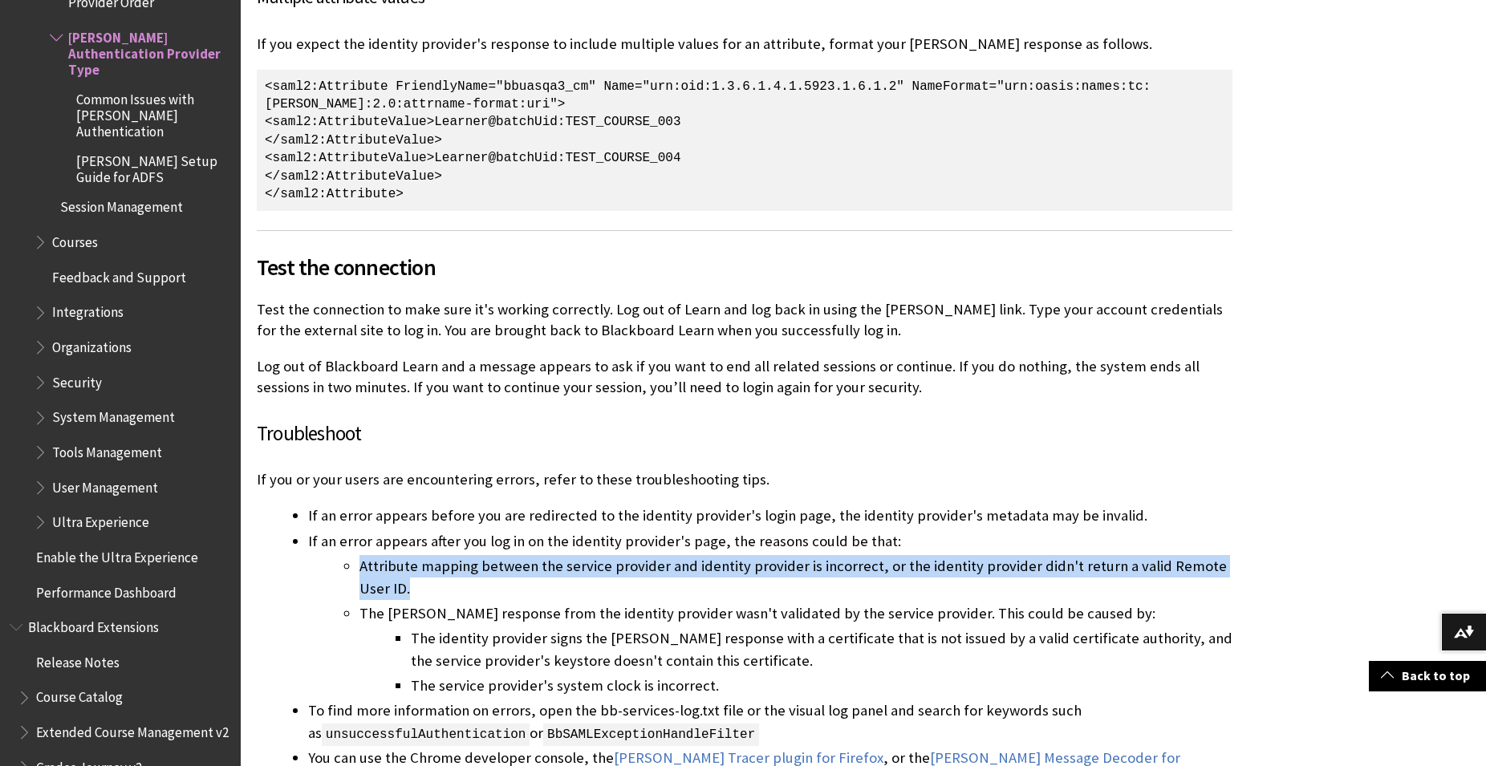
drag, startPoint x: 371, startPoint y: 490, endPoint x: 349, endPoint y: 483, distance: 22.8
click at [359, 555] on li "Attribute mapping between the service provider and identity provider is incorre…" at bounding box center [795, 577] width 873 height 45
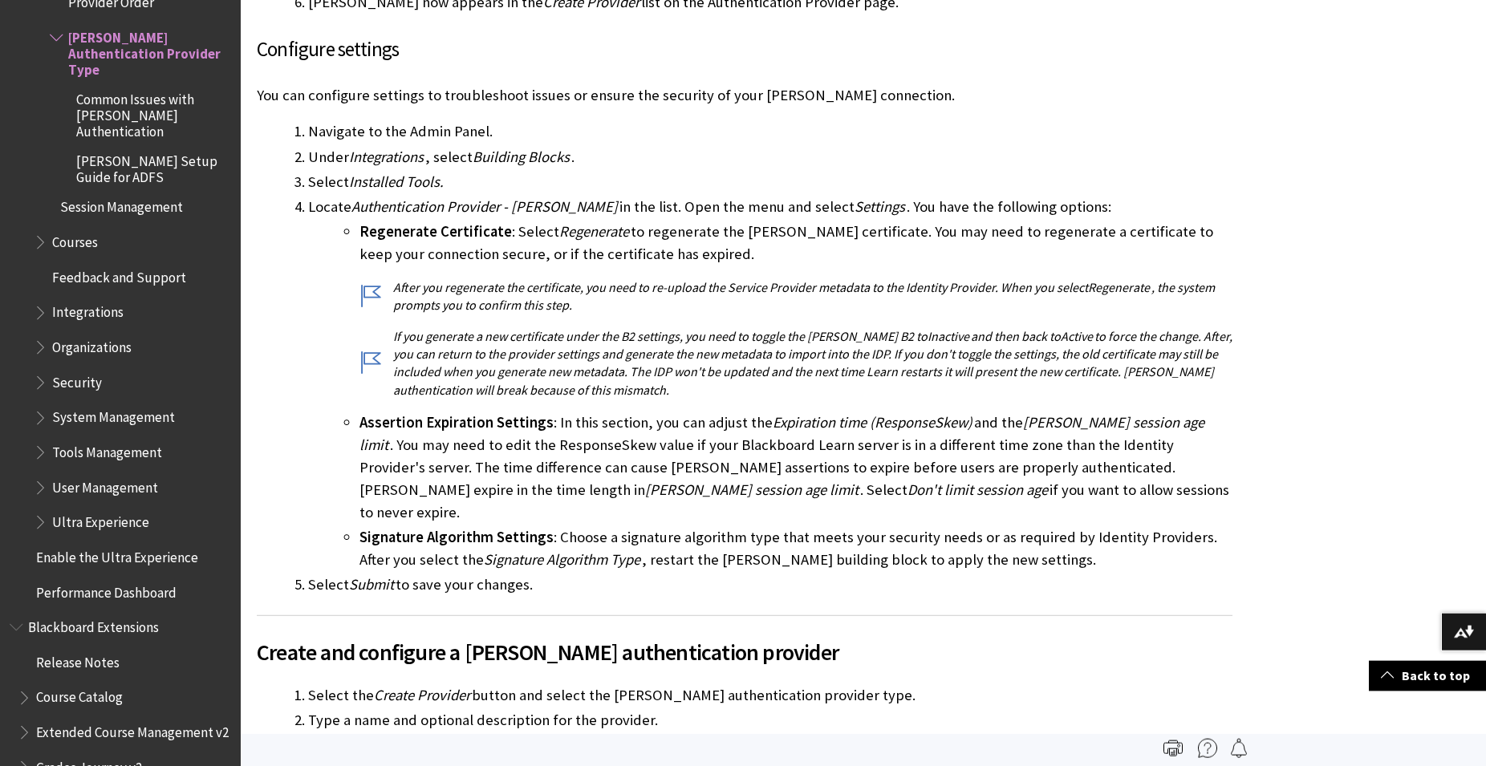
scroll to position [1064, 0]
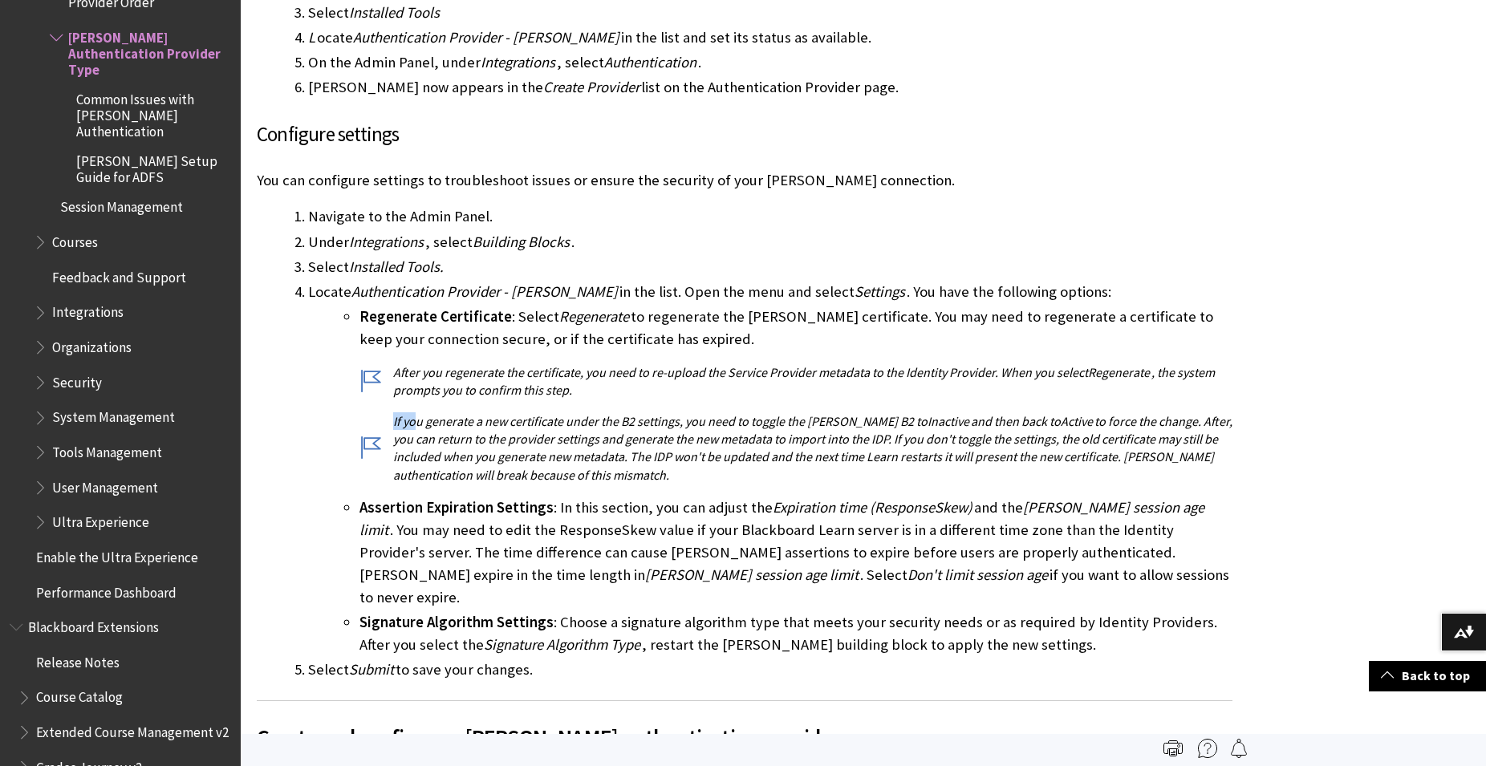
drag, startPoint x: 611, startPoint y: 371, endPoint x: 416, endPoint y: 436, distance: 206.5
click at [415, 407] on li "Regenerate Certificate : Select Regenerate to regenerate the [PERSON_NAME] cert…" at bounding box center [795, 395] width 873 height 178
drag, startPoint x: 593, startPoint y: 439, endPoint x: 485, endPoint y: 448, distance: 107.9
click at [493, 446] on p "If you generate a new certificate under the B2 settings, you need to toggle the…" at bounding box center [795, 448] width 873 height 72
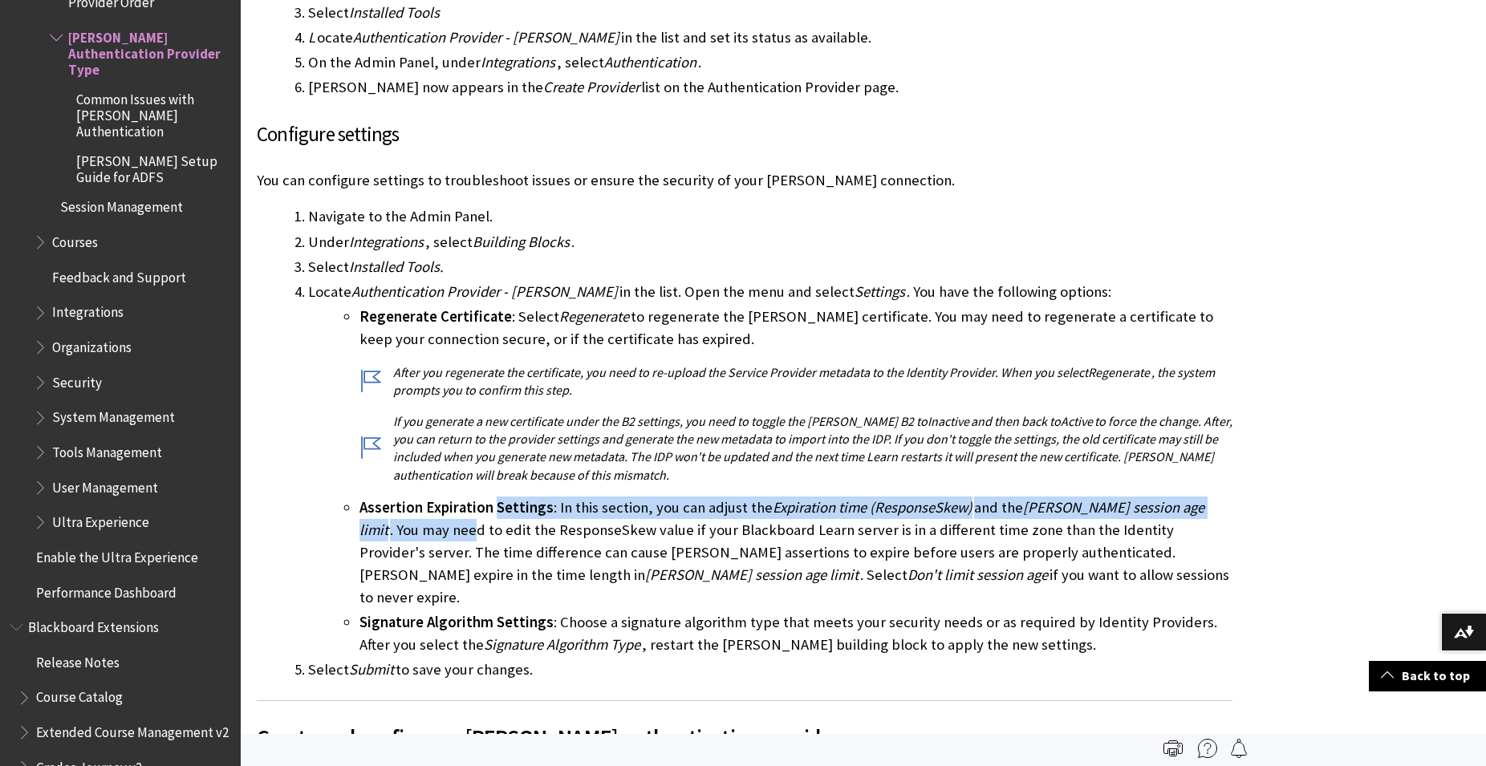
drag, startPoint x: 381, startPoint y: 500, endPoint x: 528, endPoint y: 508, distance: 147.0
click at [497, 497] on li "Assertion Expiration Settings : In this section, you can adjust the Expiration …" at bounding box center [795, 553] width 873 height 112
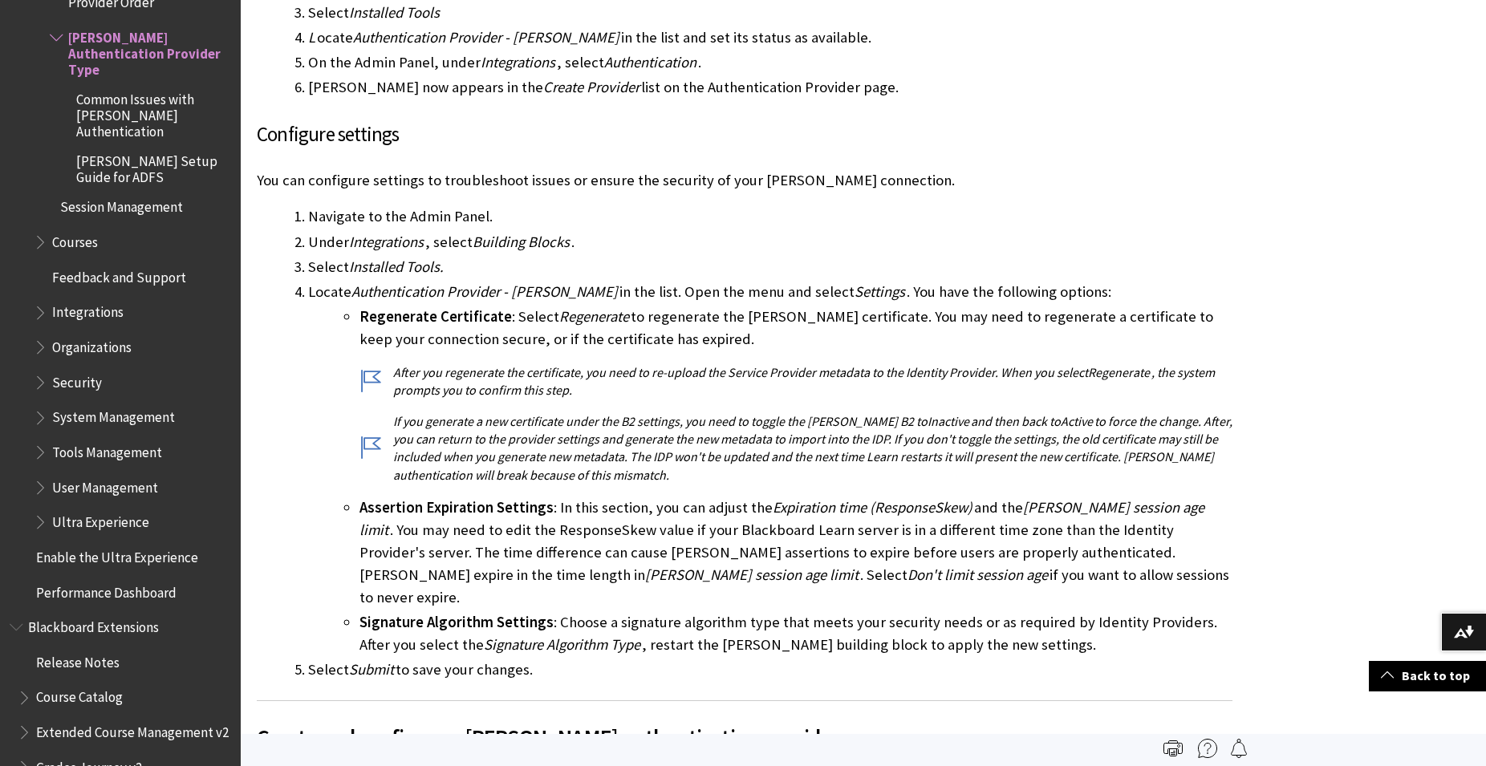
click at [576, 526] on li "Assertion Expiration Settings : In this section, you can adjust the Expiration …" at bounding box center [795, 553] width 873 height 112
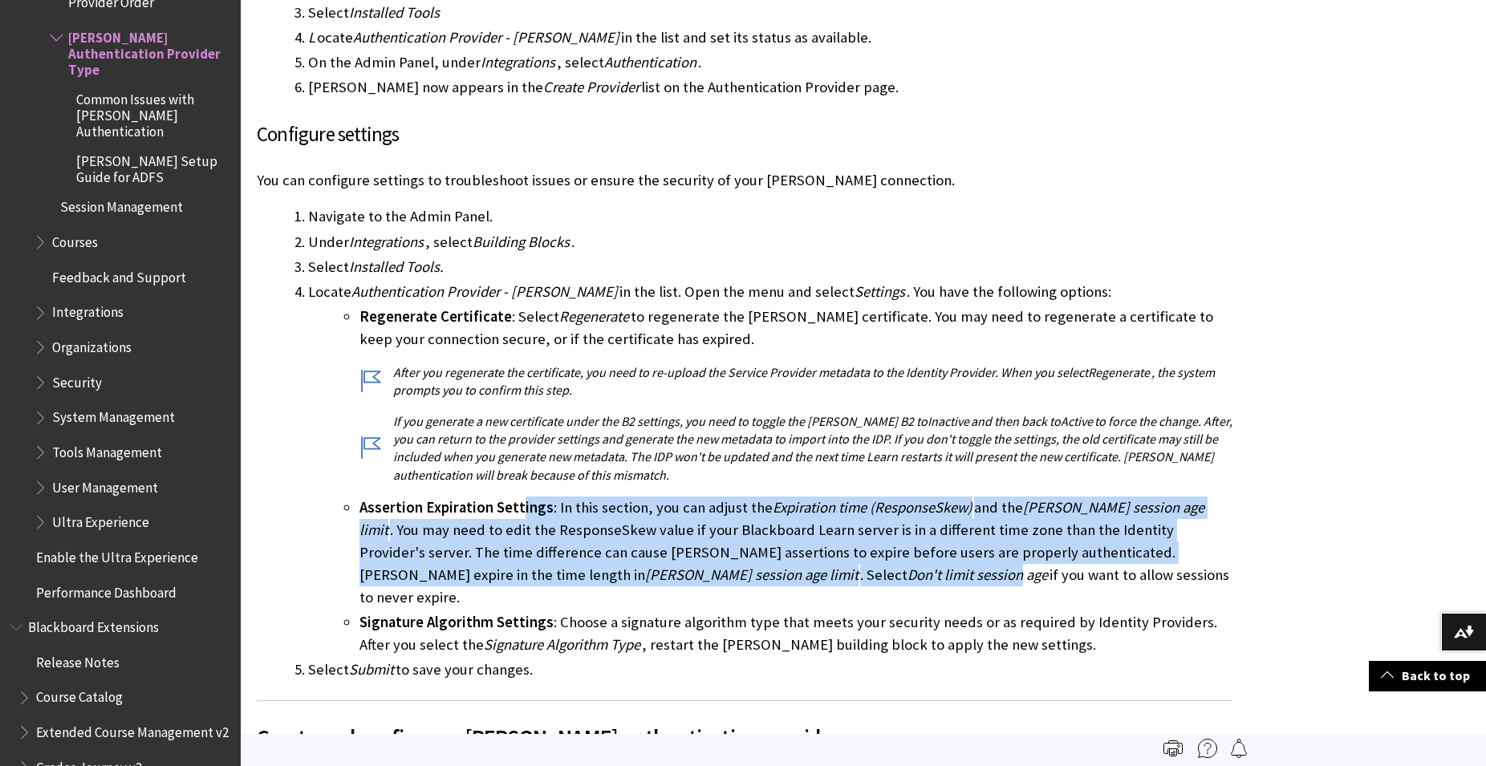
drag, startPoint x: 625, startPoint y: 566, endPoint x: 519, endPoint y: 491, distance: 129.5
click at [519, 497] on li "Assertion Expiration Settings : In this section, you can adjust the Expiration …" at bounding box center [795, 553] width 873 height 112
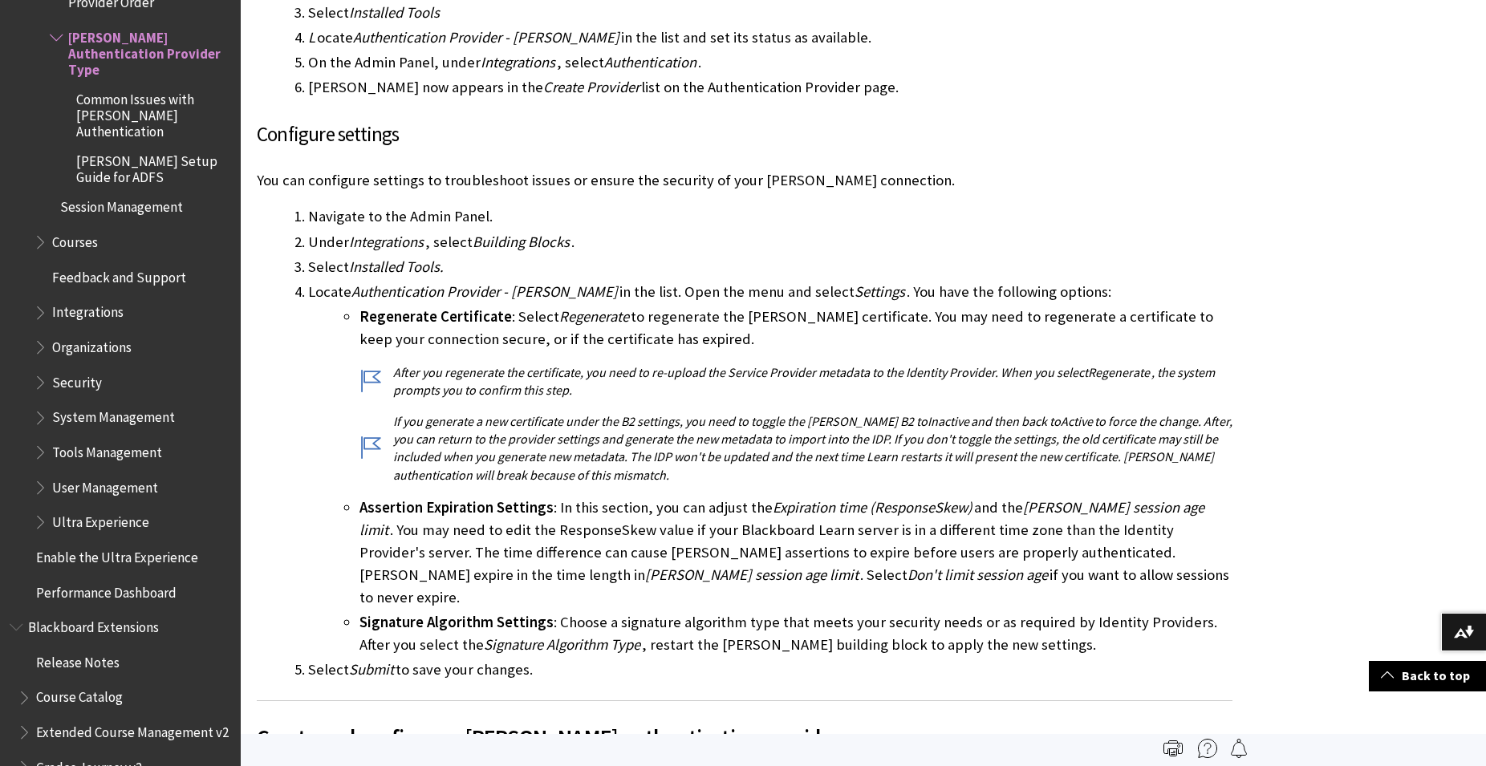
click at [519, 498] on span "Assertion Expiration Settings" at bounding box center [456, 507] width 194 height 18
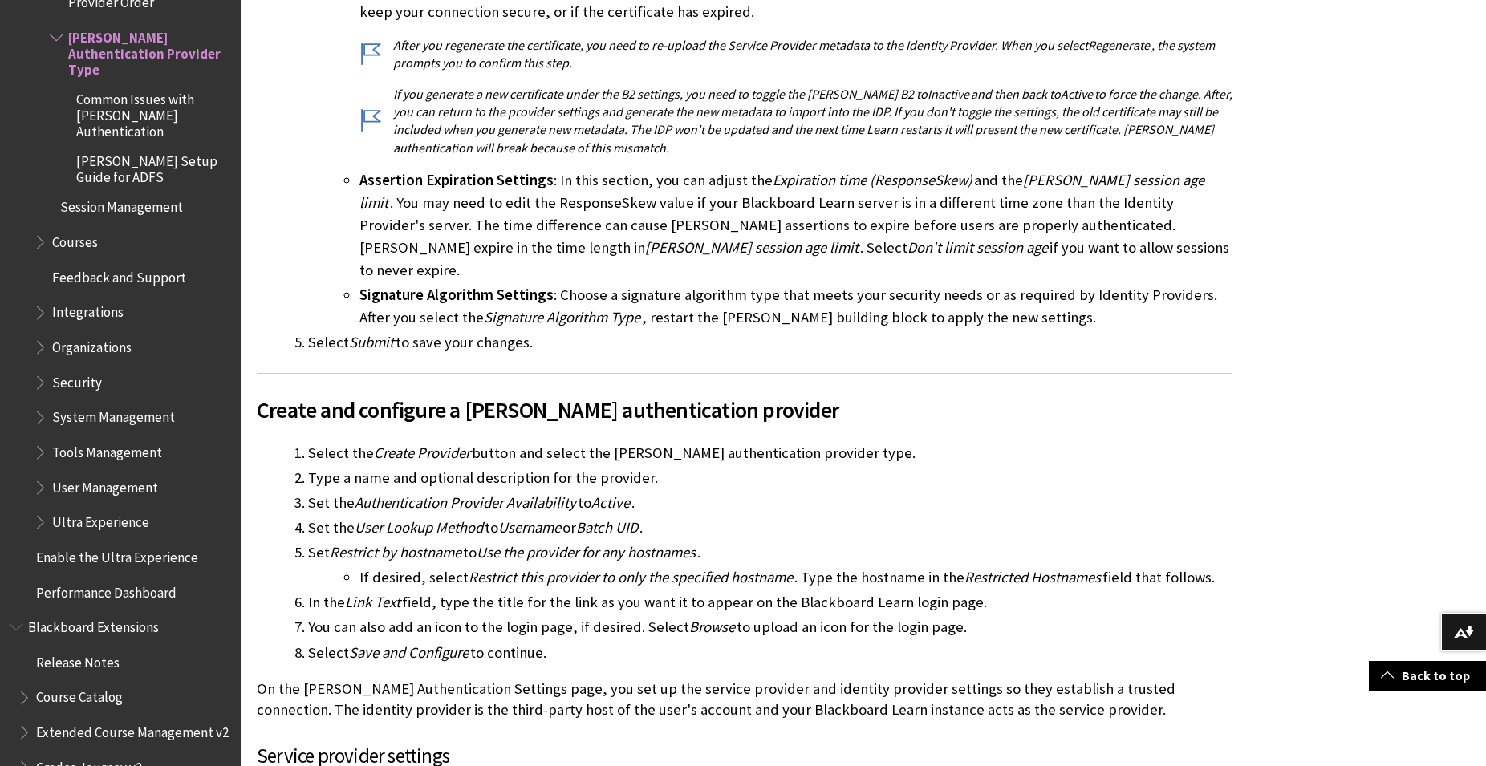
scroll to position [1473, 0]
